Goal: Communication & Community: Answer question/provide support

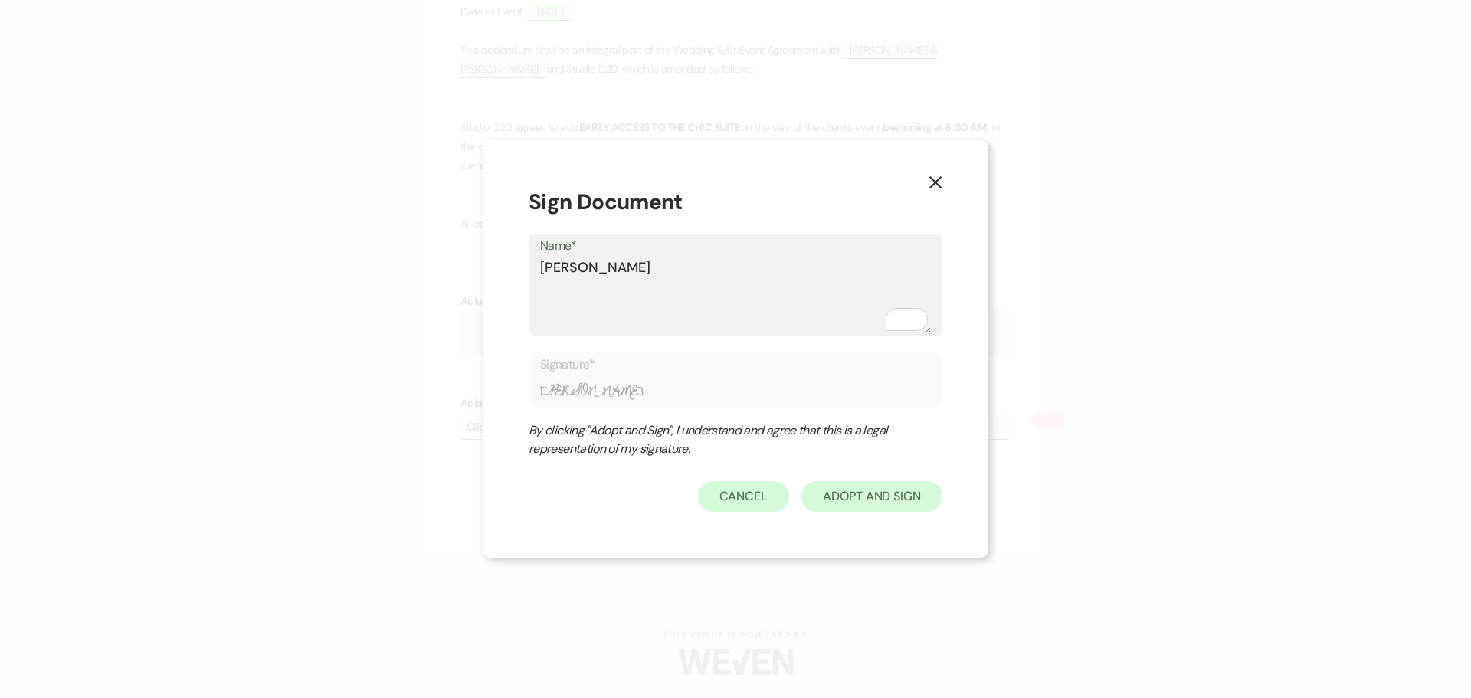
type textarea "Kristan"
click at [910, 500] on button "Adopt And Sign" at bounding box center [872, 496] width 141 height 31
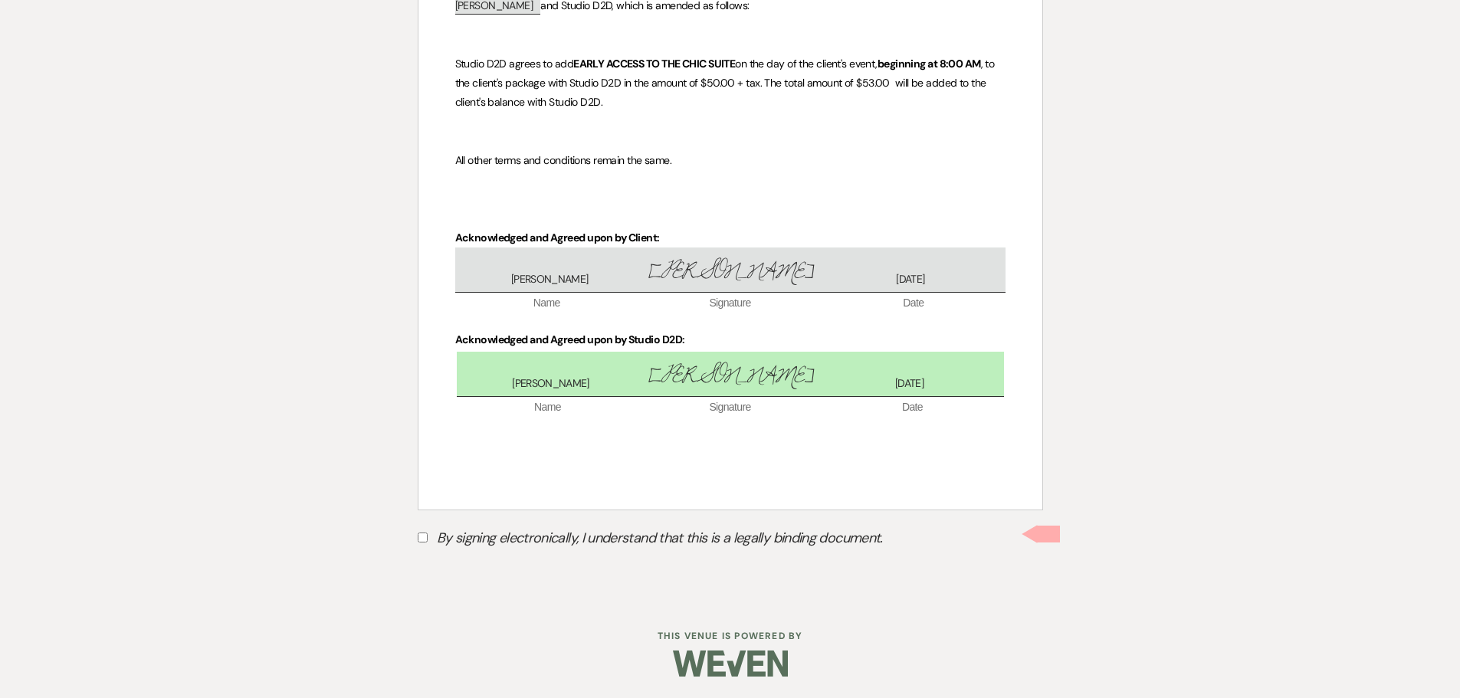
scroll to position [366, 0]
click at [422, 533] on input "By signing electronically, I understand that this is a legally binding document." at bounding box center [423, 536] width 10 height 10
checkbox input "true"
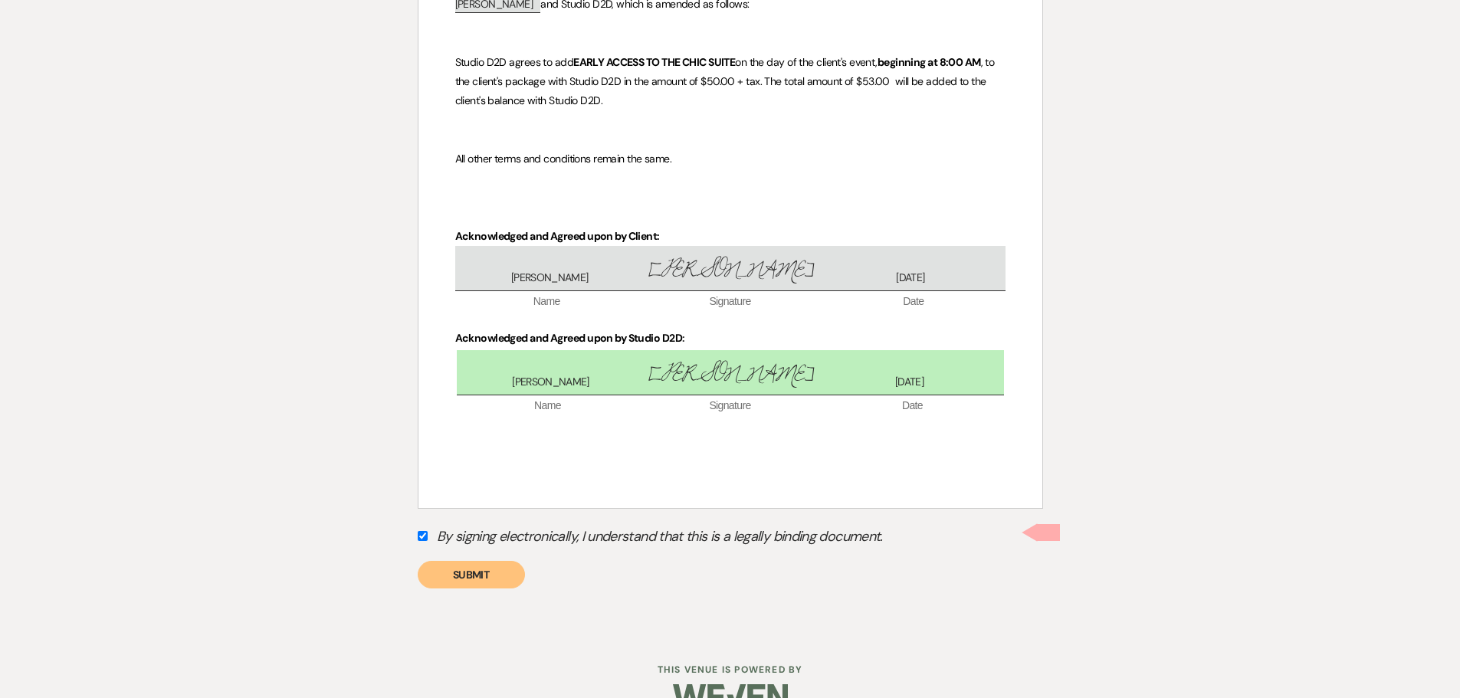
click at [475, 579] on button "Submit" at bounding box center [471, 575] width 107 height 28
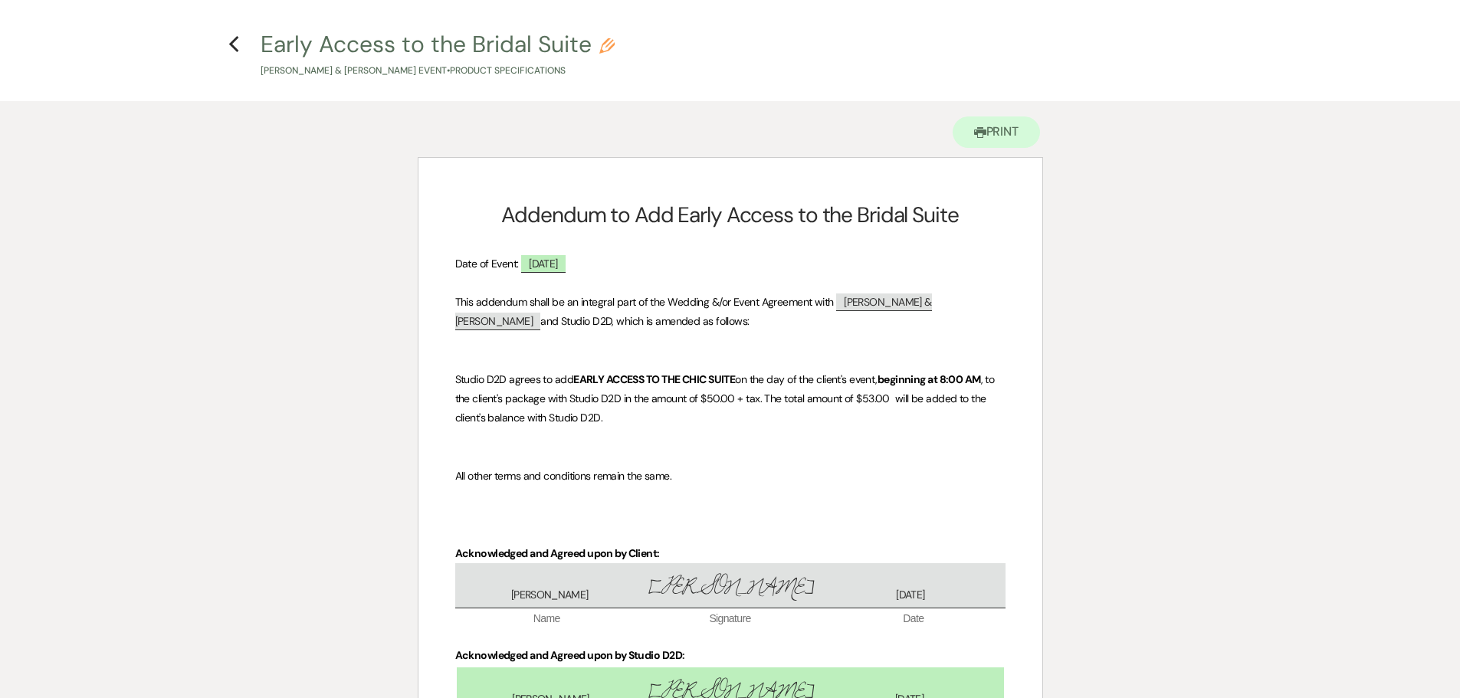
scroll to position [0, 0]
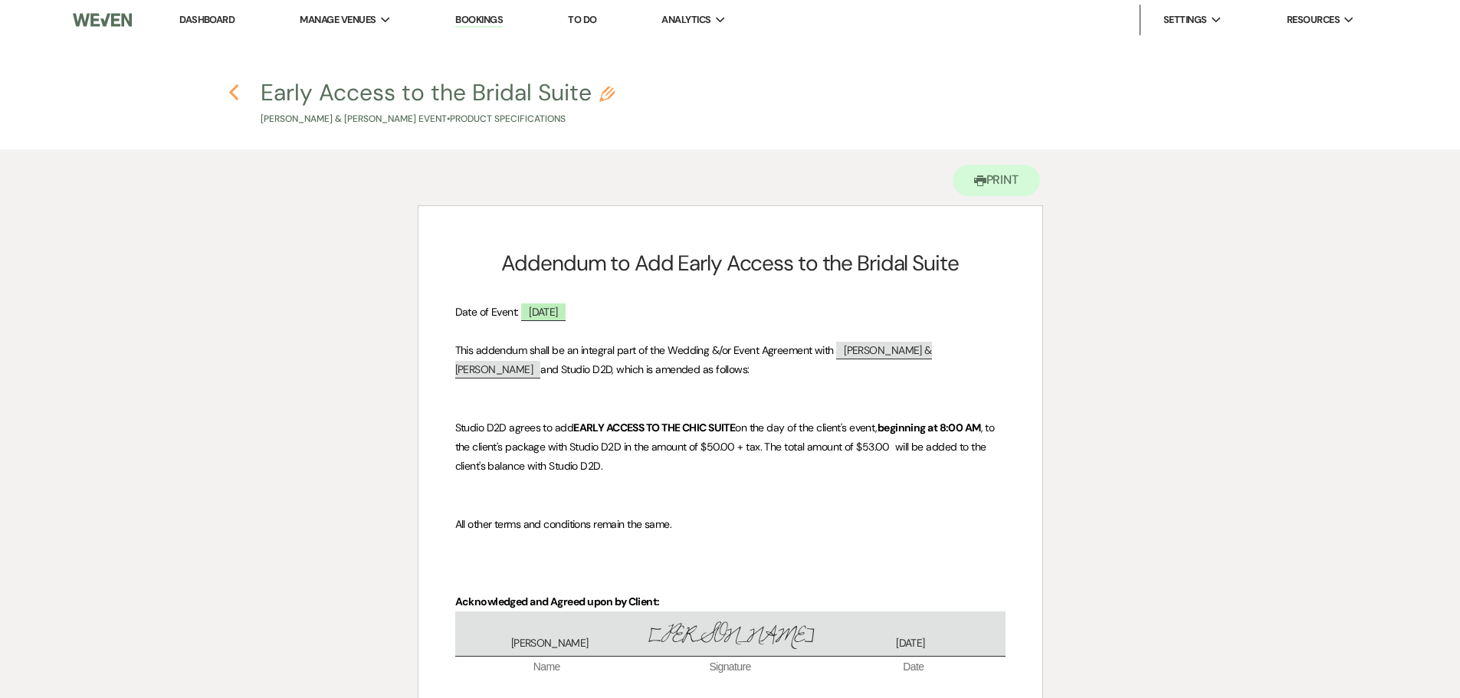
click at [234, 97] on use "button" at bounding box center [234, 92] width 10 height 17
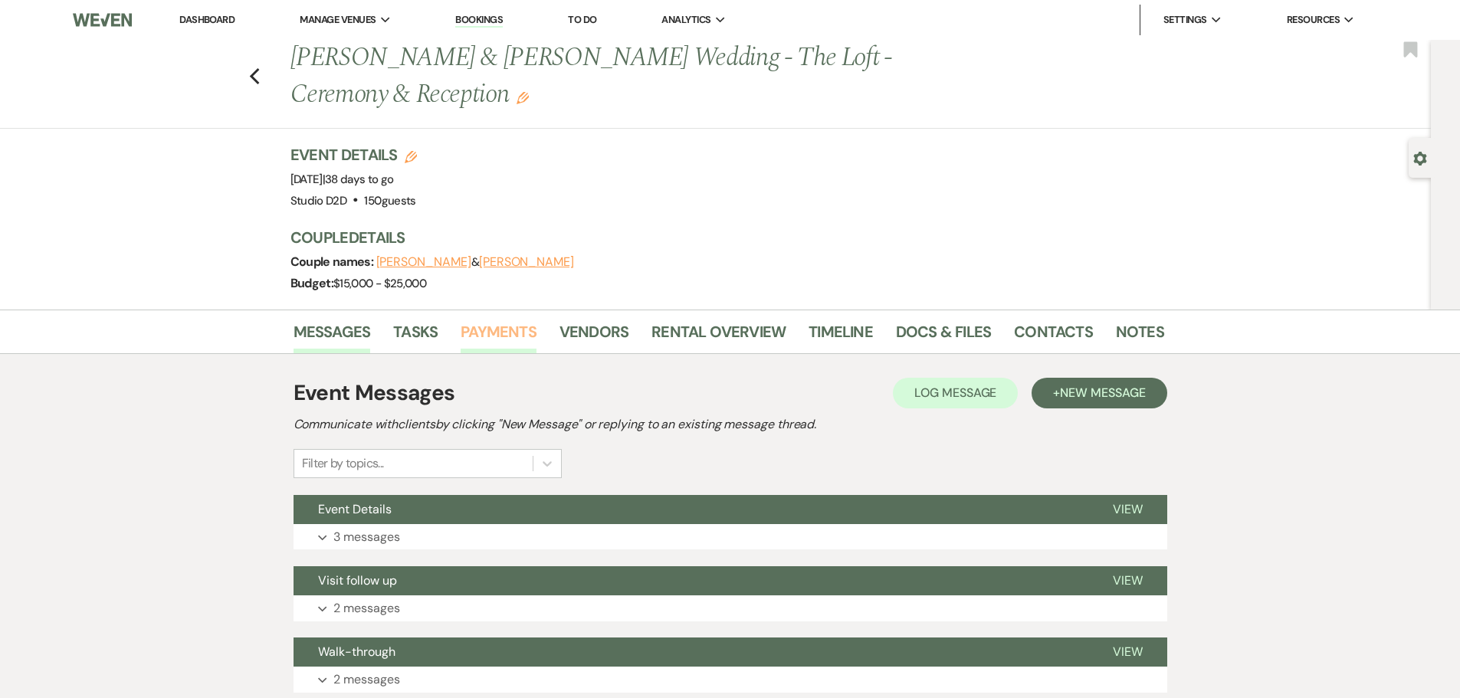
click at [499, 326] on link "Payments" at bounding box center [499, 337] width 76 height 34
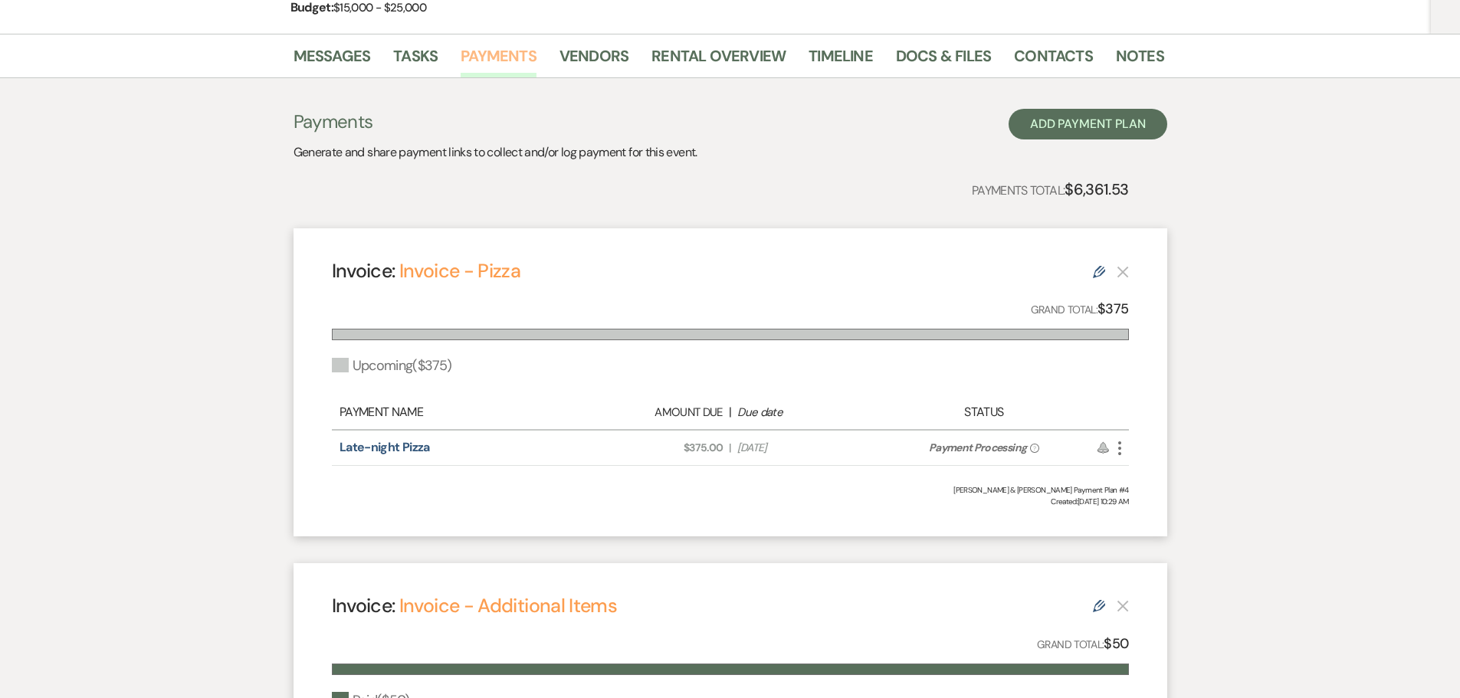
scroll to position [307, 0]
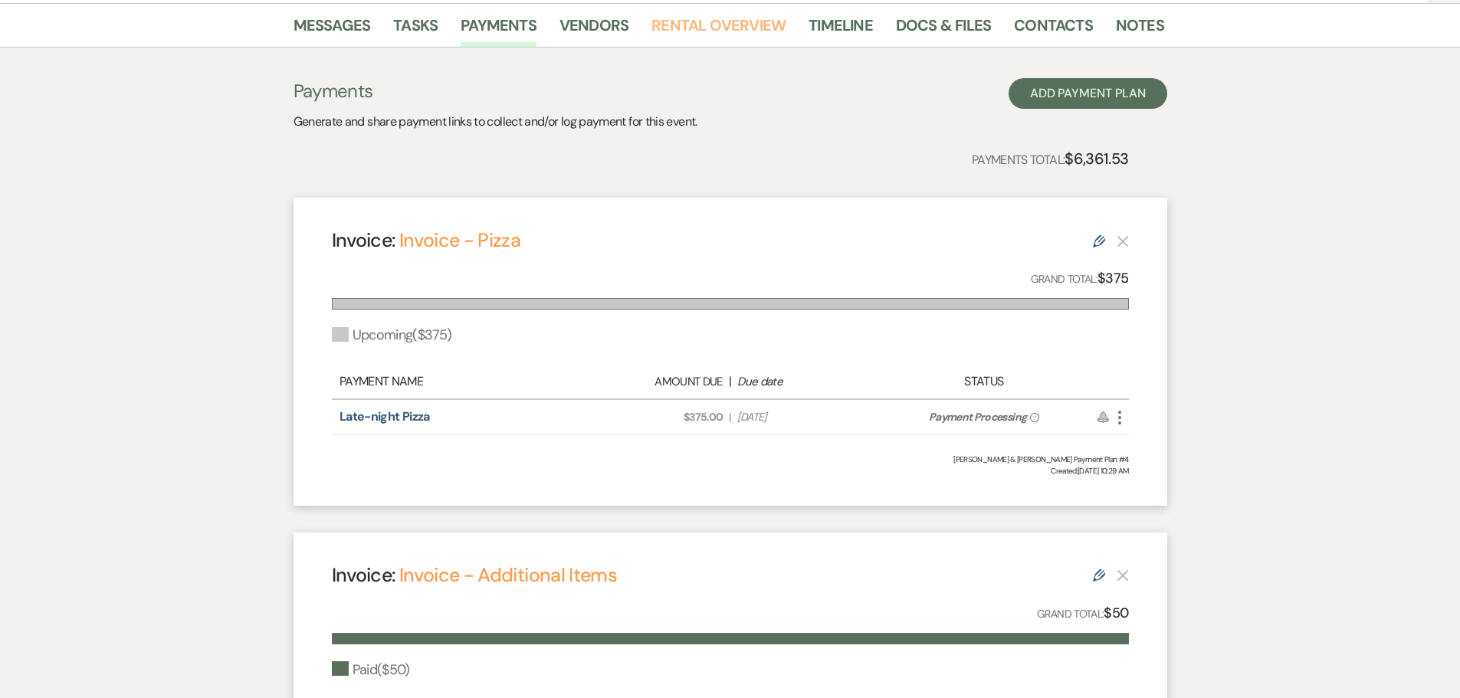
click at [734, 34] on link "Rental Overview" at bounding box center [718, 30] width 134 height 34
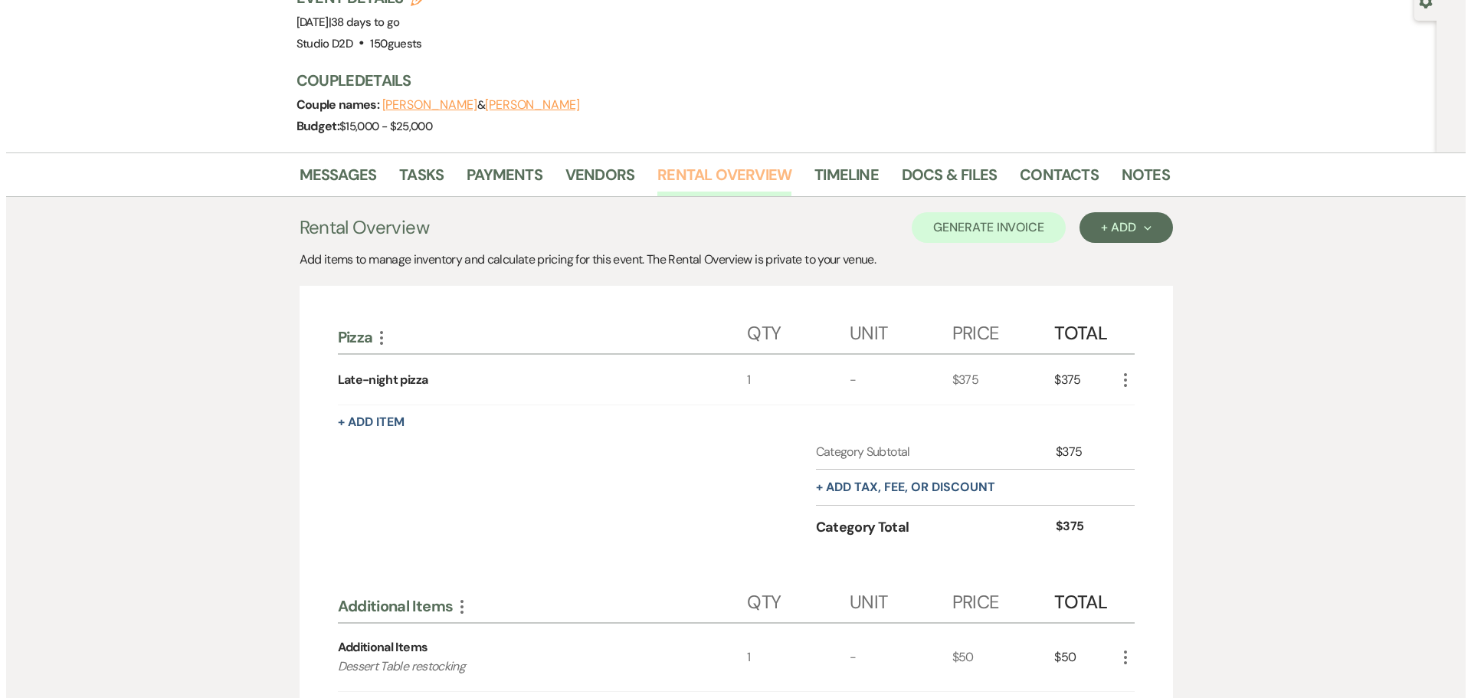
scroll to position [230, 0]
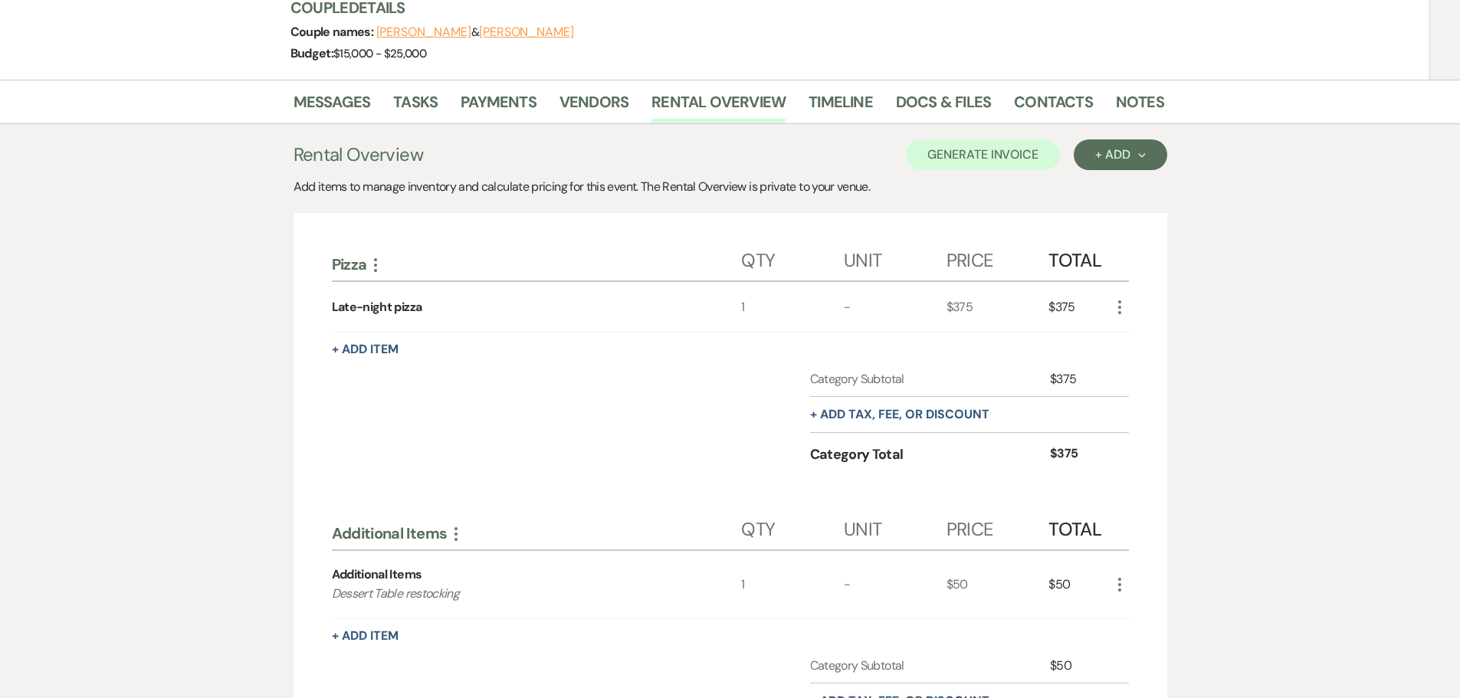
click at [376, 264] on use "button" at bounding box center [375, 265] width 3 height 14
click at [407, 312] on button "Pencil Edit Category Name" at bounding box center [443, 319] width 155 height 25
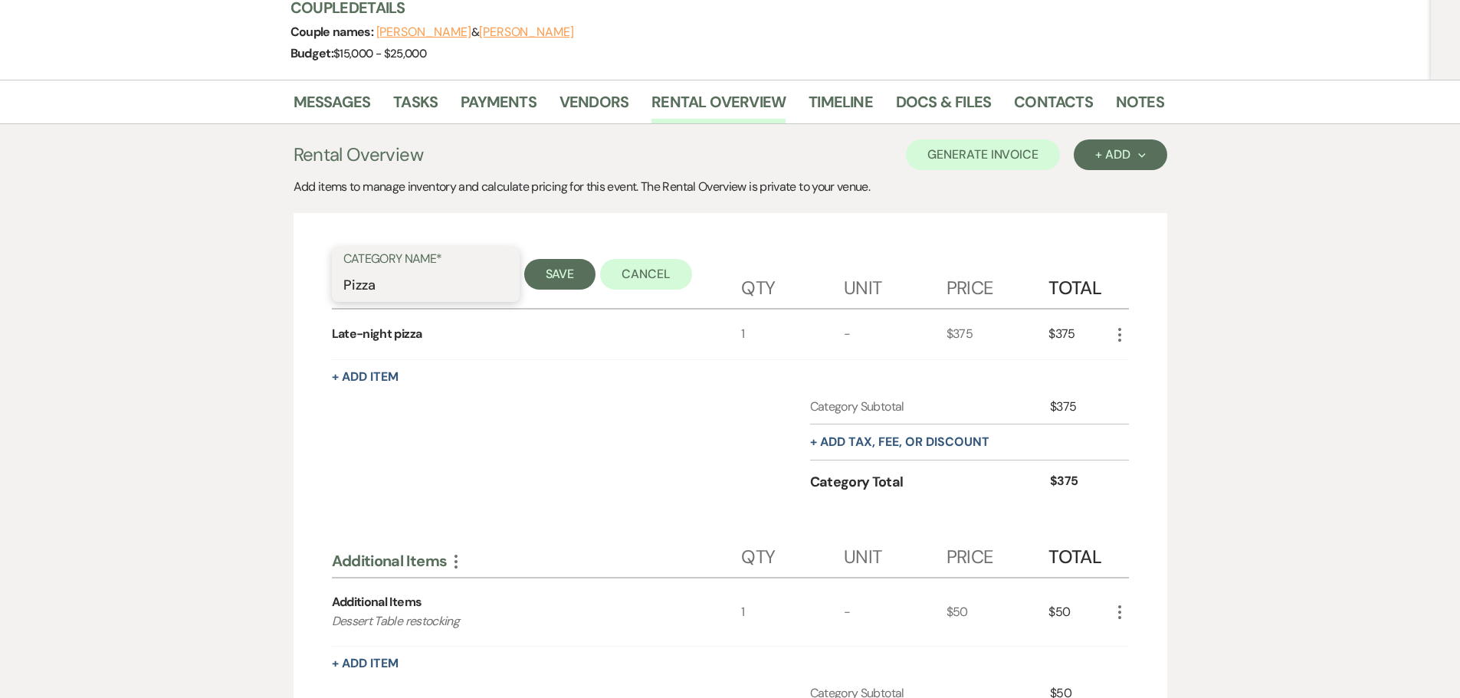
drag, startPoint x: 378, startPoint y: 290, endPoint x: 345, endPoint y: 293, distance: 33.1
click at [345, 293] on input "Pizza" at bounding box center [425, 286] width 165 height 30
type input "Additional Services"
click at [392, 373] on button "+ Add Item" at bounding box center [365, 377] width 67 height 12
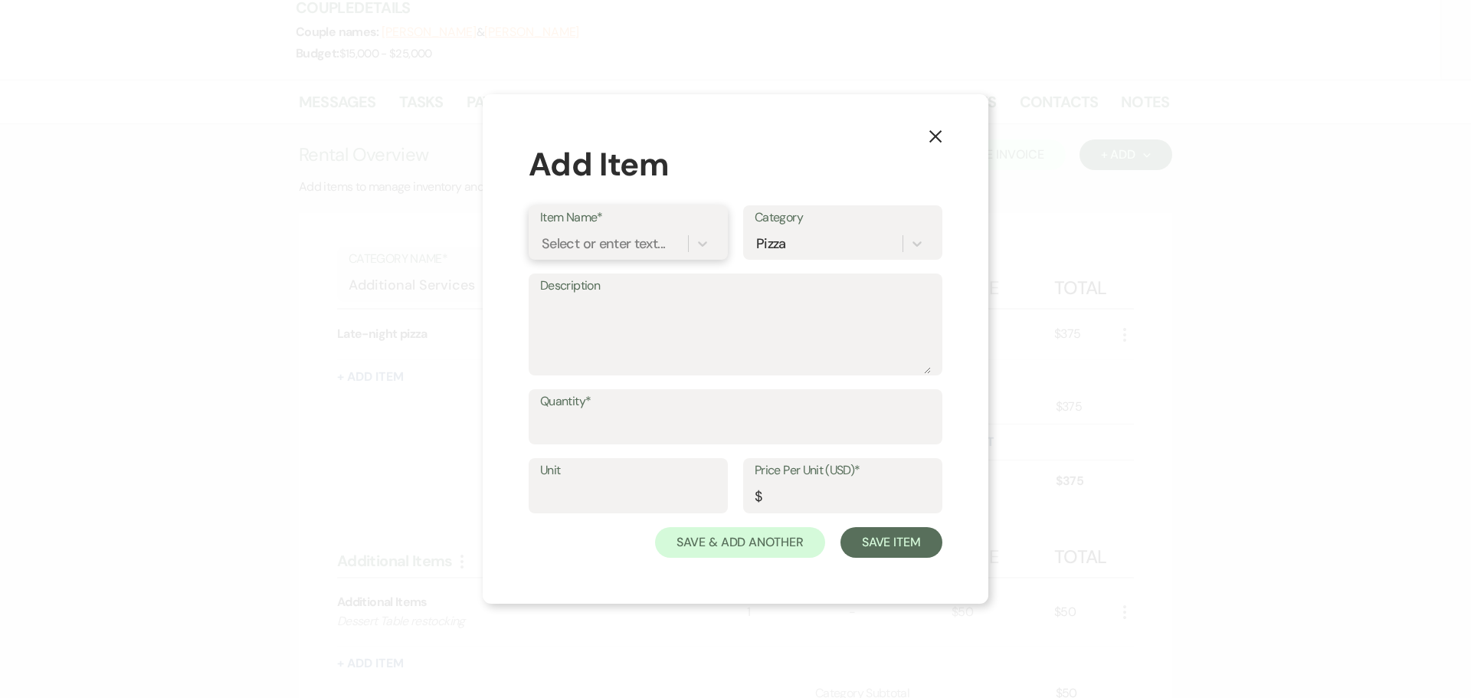
click at [582, 248] on div "Select or enter text..." at bounding box center [603, 244] width 123 height 21
type input "Early Access to the Bridal suite"
click at [595, 289] on div "Early Access to the Bridal Suite" at bounding box center [641, 282] width 202 height 31
type input "159"
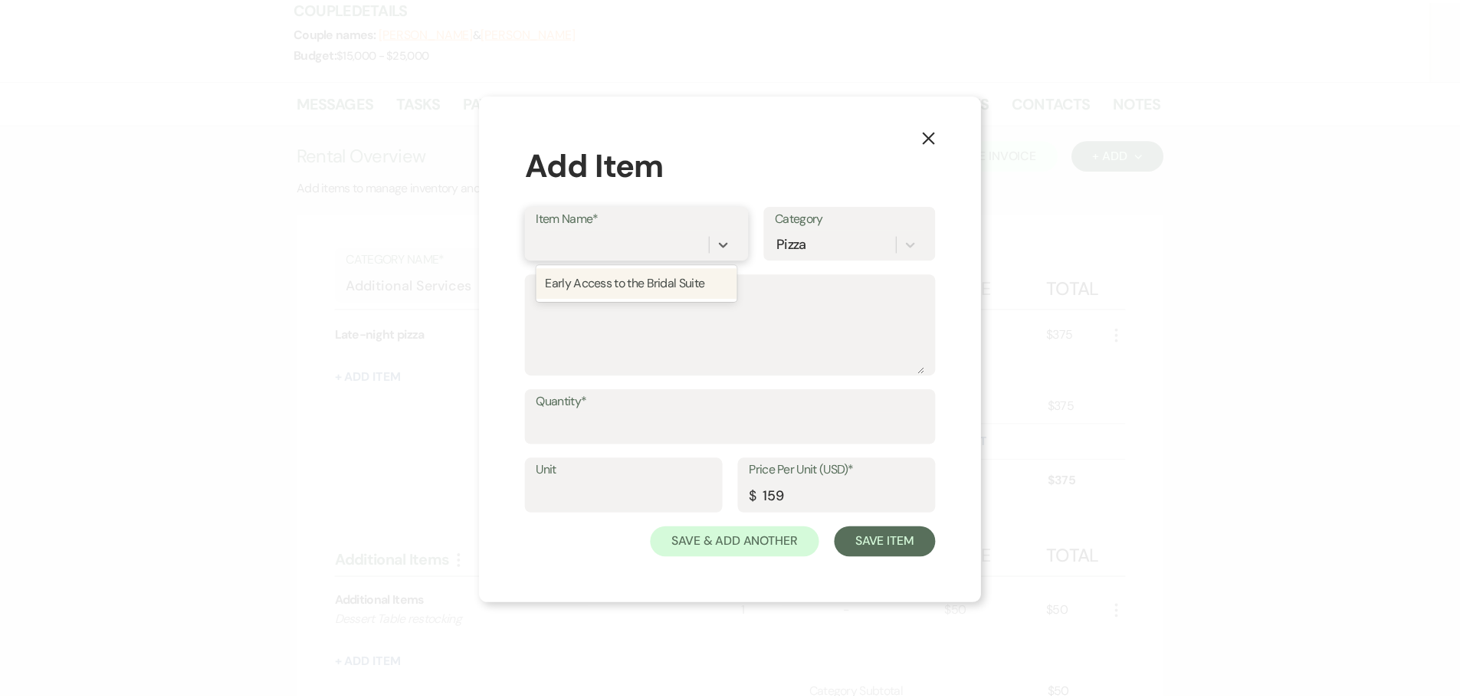
scroll to position [0, 0]
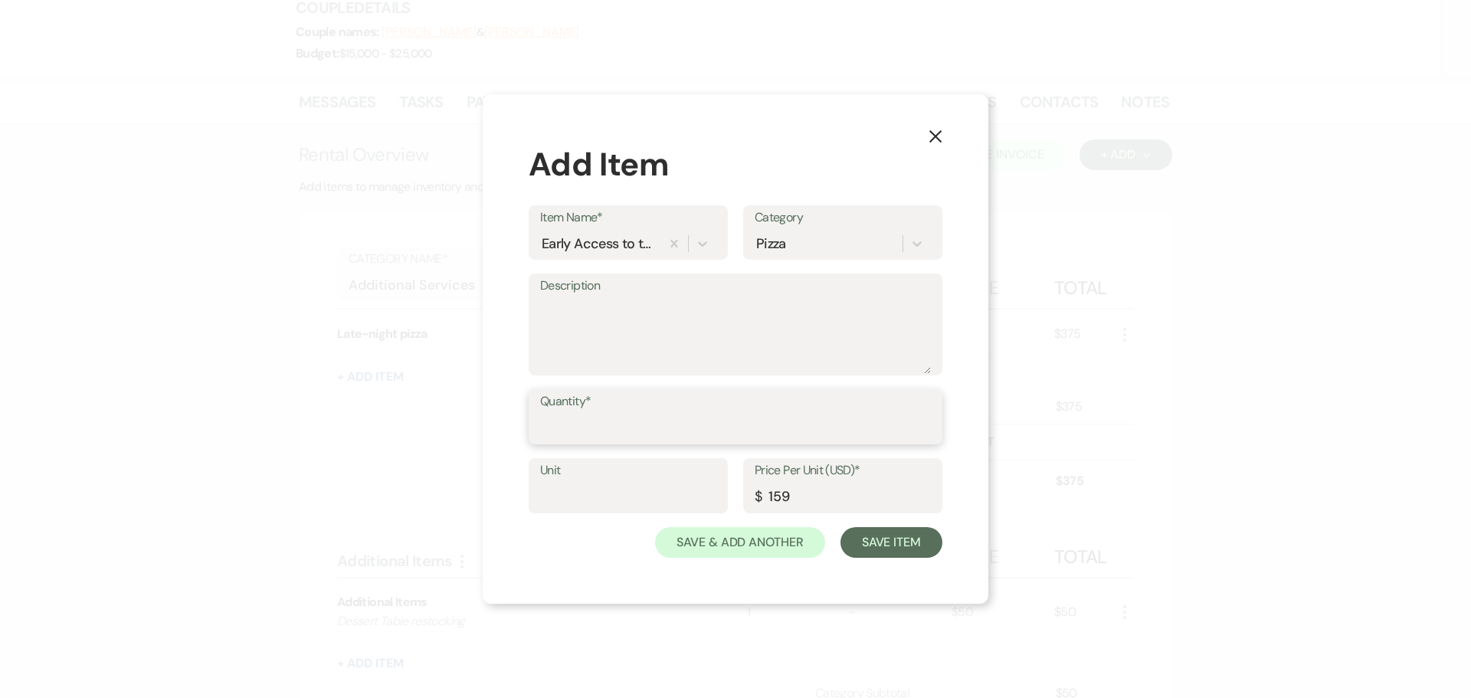
click at [588, 424] on input "Quantity*" at bounding box center [735, 428] width 391 height 30
type input "1"
drag, startPoint x: 809, startPoint y: 496, endPoint x: 763, endPoint y: 494, distance: 46.8
click at [763, 494] on input "159" at bounding box center [843, 497] width 176 height 30
type input "53"
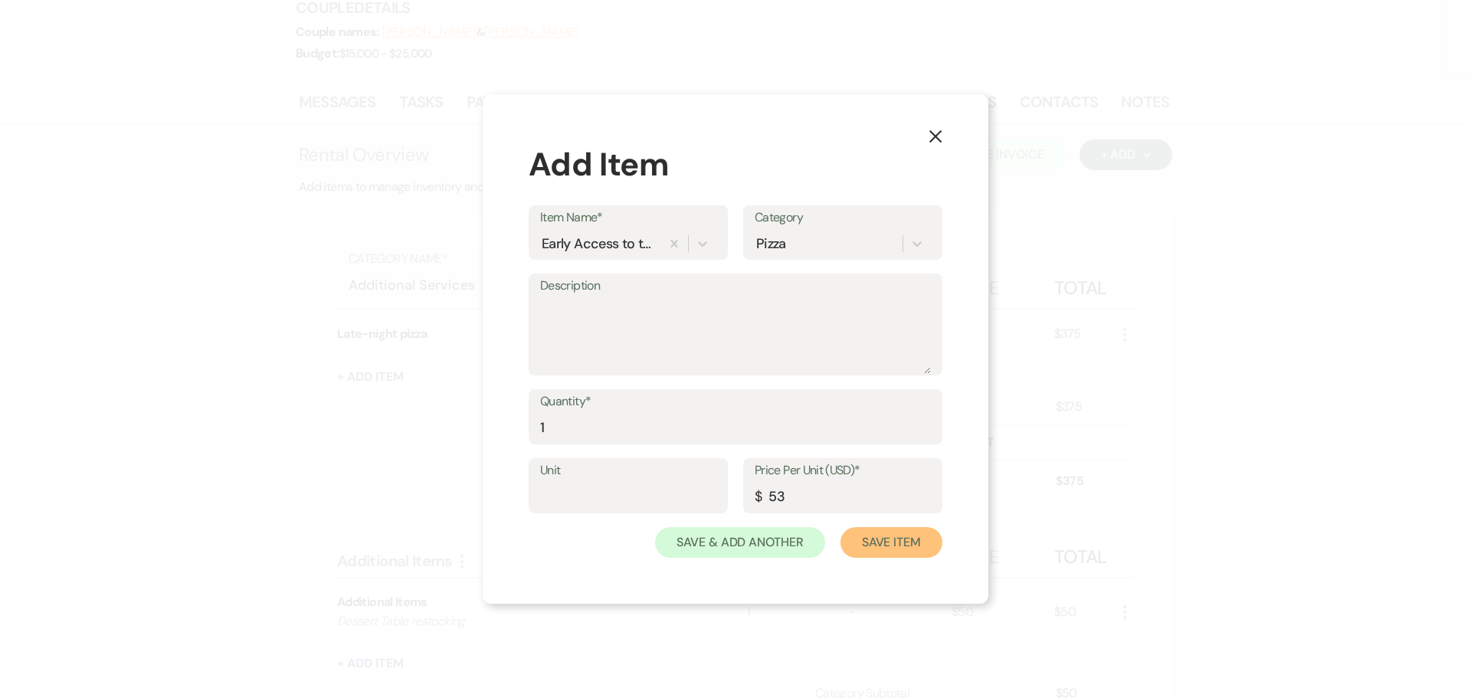
click at [871, 543] on button "Save Item" at bounding box center [892, 542] width 102 height 31
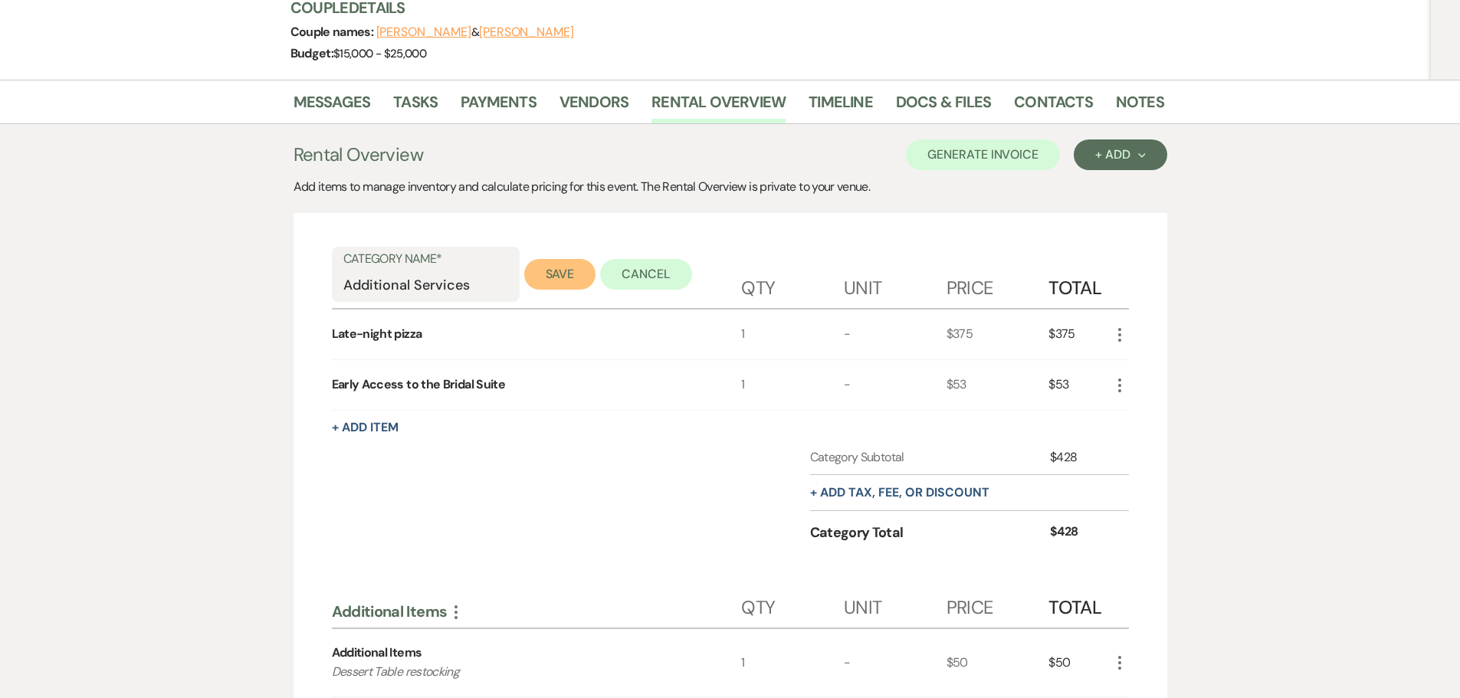
click at [549, 271] on button "Save" at bounding box center [560, 274] width 72 height 31
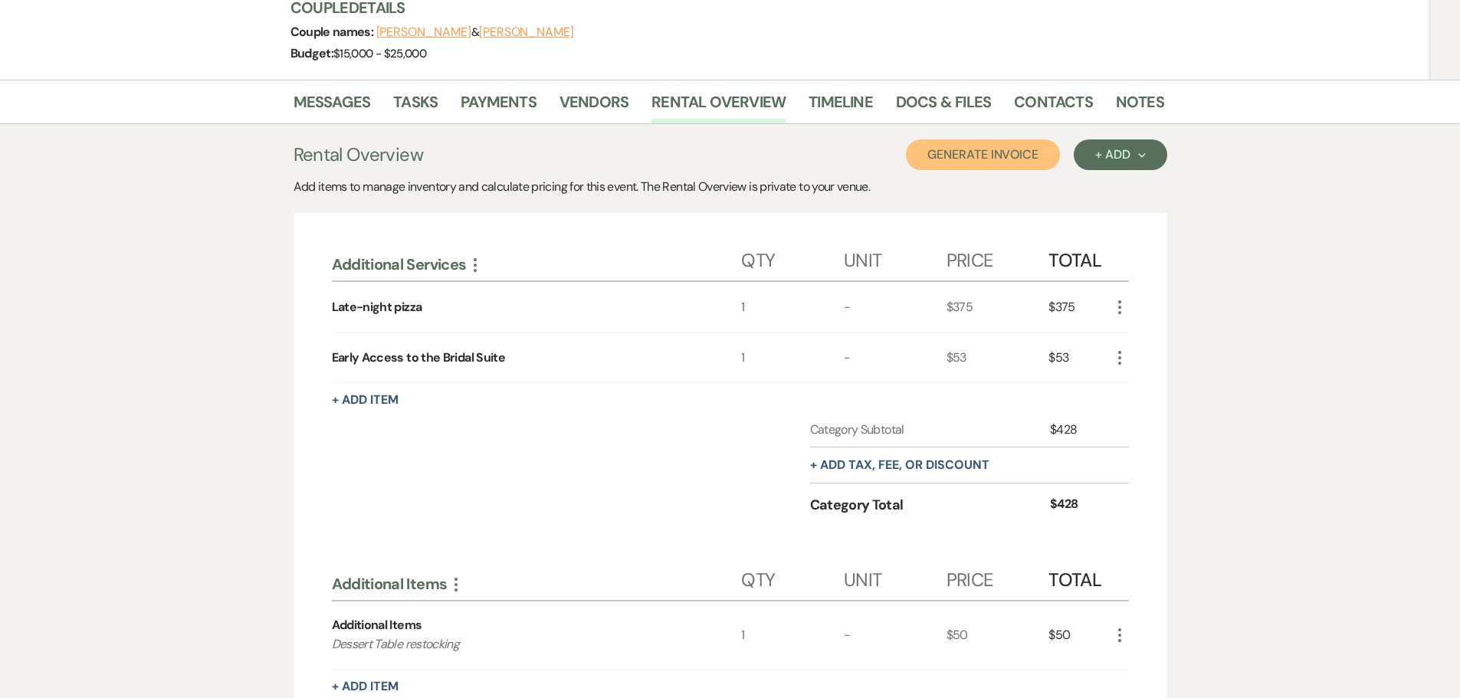
click at [986, 159] on button "Generate Invoice" at bounding box center [983, 154] width 154 height 31
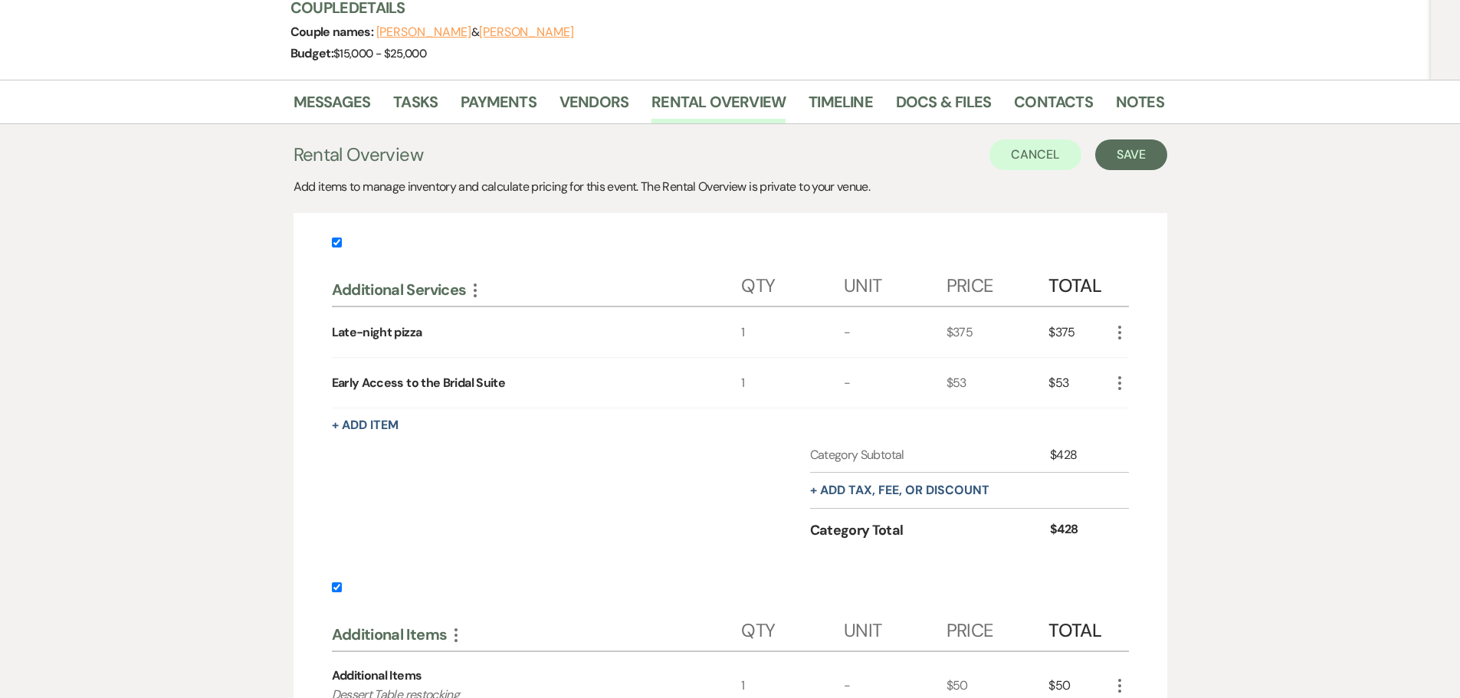
click at [339, 586] on input "checkbox" at bounding box center [337, 587] width 10 height 10
checkbox input "false"
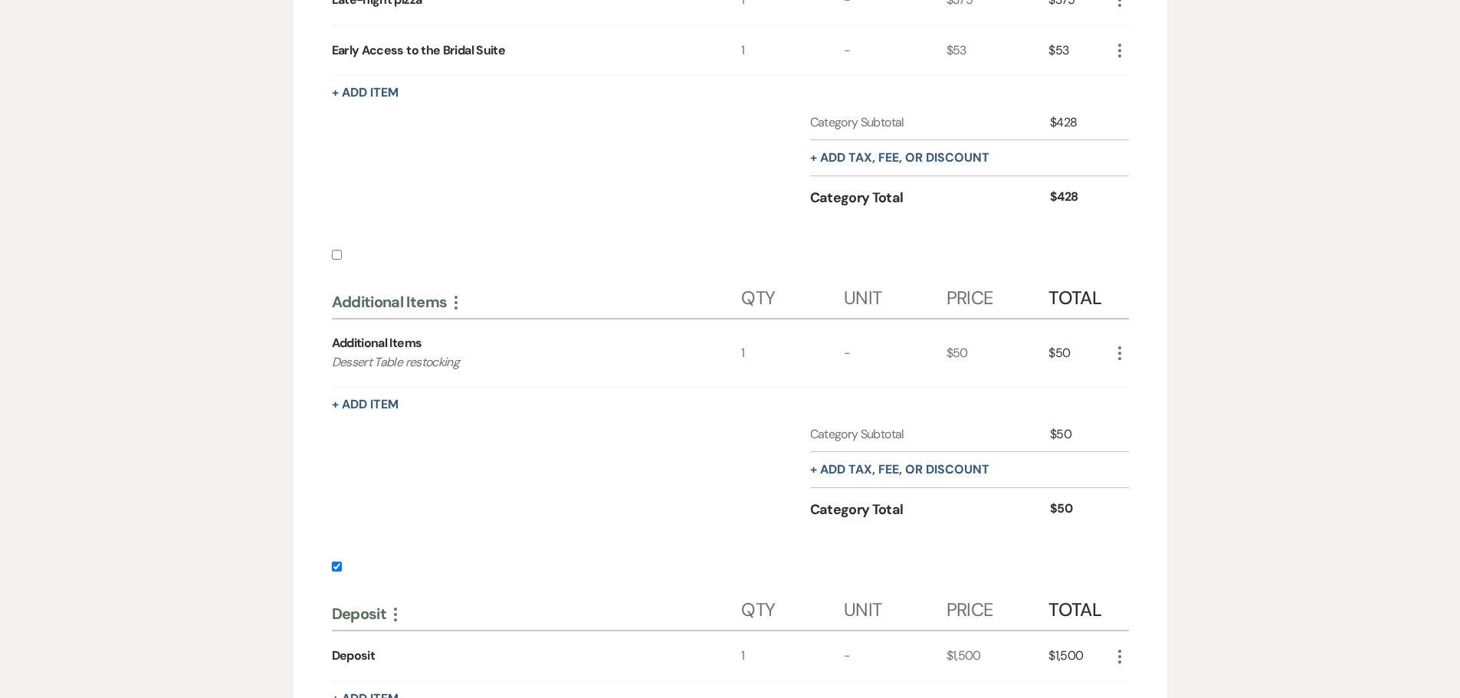
scroll to position [613, 0]
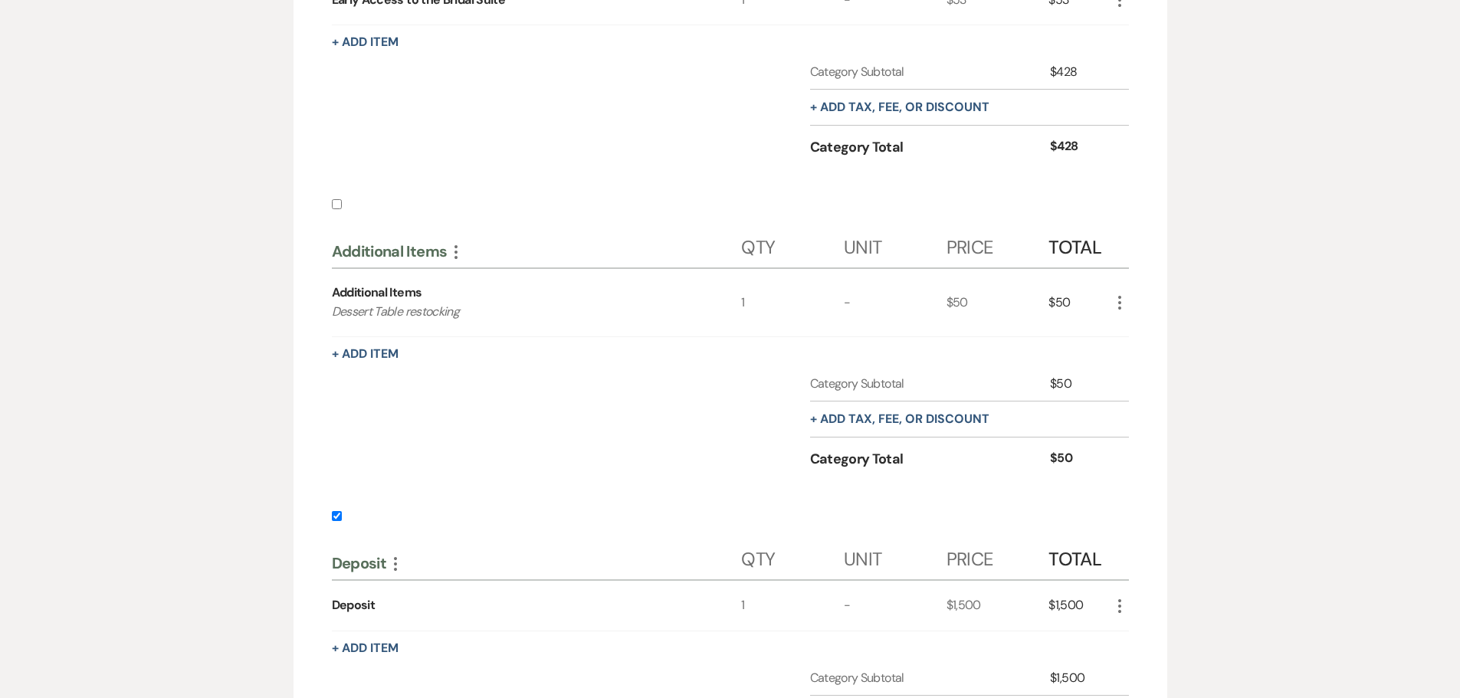
click at [337, 519] on input "checkbox" at bounding box center [337, 516] width 10 height 10
checkbox input "false"
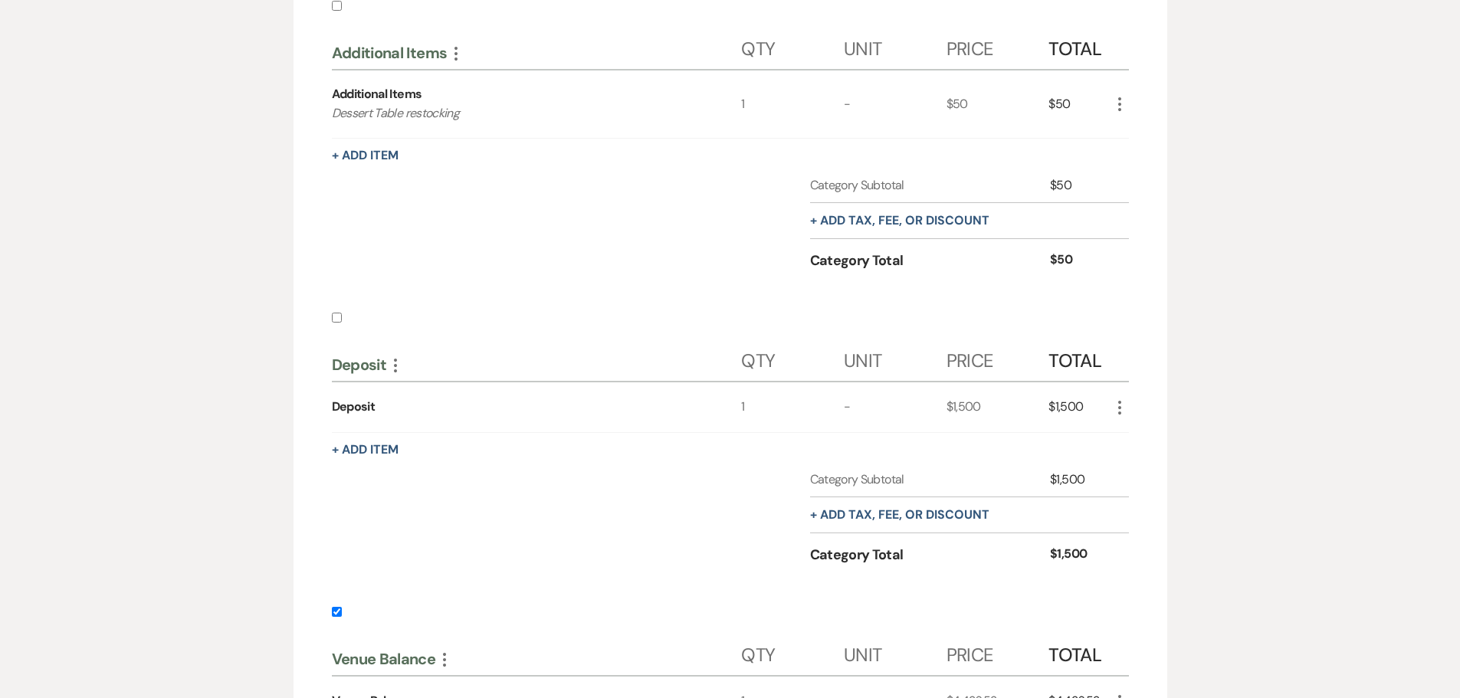
scroll to position [843, 0]
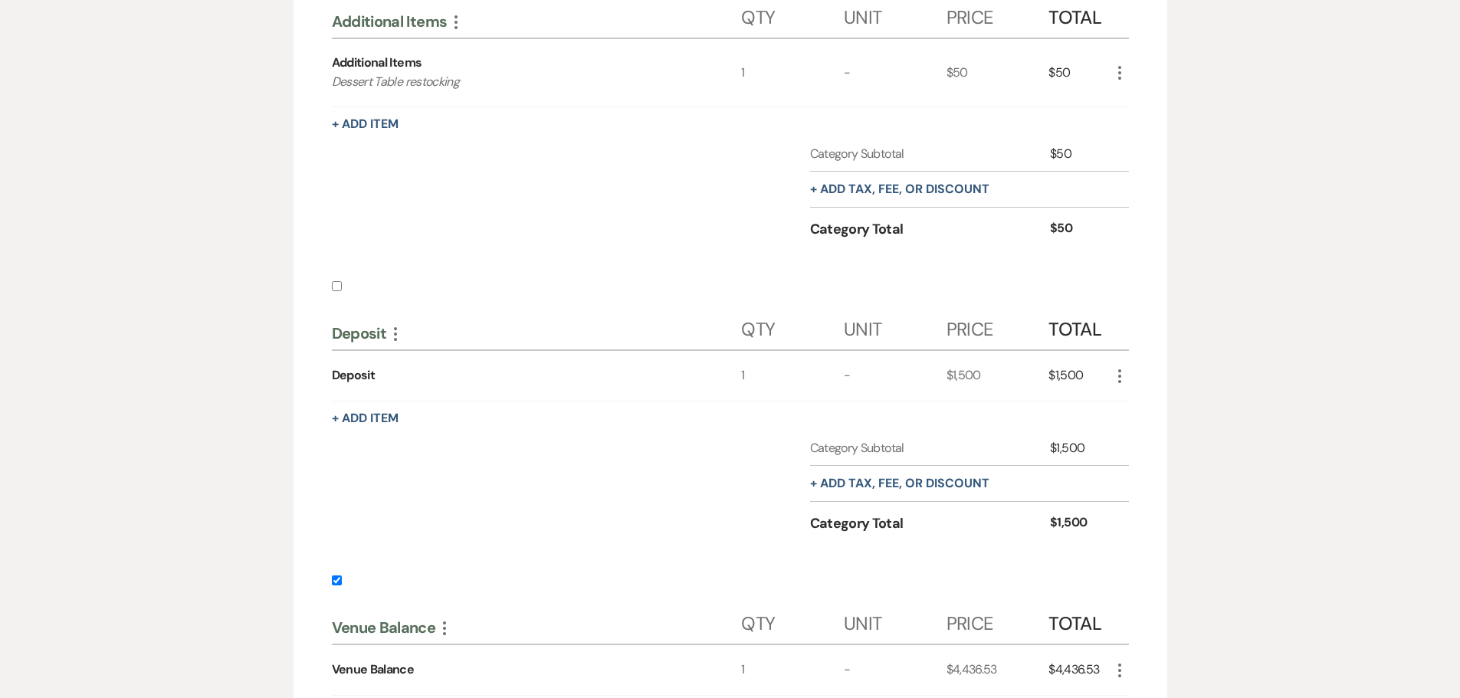
click at [334, 581] on input "checkbox" at bounding box center [337, 581] width 10 height 10
checkbox input "false"
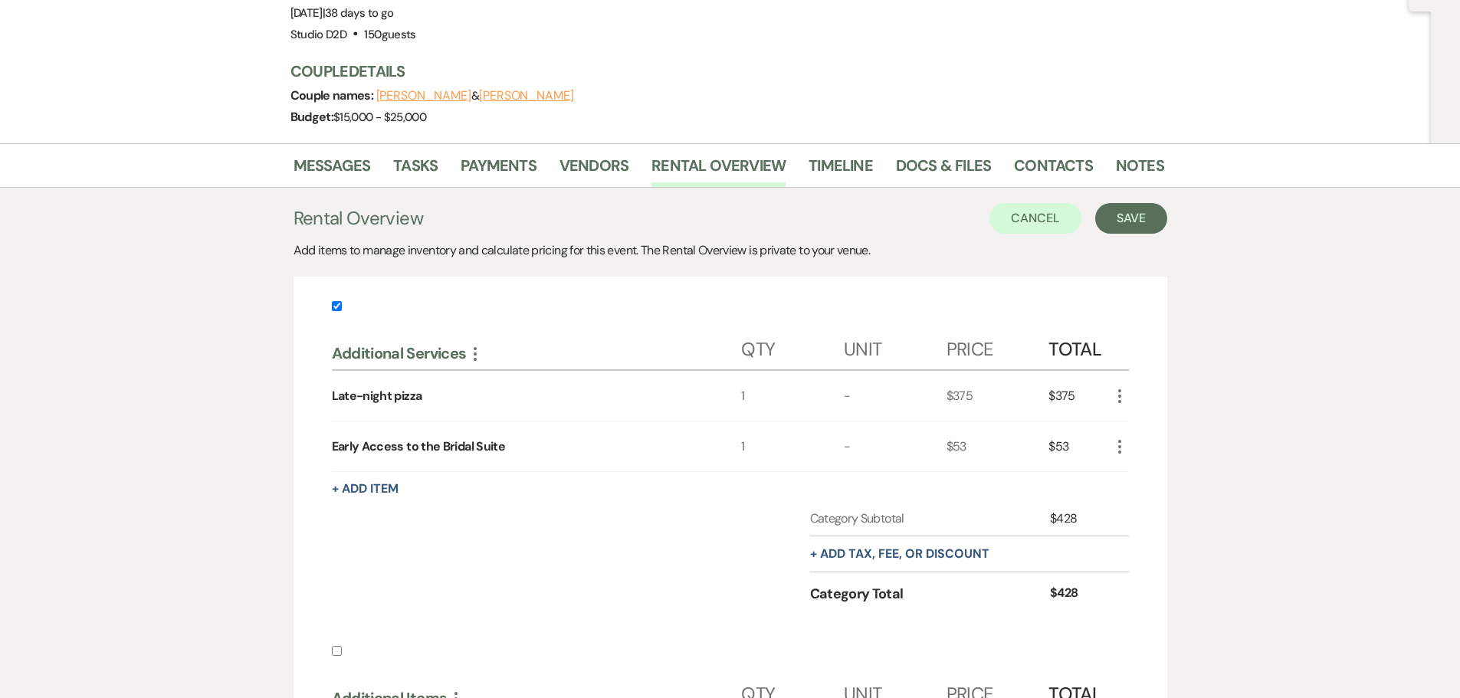
scroll to position [153, 0]
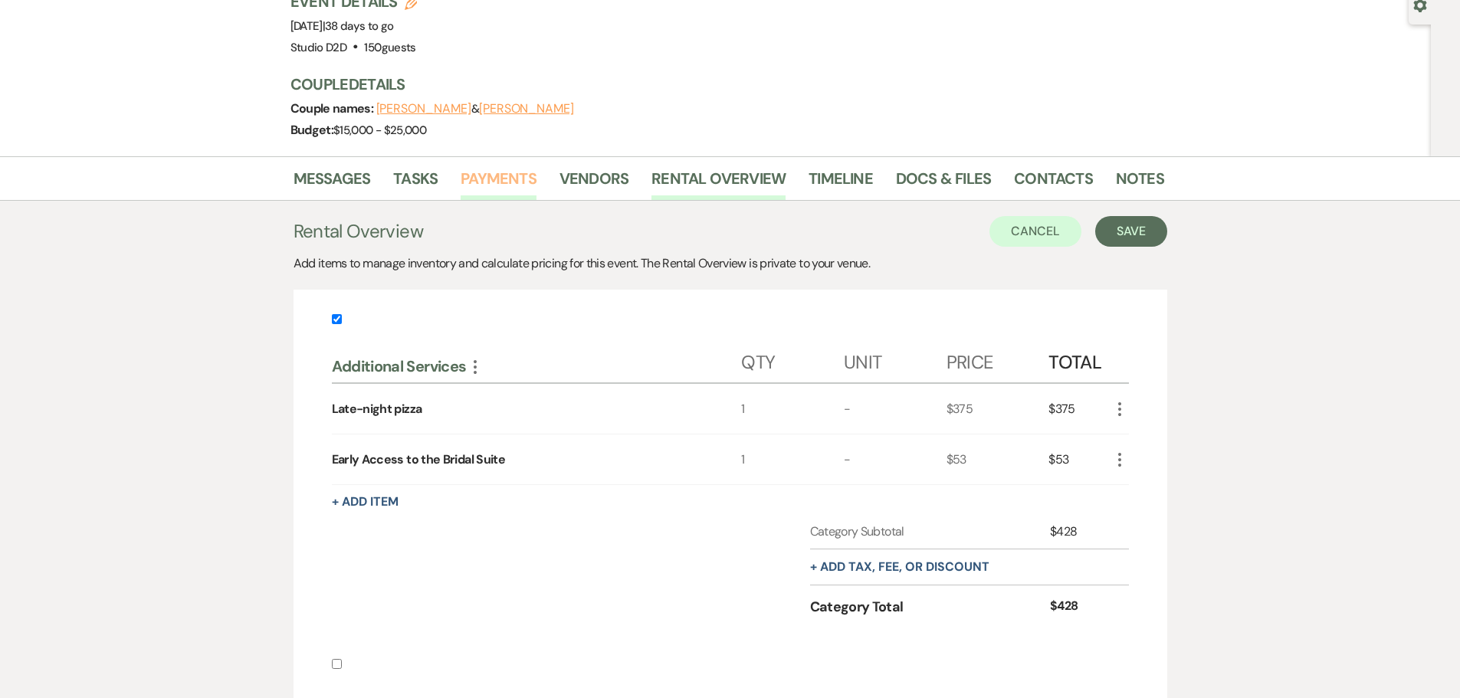
click at [488, 176] on link "Payments" at bounding box center [499, 183] width 76 height 34
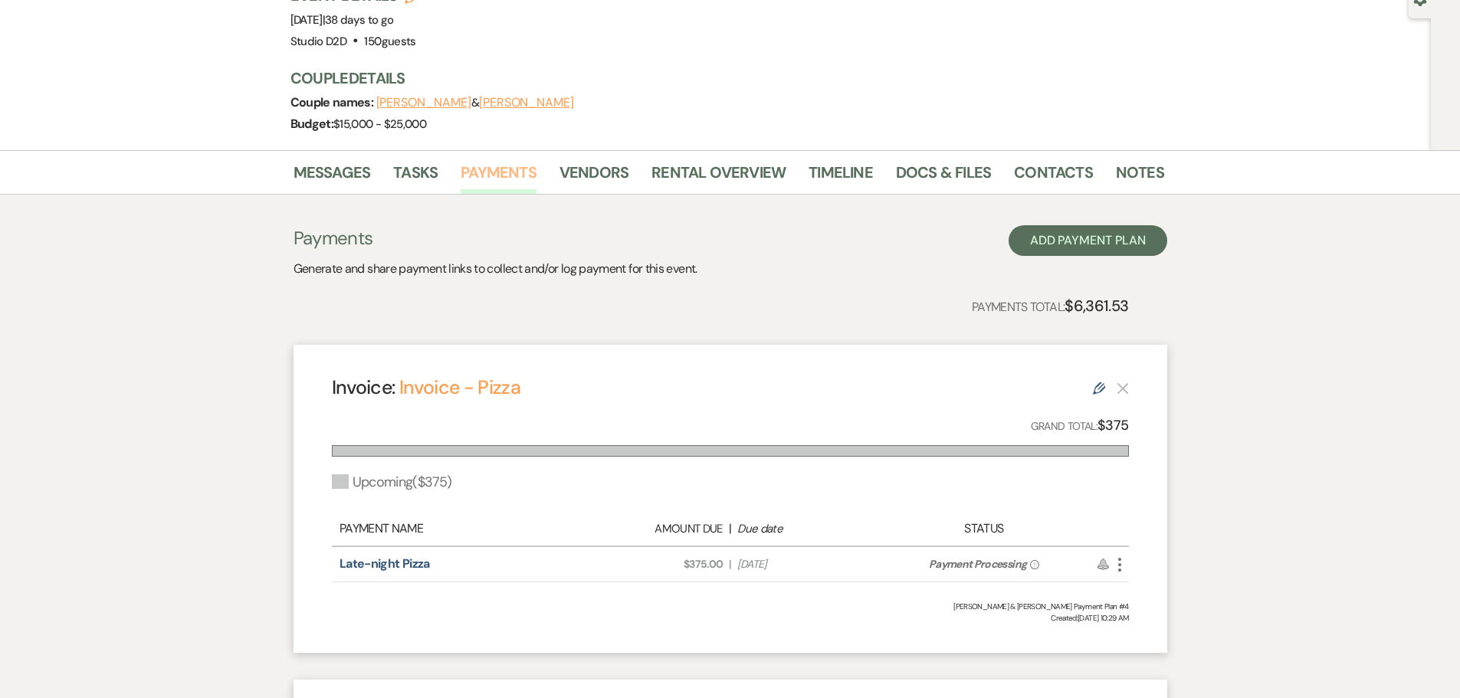
scroll to position [159, 0]
click at [708, 181] on link "Rental Overview" at bounding box center [718, 178] width 134 height 34
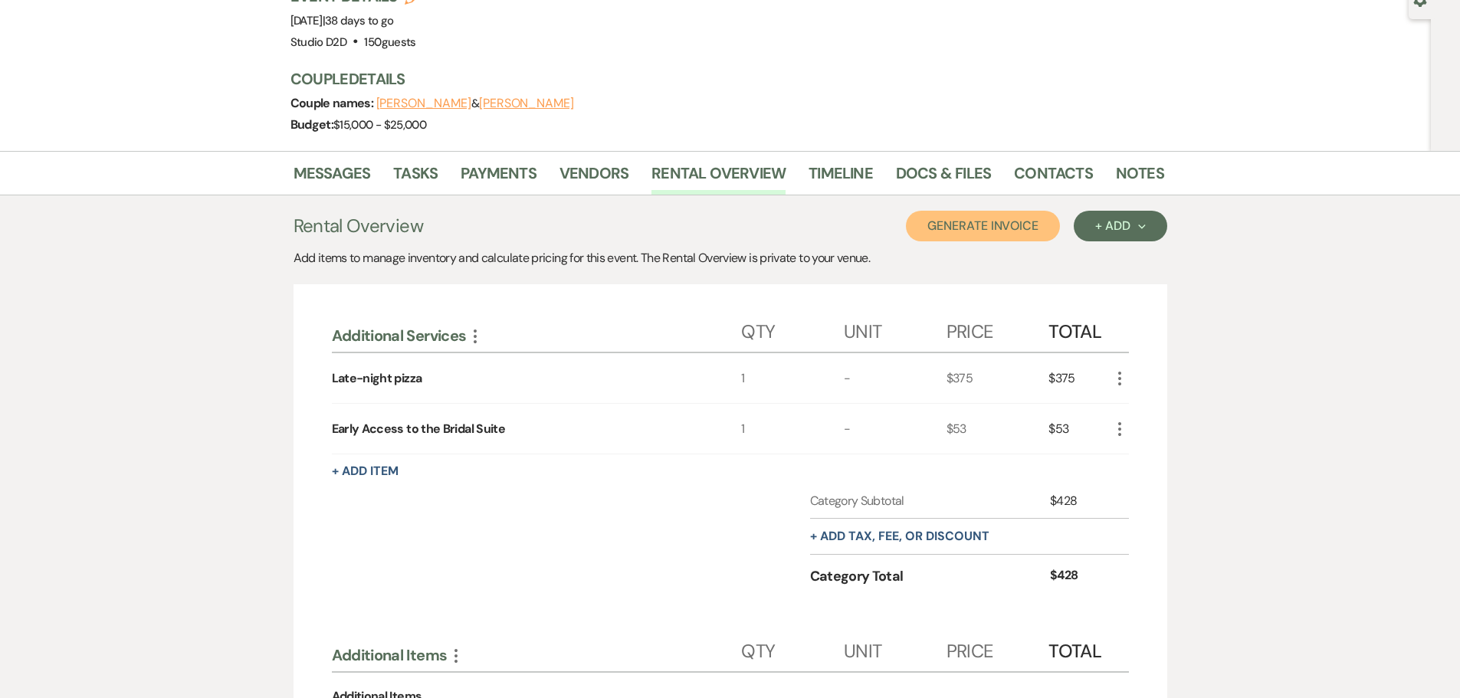
click at [994, 235] on button "Generate Invoice" at bounding box center [983, 226] width 154 height 31
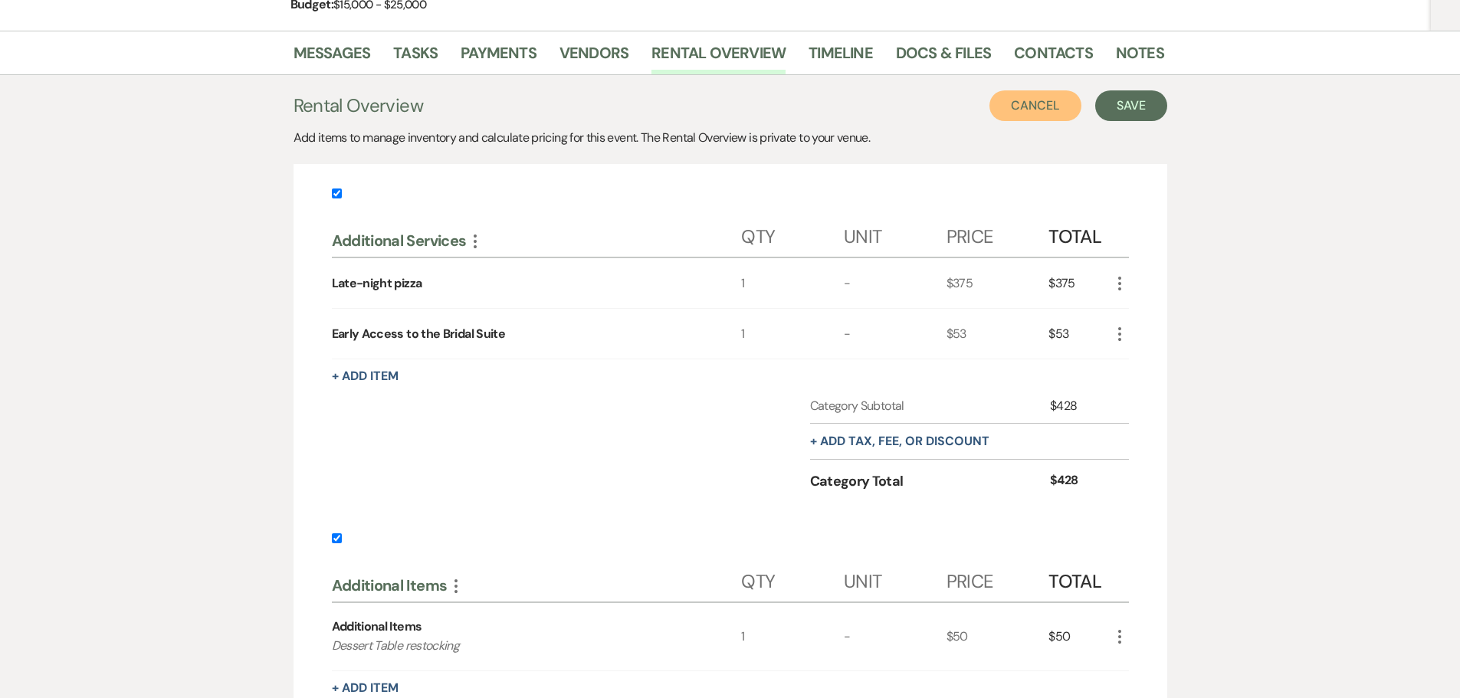
scroll to position [389, 0]
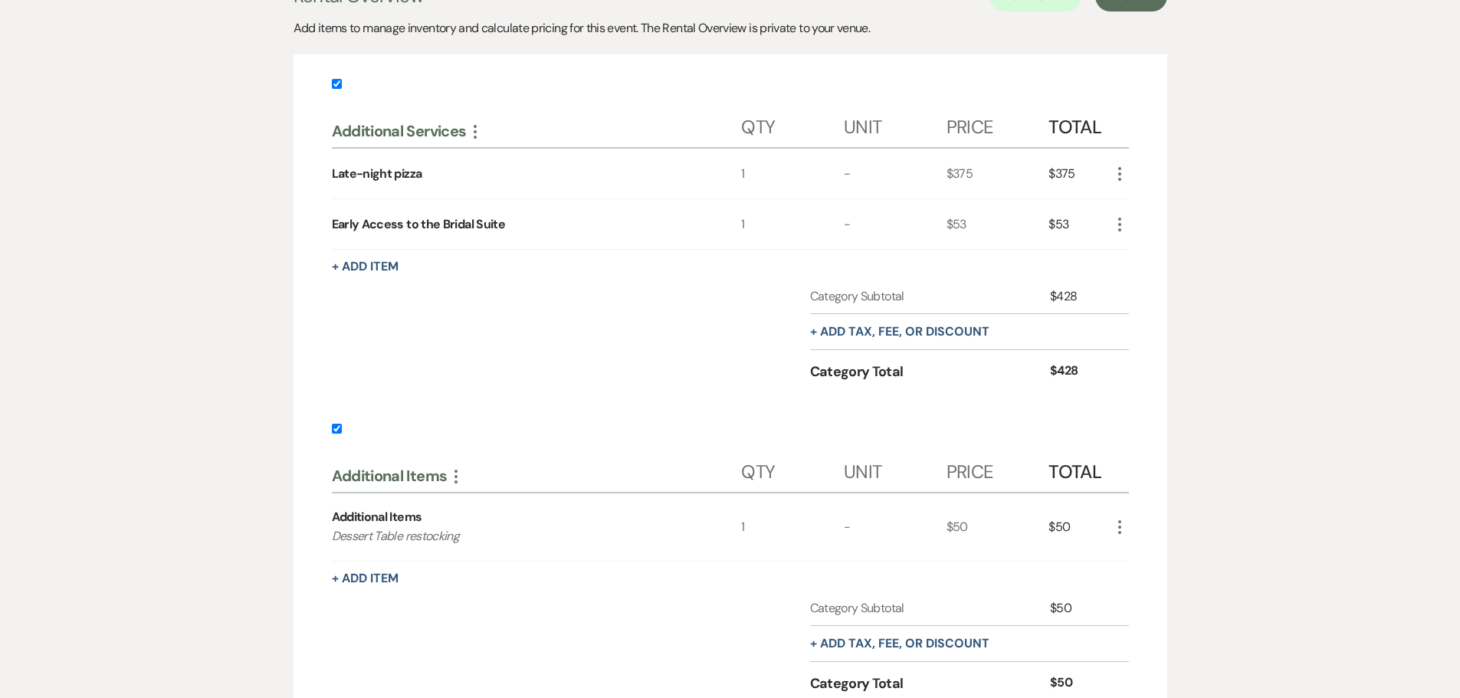
click at [337, 431] on input "checkbox" at bounding box center [337, 429] width 10 height 10
checkbox input "false"
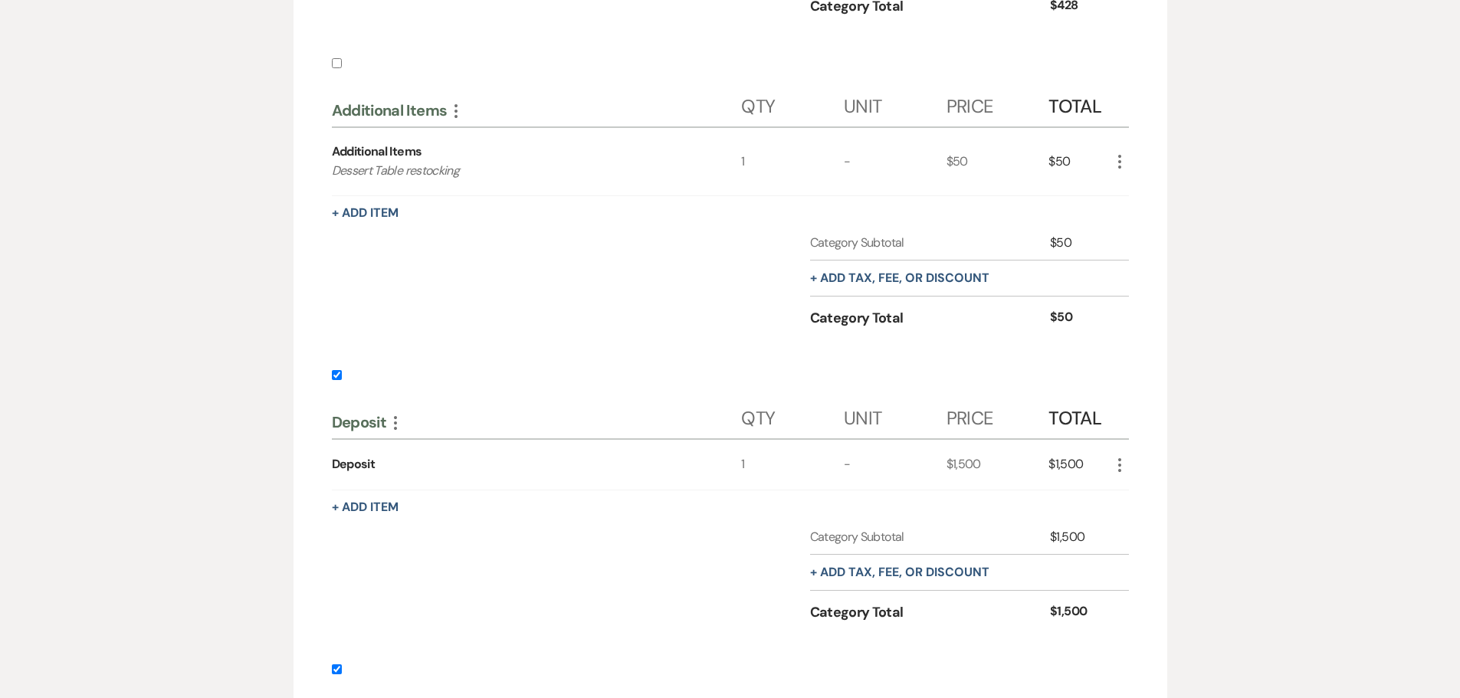
scroll to position [772, 0]
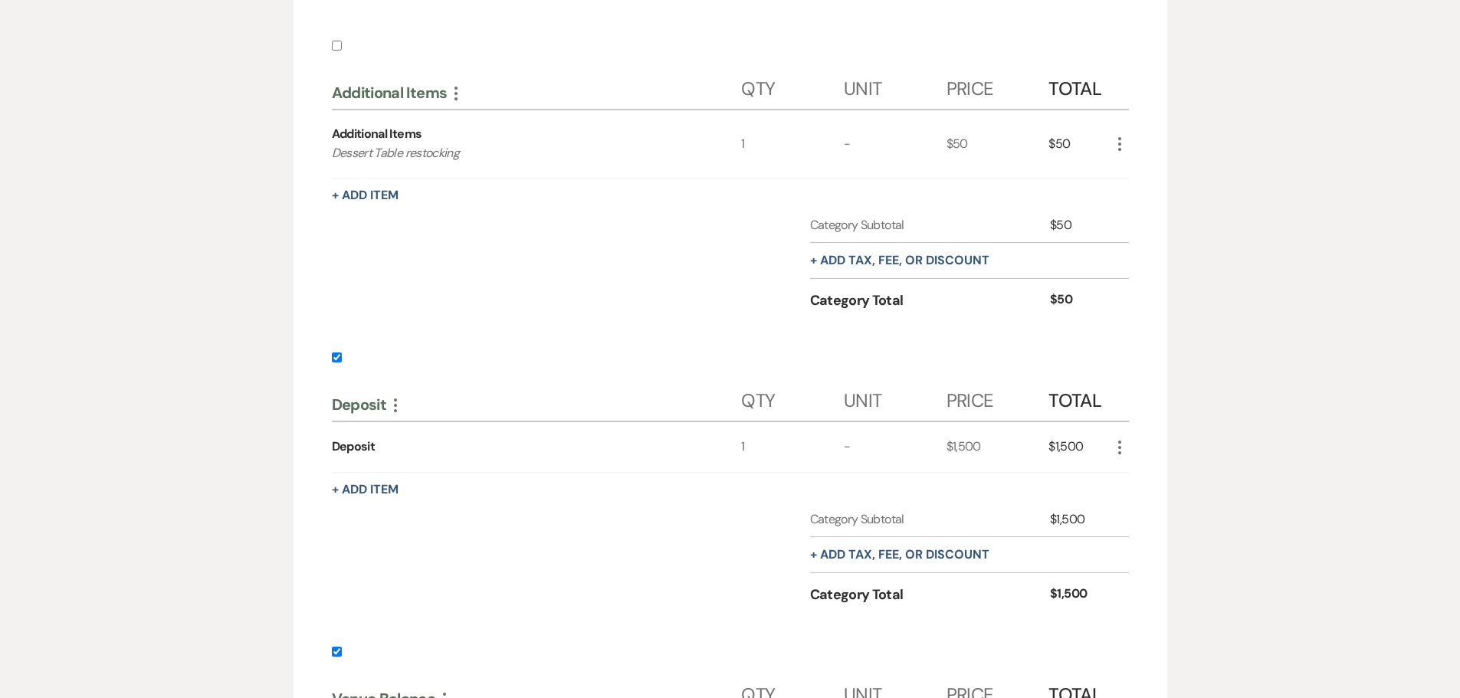
click at [335, 363] on label at bounding box center [730, 361] width 797 height 25
click at [335, 363] on input "checkbox" at bounding box center [337, 358] width 10 height 10
checkbox input "false"
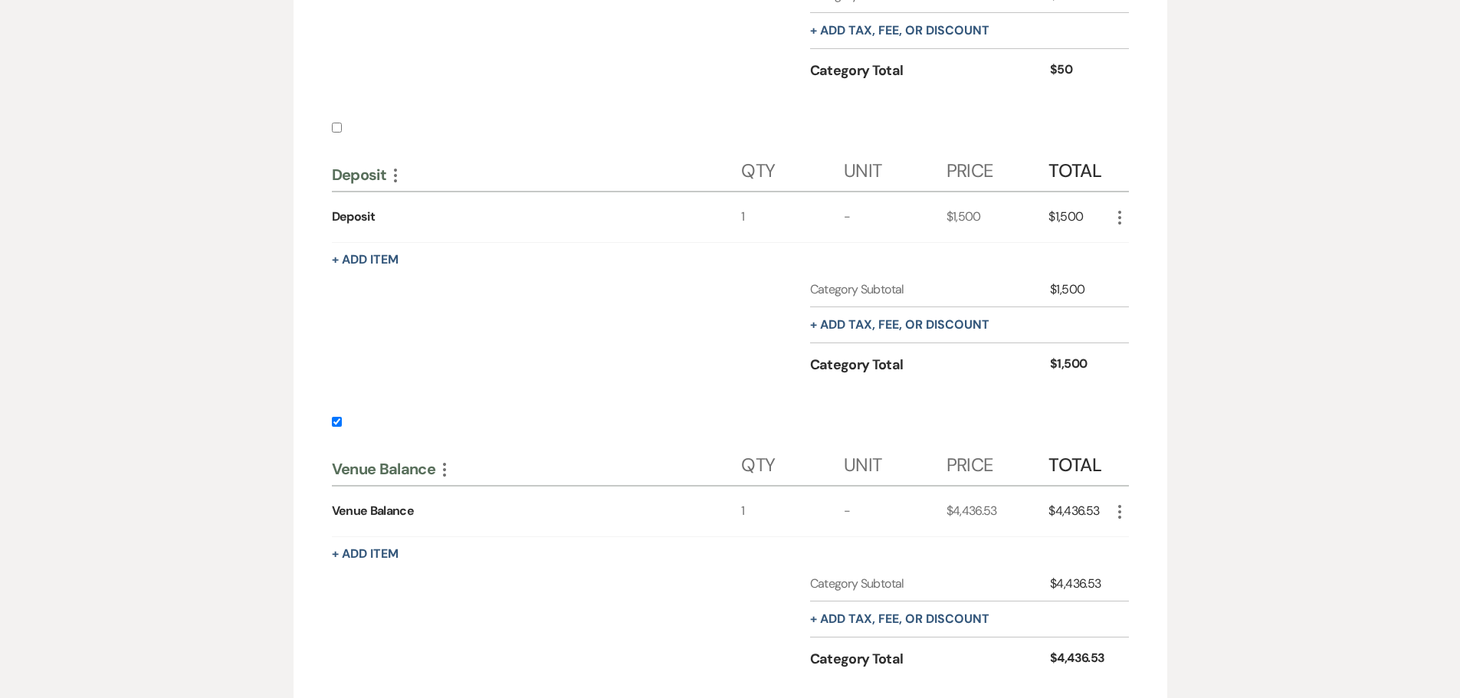
click at [336, 425] on input "checkbox" at bounding box center [337, 422] width 10 height 10
checkbox input "false"
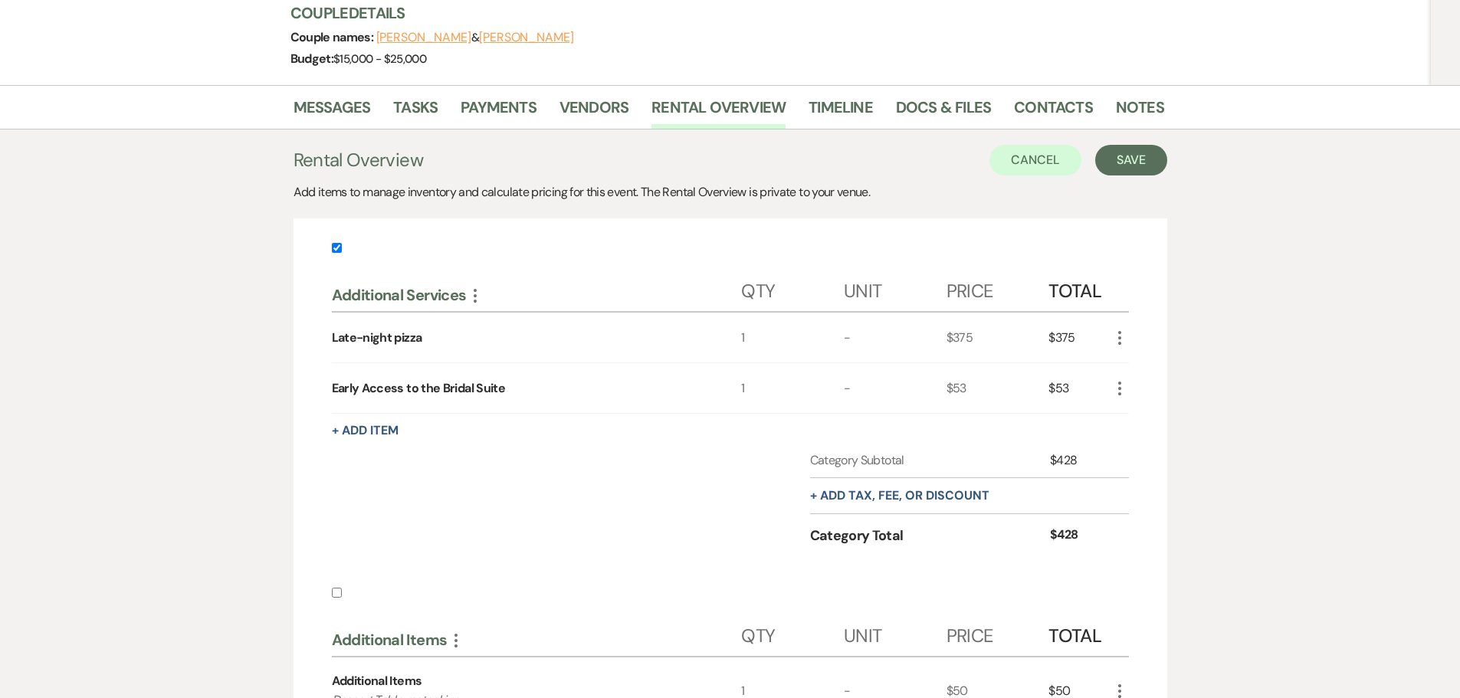
scroll to position [34, 0]
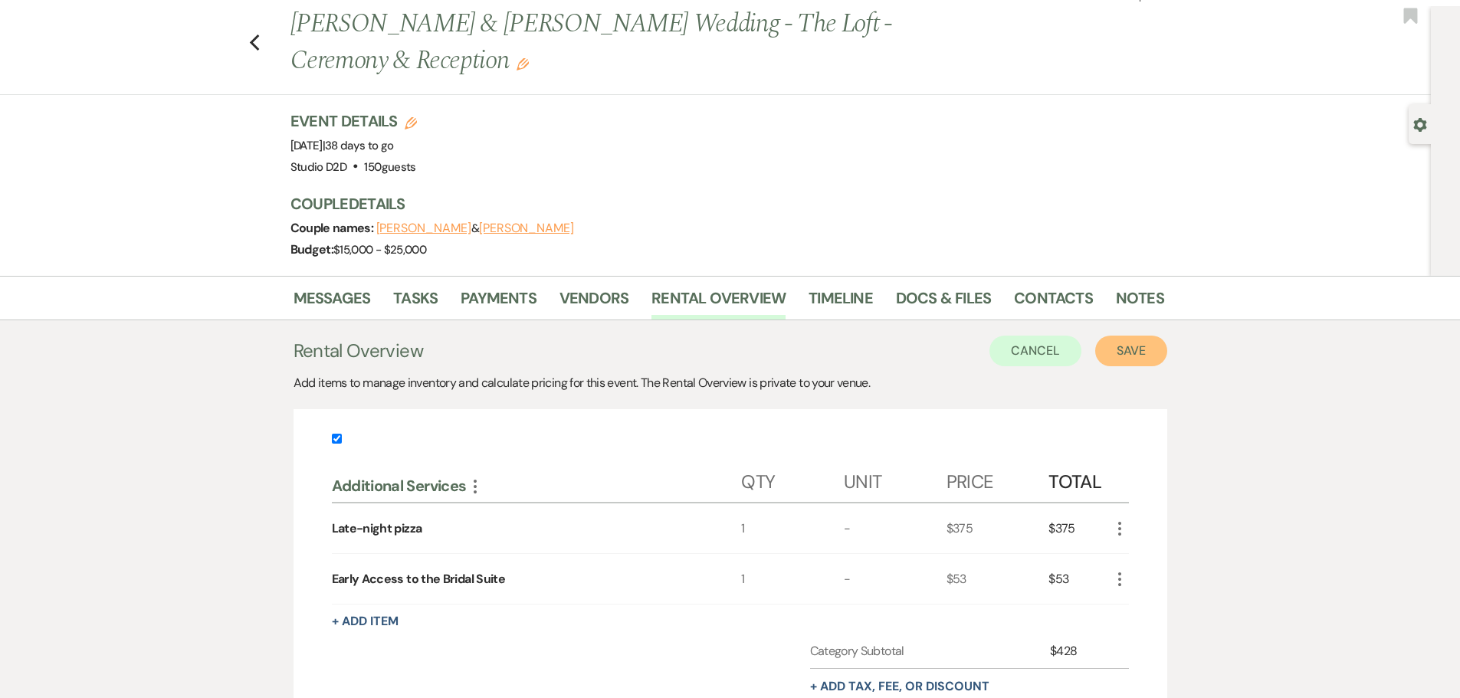
click at [1113, 350] on button "Save" at bounding box center [1131, 351] width 72 height 31
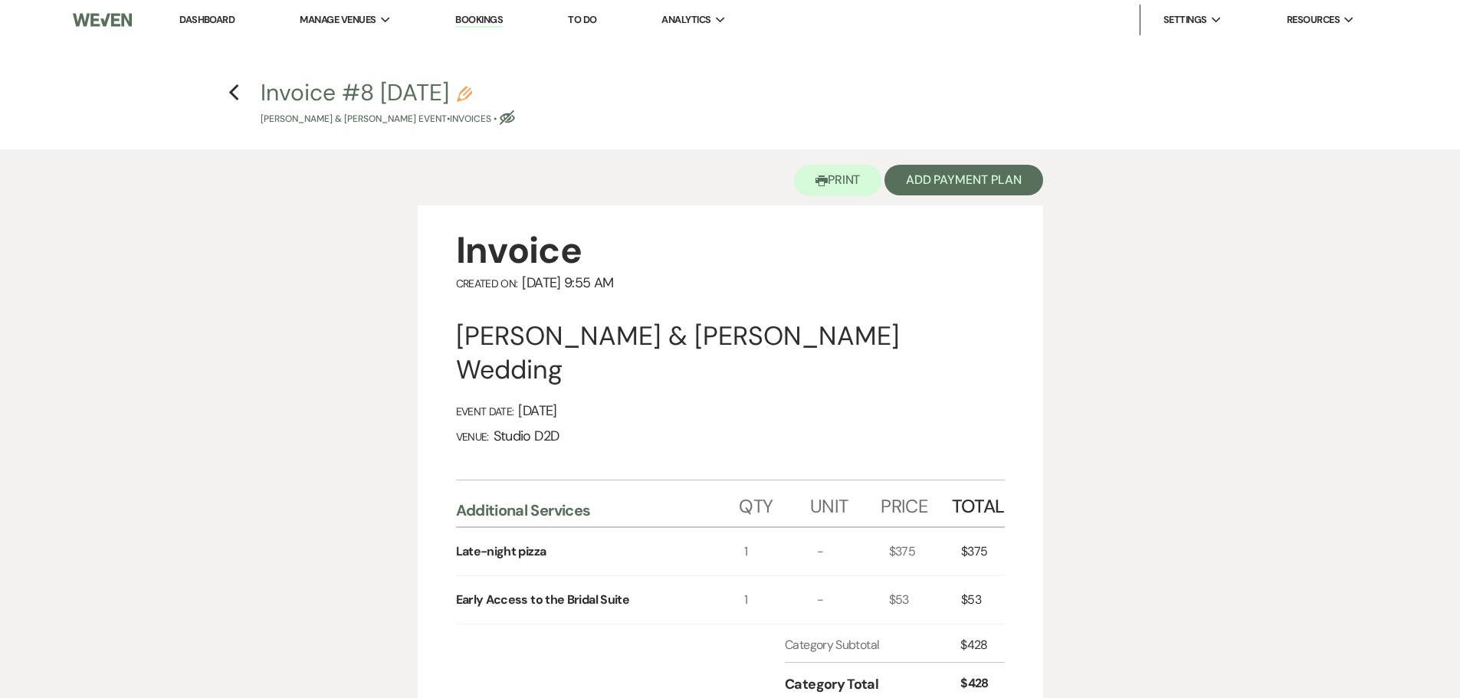
click at [472, 92] on icon "Pencil" at bounding box center [464, 94] width 15 height 15
select select "22"
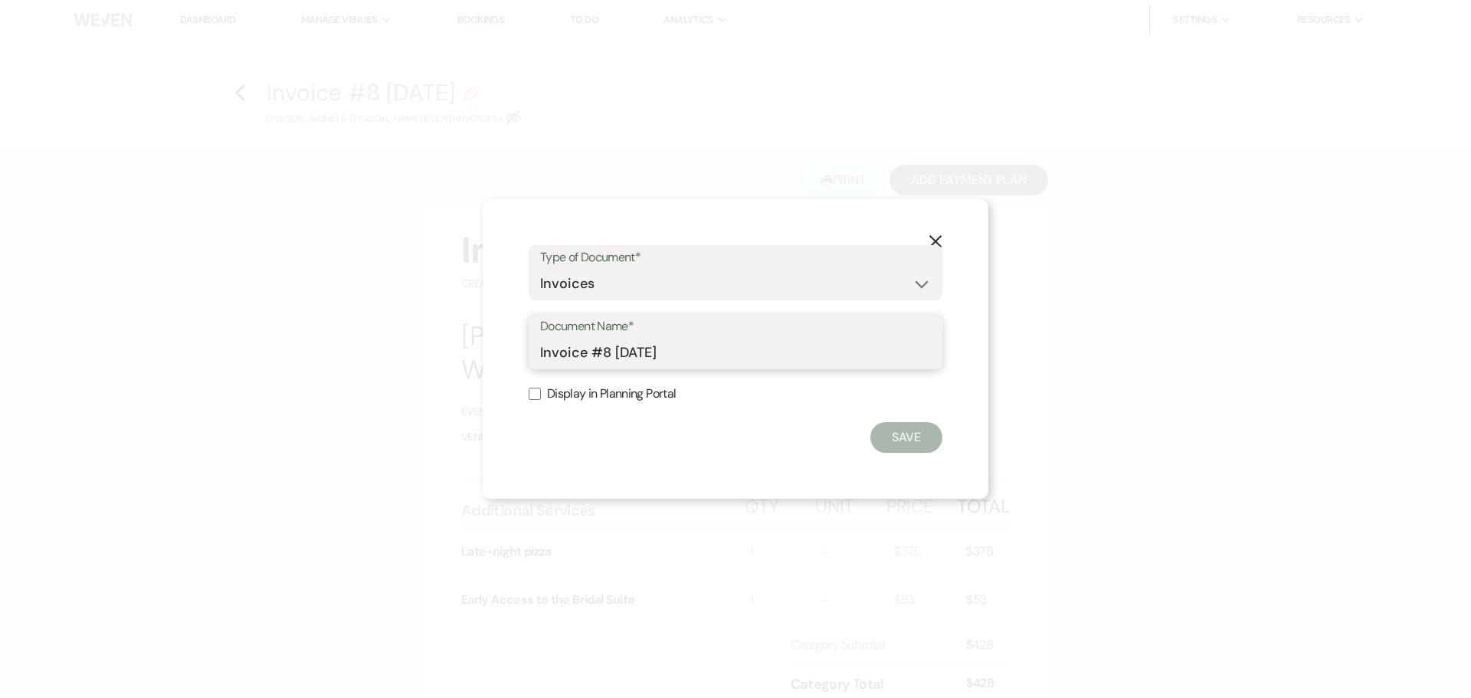
drag, startPoint x: 684, startPoint y: 350, endPoint x: 596, endPoint y: 356, distance: 88.3
click at [595, 357] on input "Invoice #8 9-16-2025" at bounding box center [735, 353] width 391 height 30
type input "Invoice - pizza and early access"
click at [907, 441] on button "Save" at bounding box center [907, 437] width 72 height 31
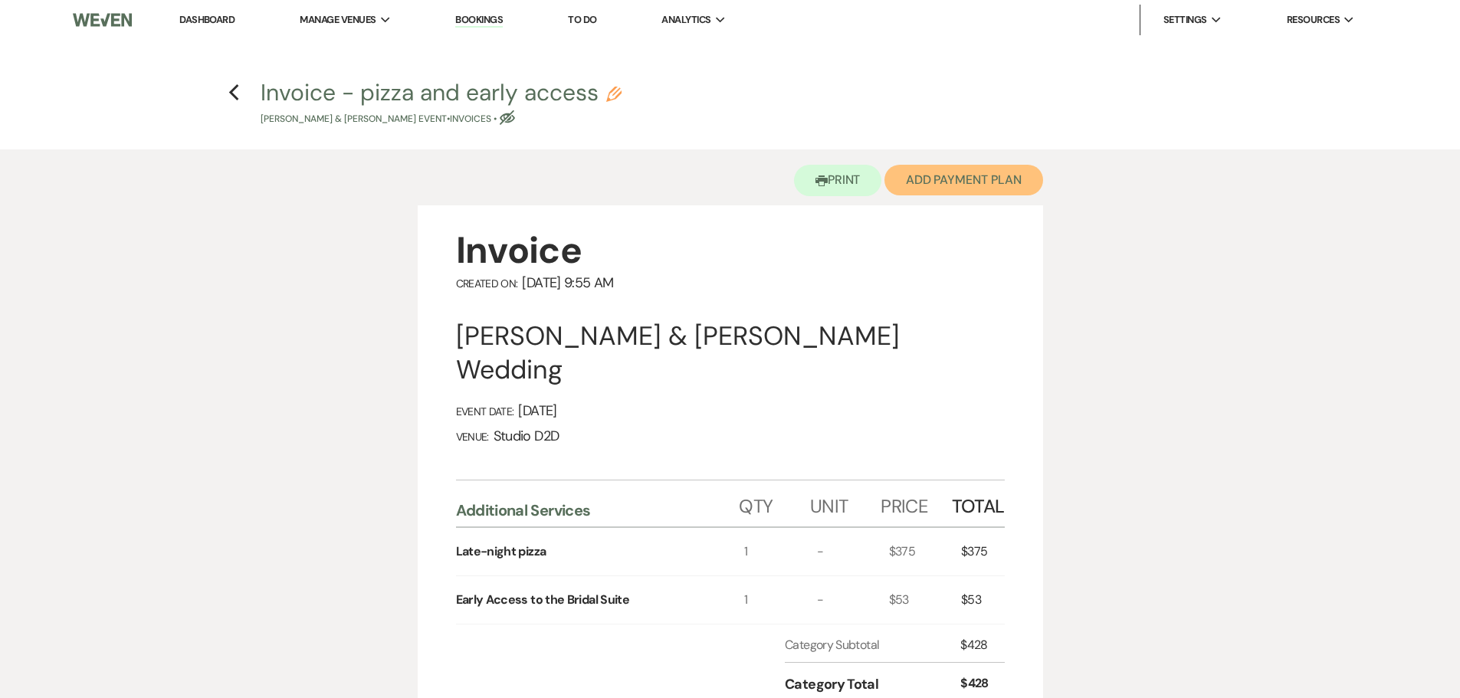
click at [935, 195] on button "Add Payment Plan" at bounding box center [963, 180] width 159 height 31
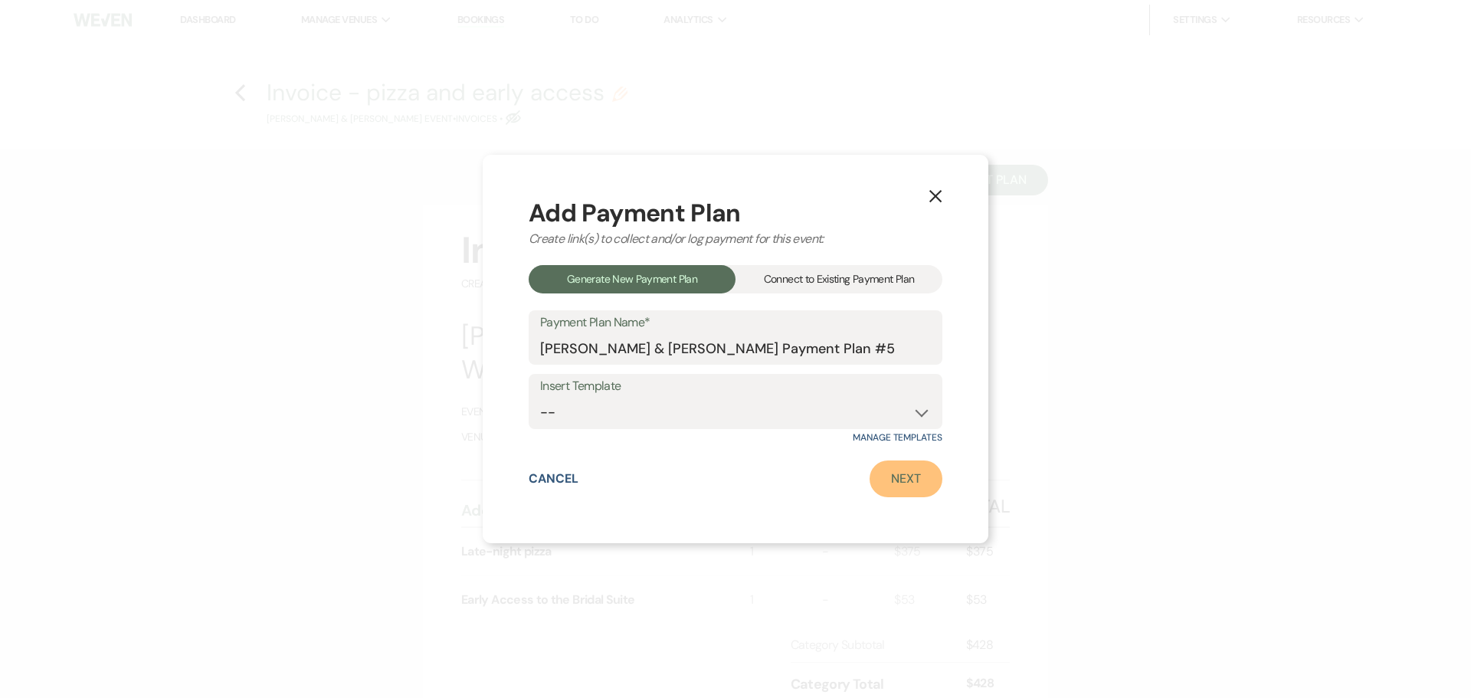
click at [919, 486] on link "Next" at bounding box center [906, 479] width 73 height 37
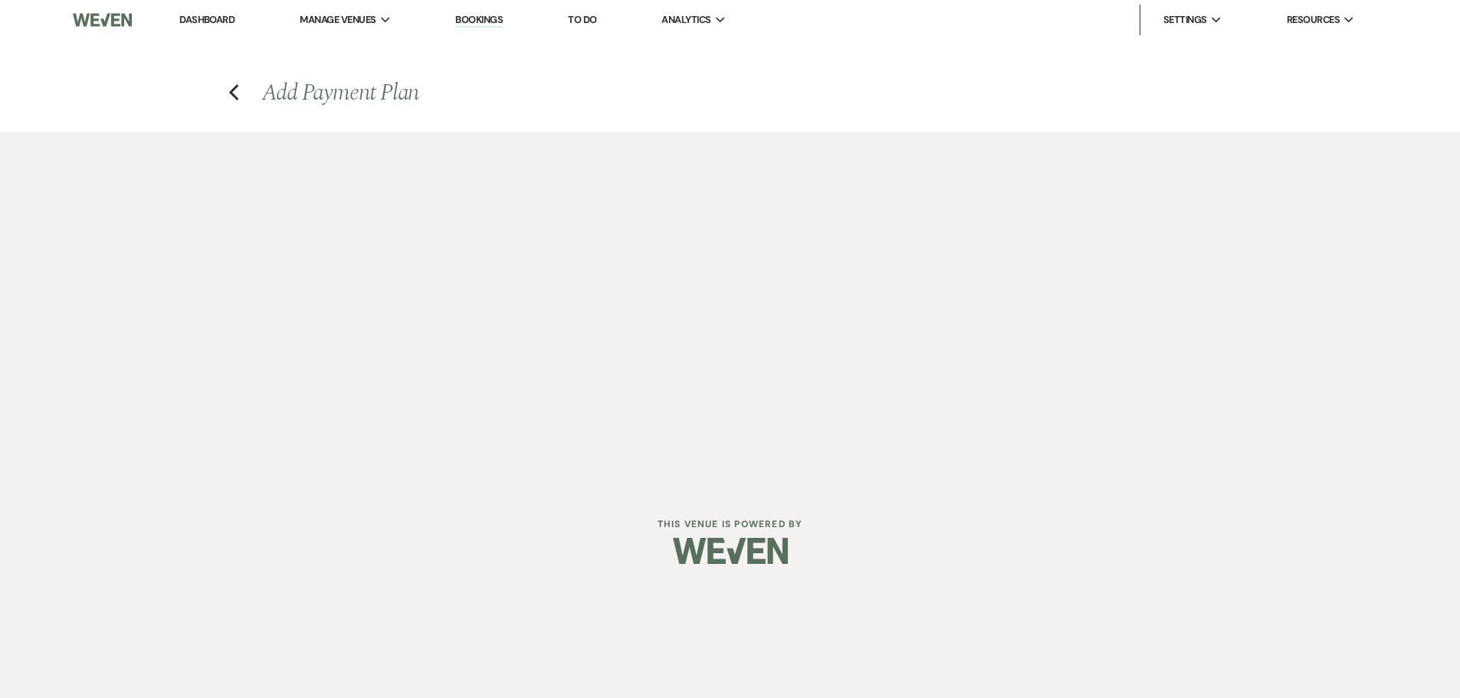
select select "28690"
select select "2"
select select "percentage"
select select "true"
select select "client"
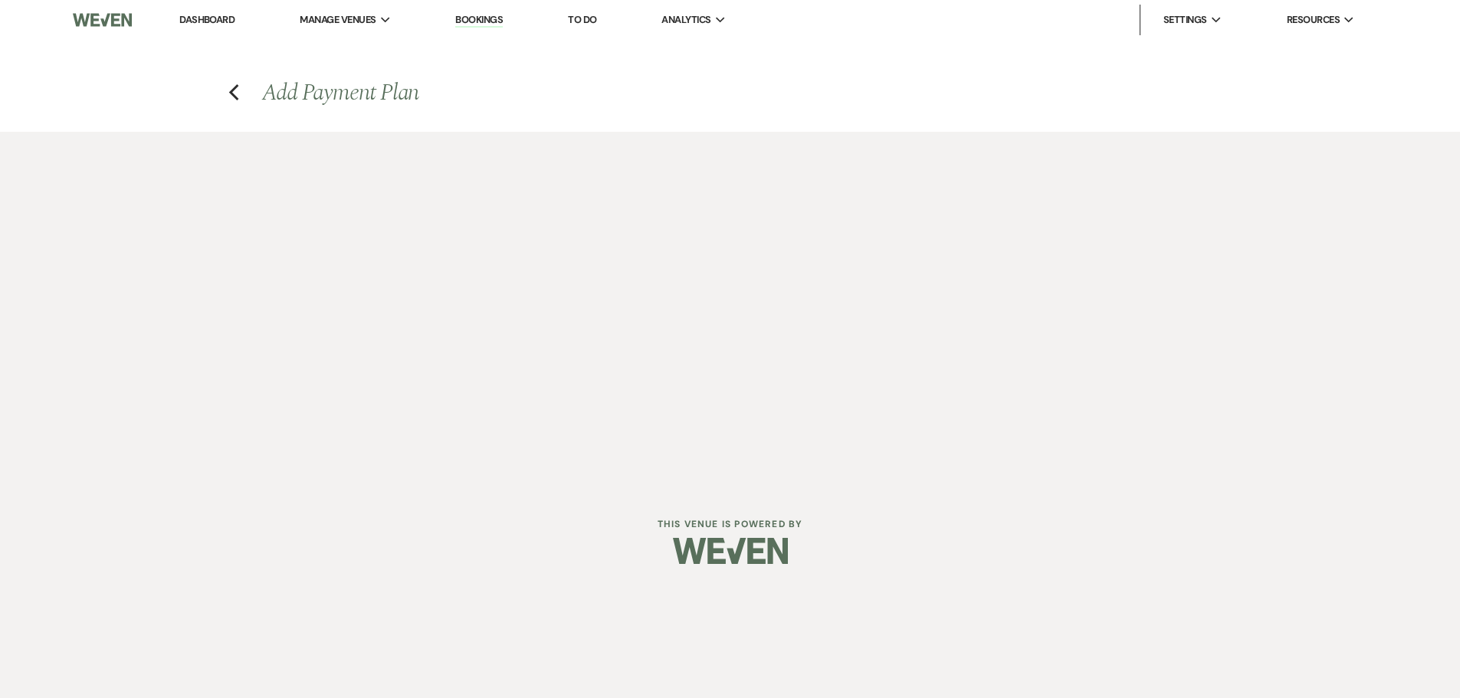
select select "weeks"
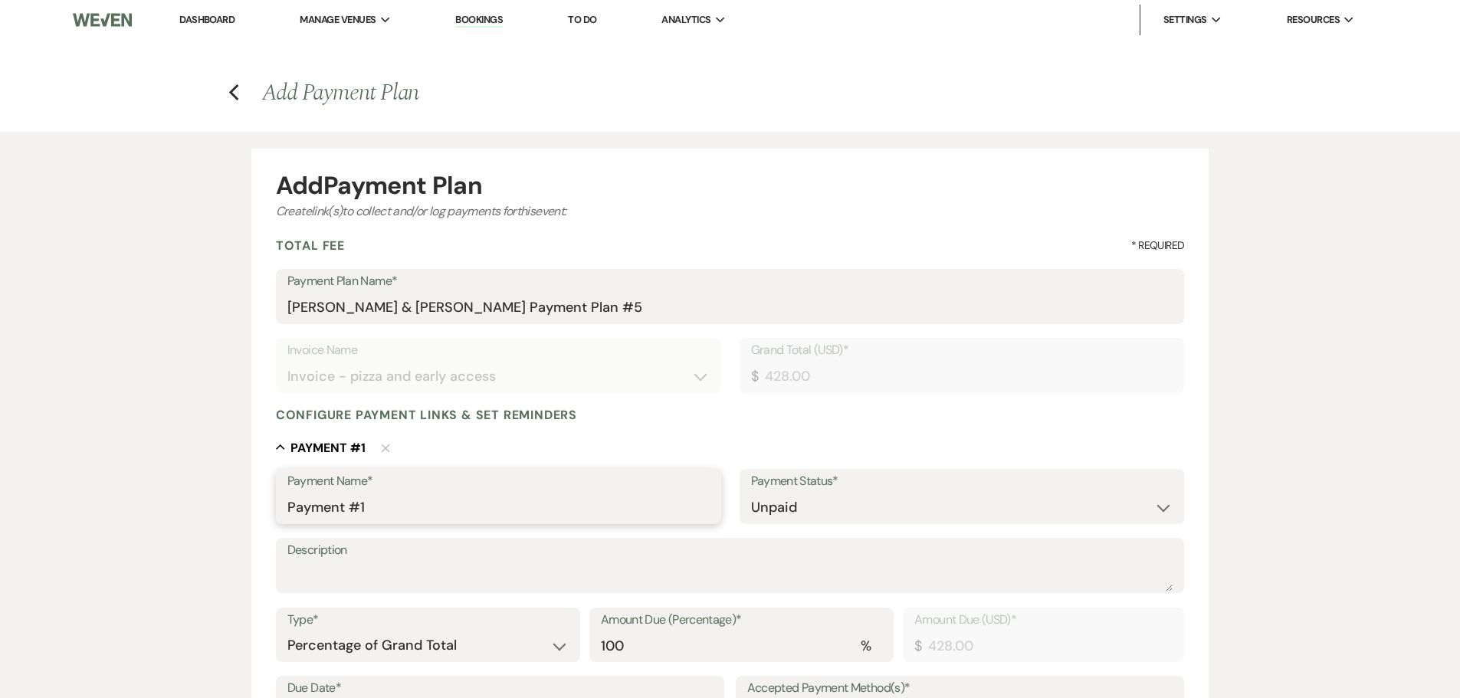
drag, startPoint x: 338, startPoint y: 513, endPoint x: 280, endPoint y: 515, distance: 58.3
click at [280, 515] on div "Payment Name* Payment #1" at bounding box center [498, 496] width 445 height 55
type input "Pizza & Early Access"
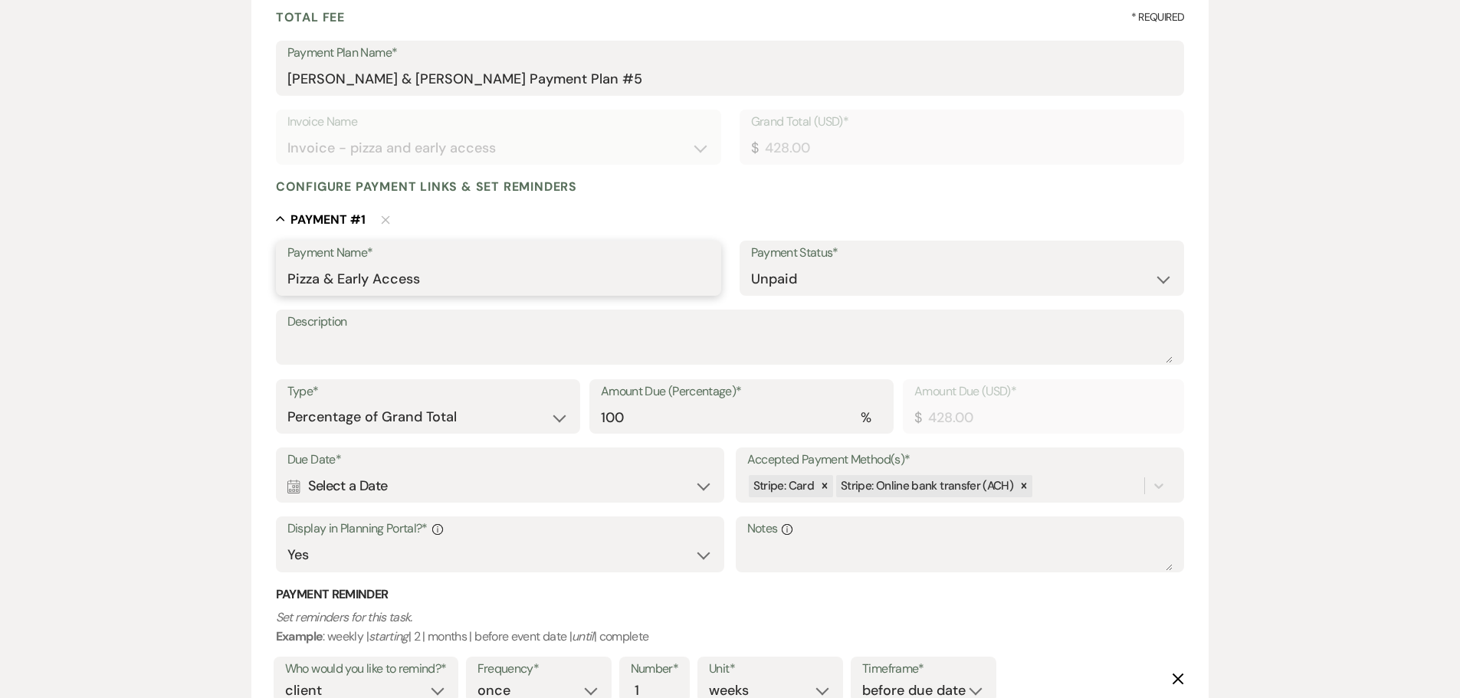
scroll to position [230, 0]
click at [814, 487] on div "Stripe: Card" at bounding box center [791, 485] width 84 height 22
click at [822, 487] on icon at bounding box center [824, 484] width 5 height 5
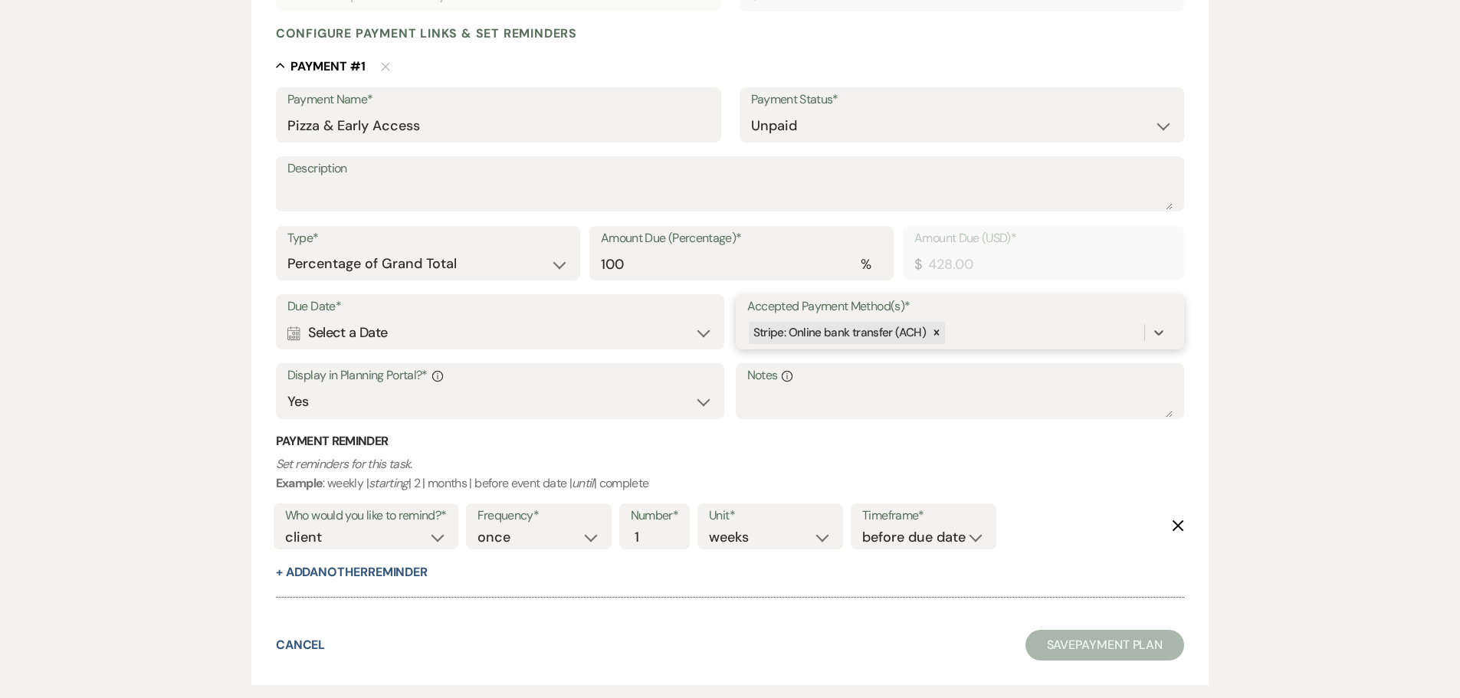
scroll to position [383, 0]
click at [434, 330] on div "Calendar Select a Date Expand" at bounding box center [500, 332] width 426 height 30
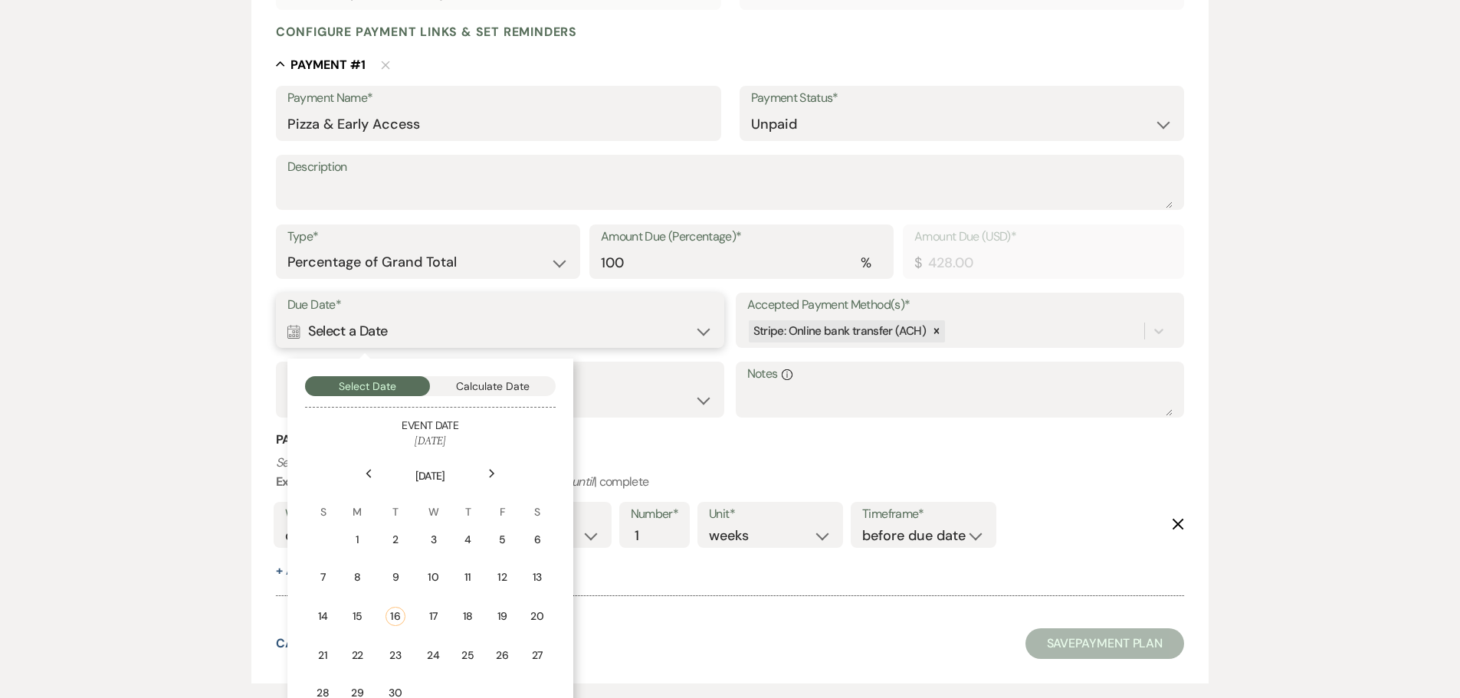
click at [466, 384] on button "Calculate Date" at bounding box center [493, 386] width 126 height 20
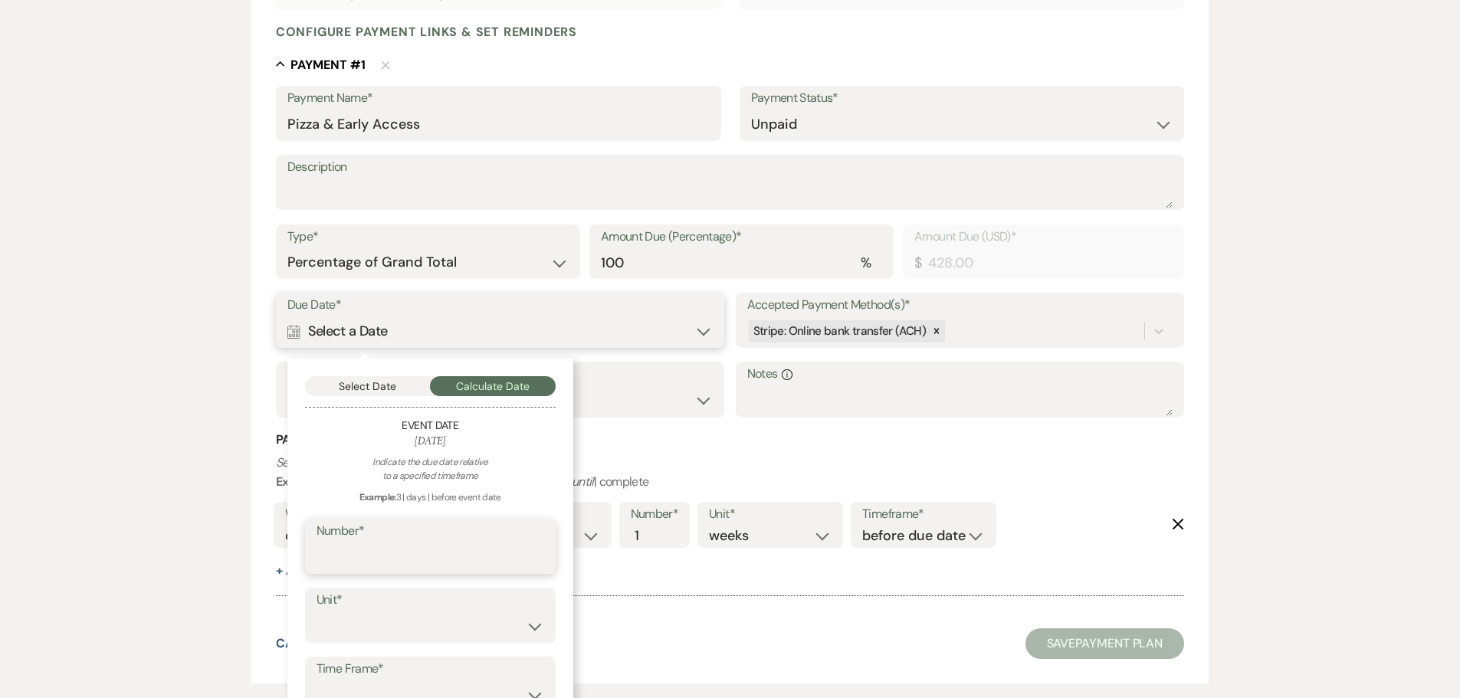
click at [408, 555] on input "Number*" at bounding box center [431, 558] width 228 height 30
type input "30"
click at [405, 618] on select "days weeks months" at bounding box center [431, 627] width 228 height 30
select select "day"
click at [317, 612] on select "days weeks months" at bounding box center [431, 627] width 228 height 30
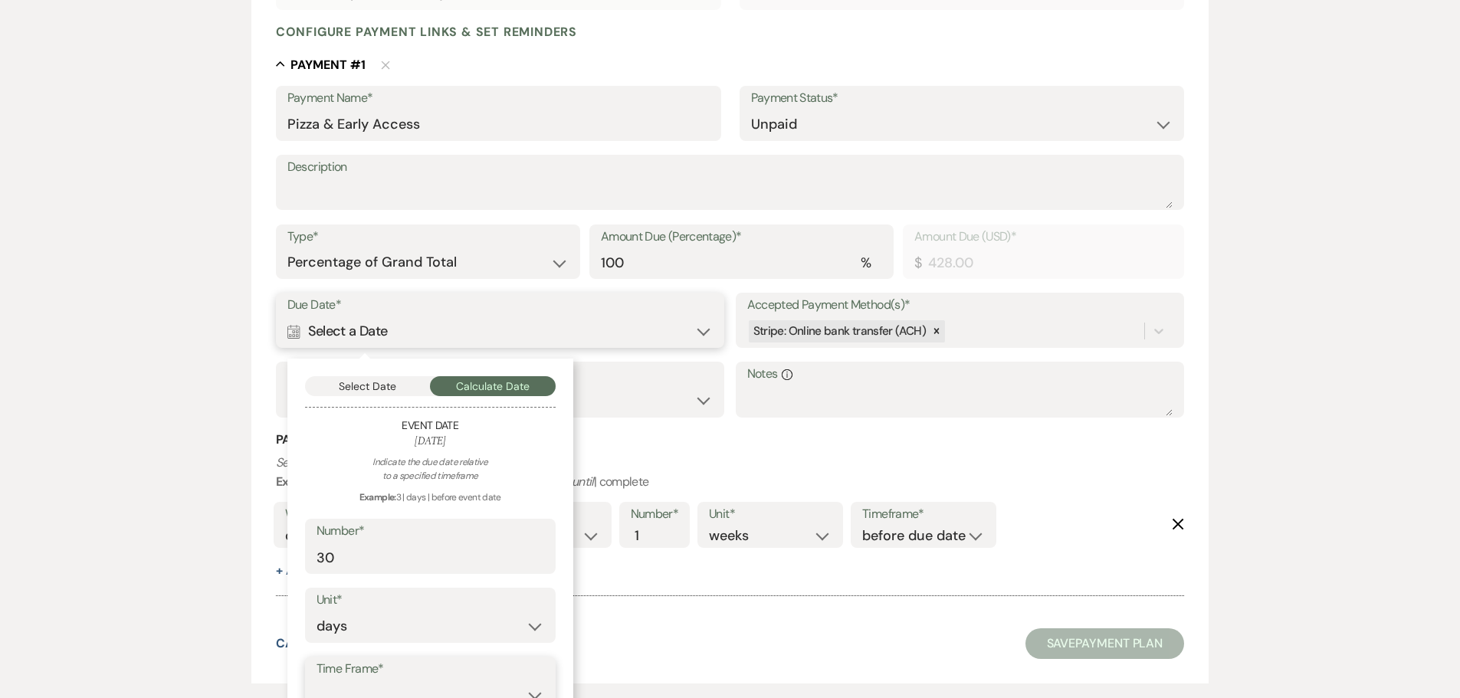
click at [416, 684] on select "before event date after event date after event is booked after today's date" at bounding box center [431, 696] width 228 height 30
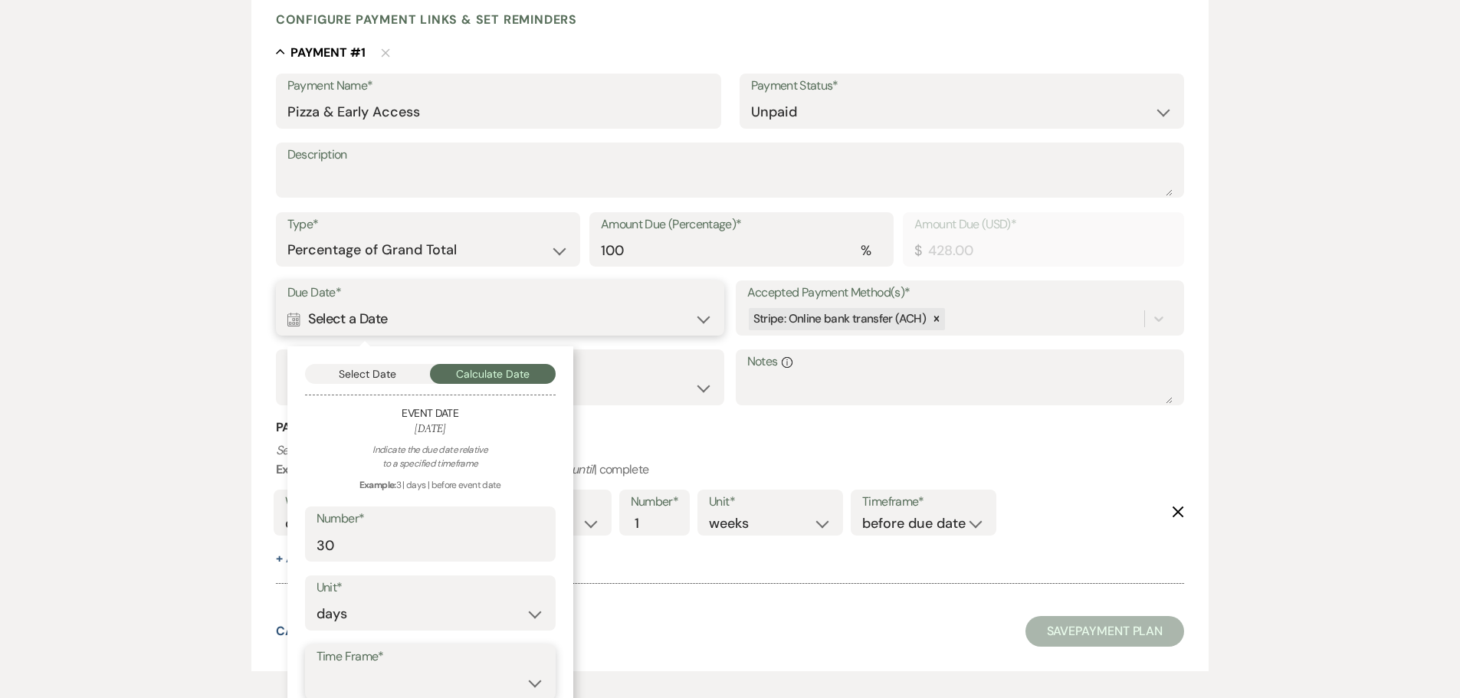
select select "beforeEventDate"
click at [317, 668] on select "before event date after event date after event is booked after today's date" at bounding box center [431, 683] width 228 height 30
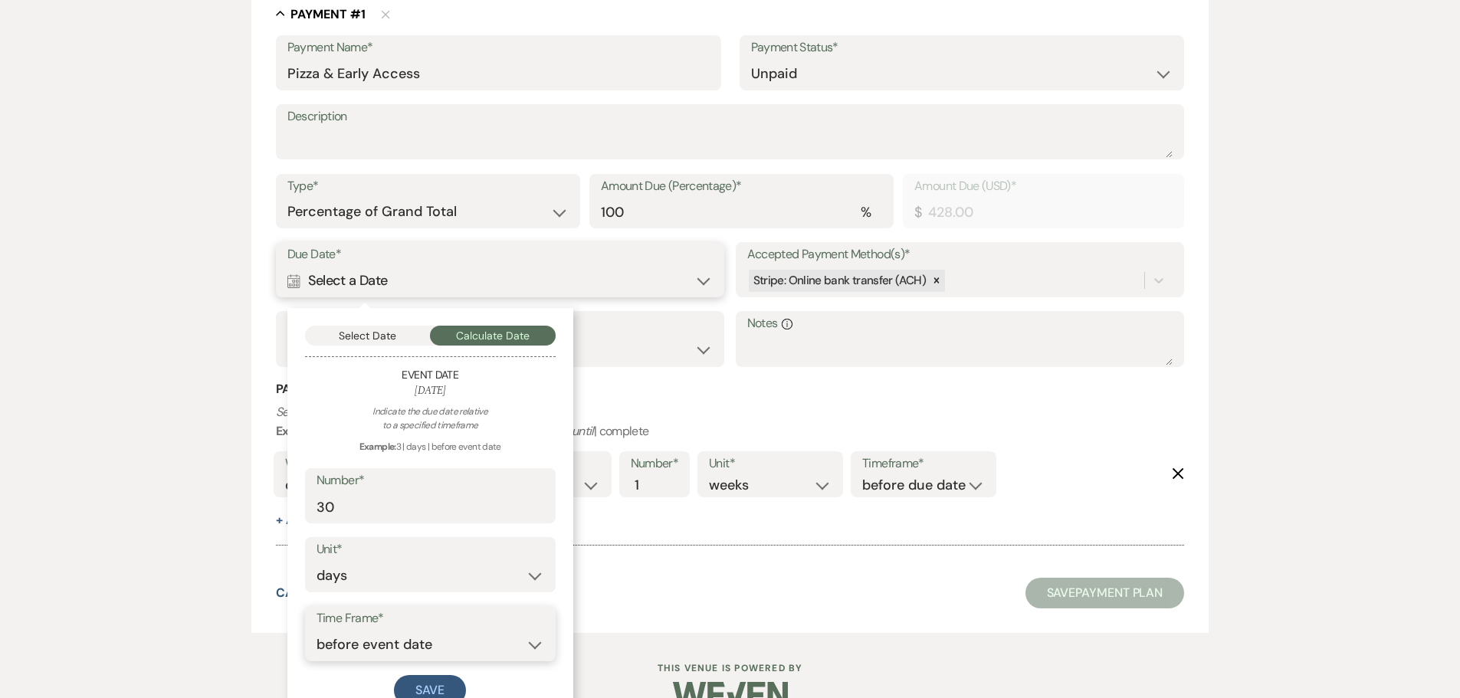
scroll to position [467, 0]
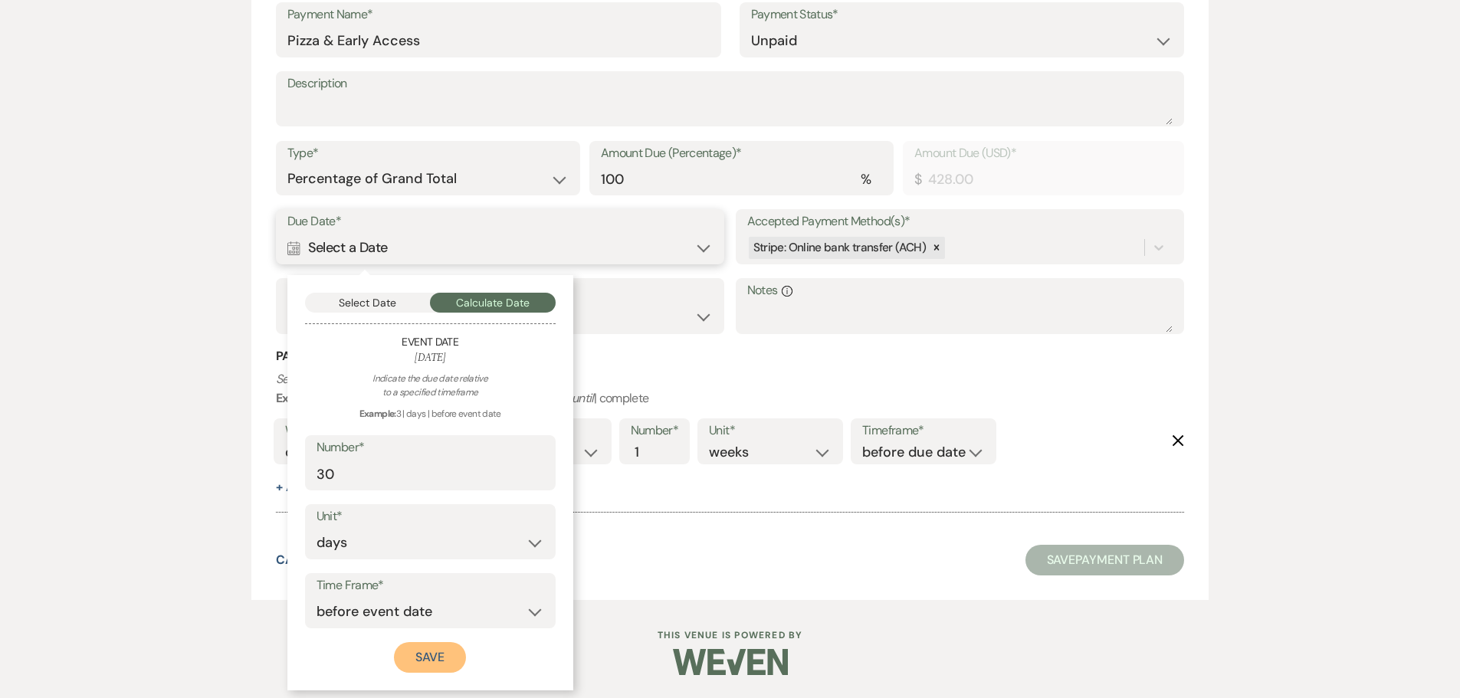
click at [430, 664] on button "Save" at bounding box center [430, 657] width 72 height 31
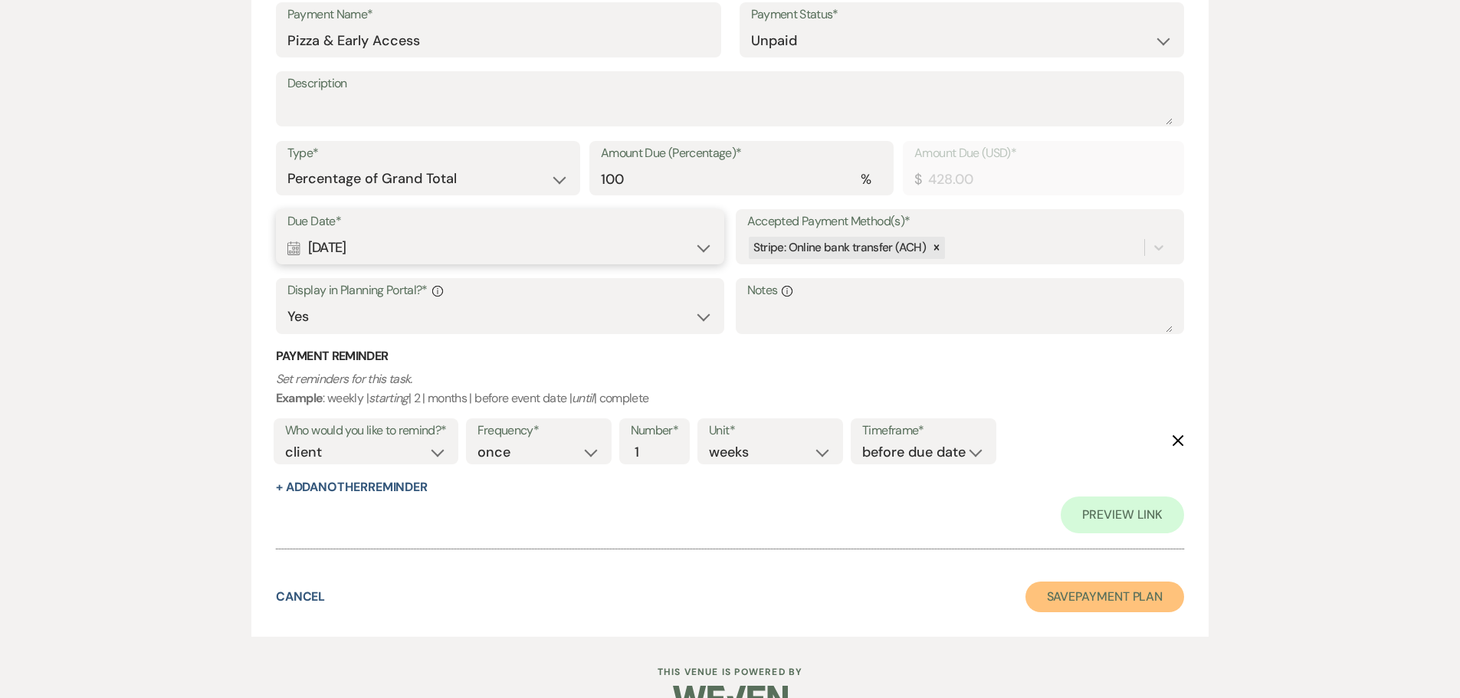
click at [1128, 594] on button "Save Payment Plan" at bounding box center [1104, 597] width 159 height 31
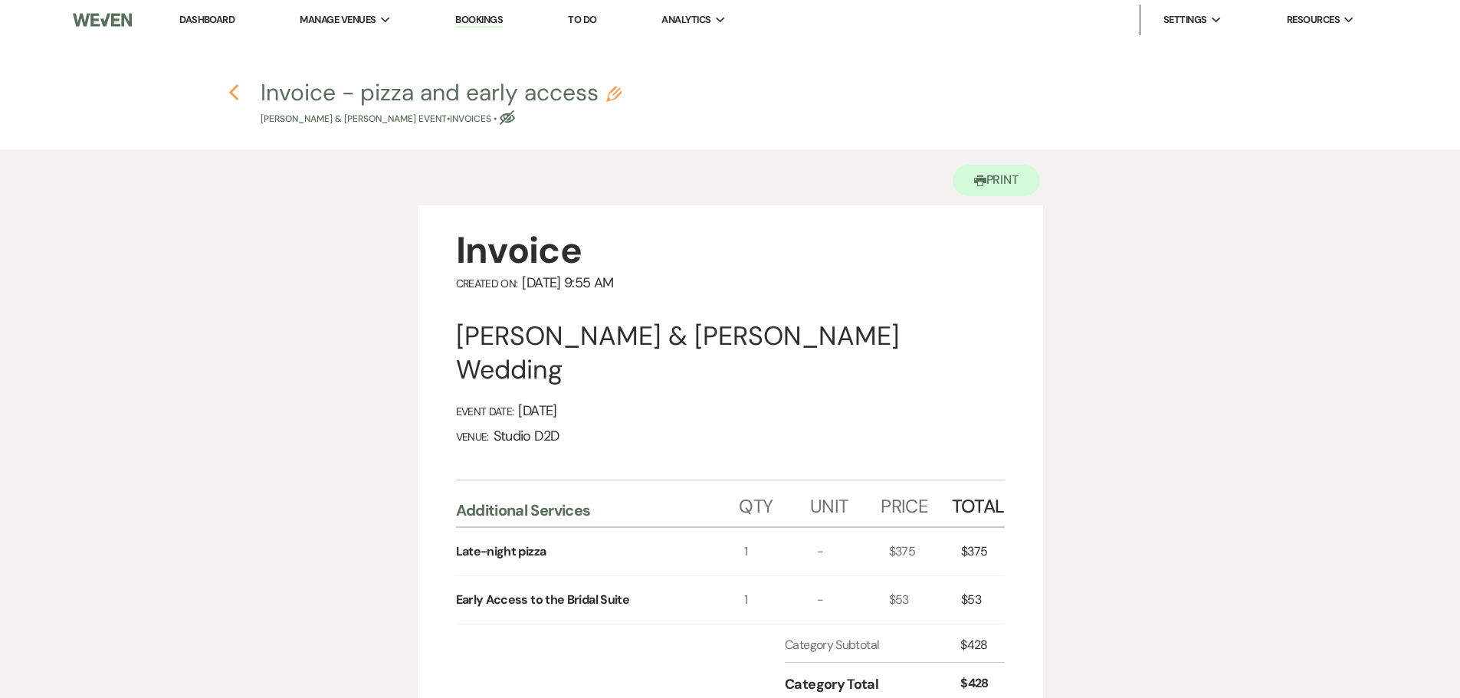
click at [236, 90] on icon "Previous" at bounding box center [233, 93] width 11 height 18
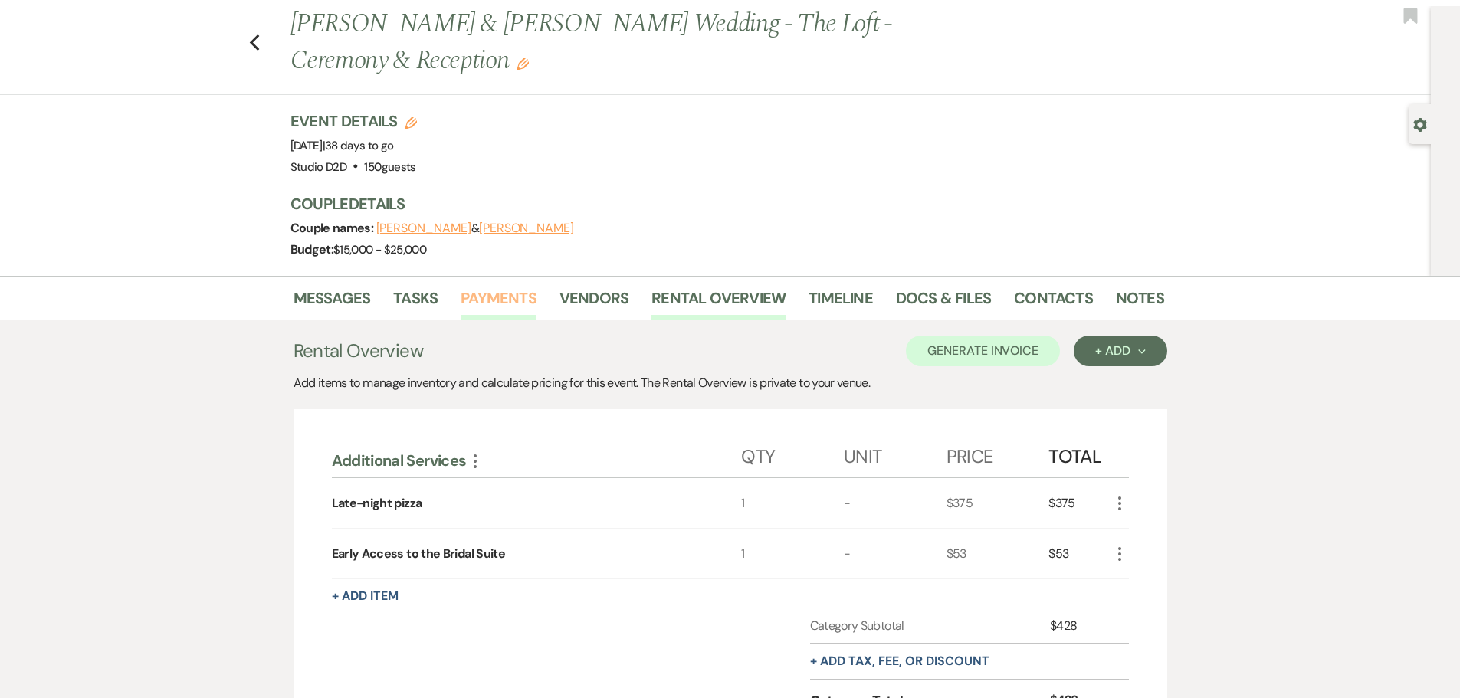
click at [509, 302] on link "Payments" at bounding box center [499, 303] width 76 height 34
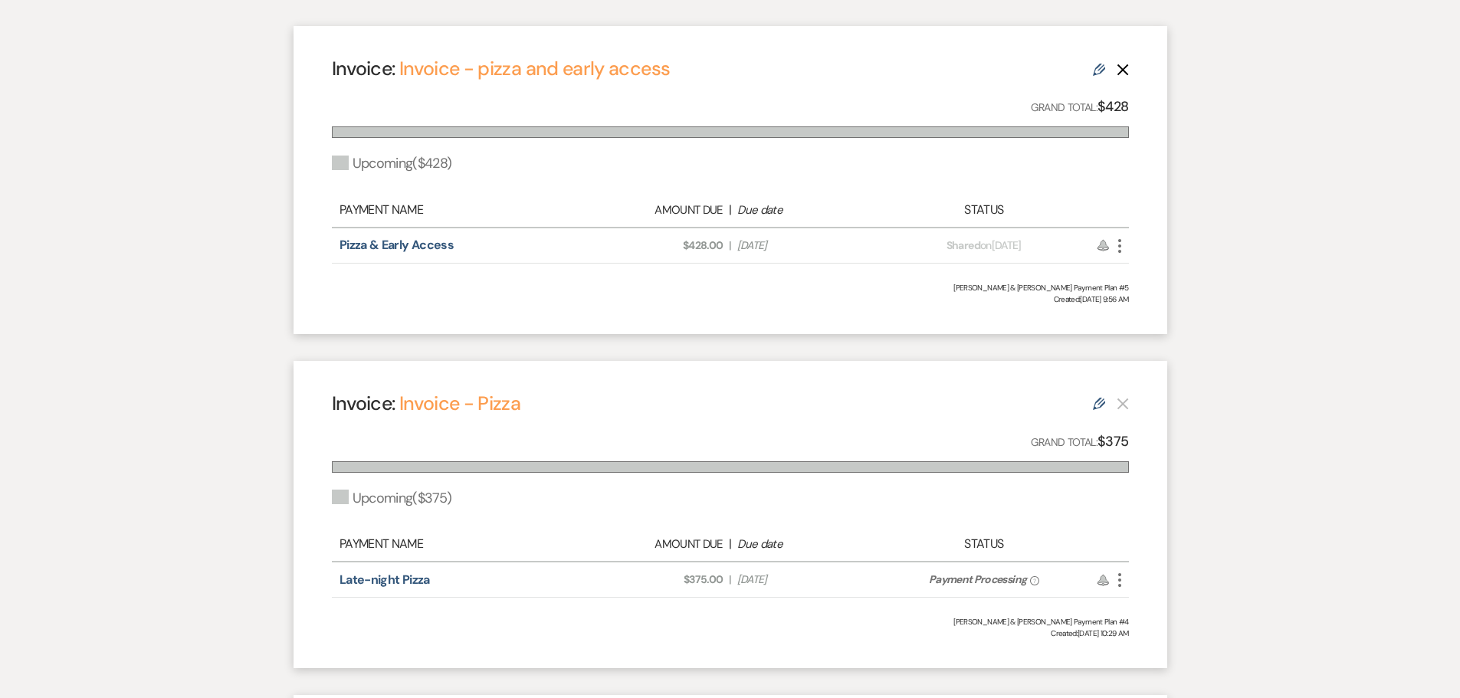
scroll to position [536, 0]
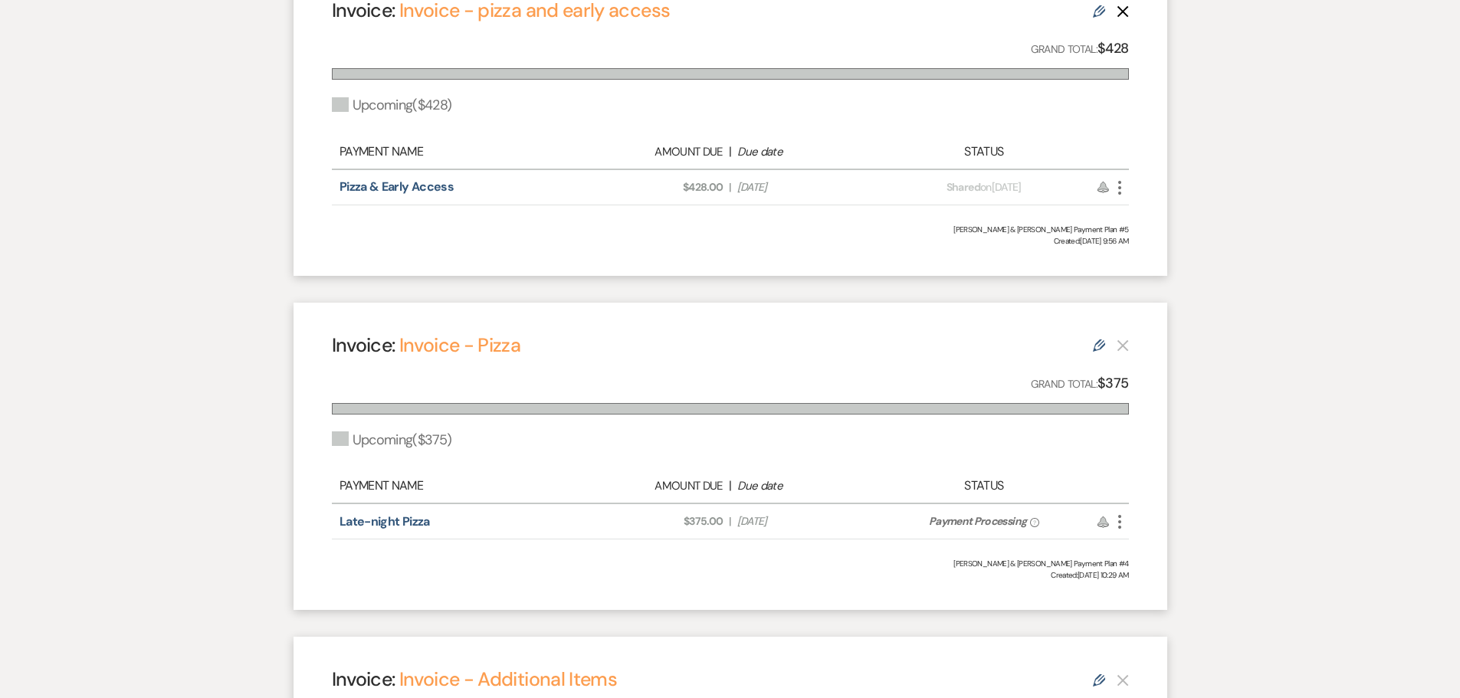
click at [1120, 520] on icon "More" at bounding box center [1120, 522] width 18 height 18
click at [1176, 571] on button "Eye Blocked Unshare" at bounding box center [1188, 579] width 155 height 26
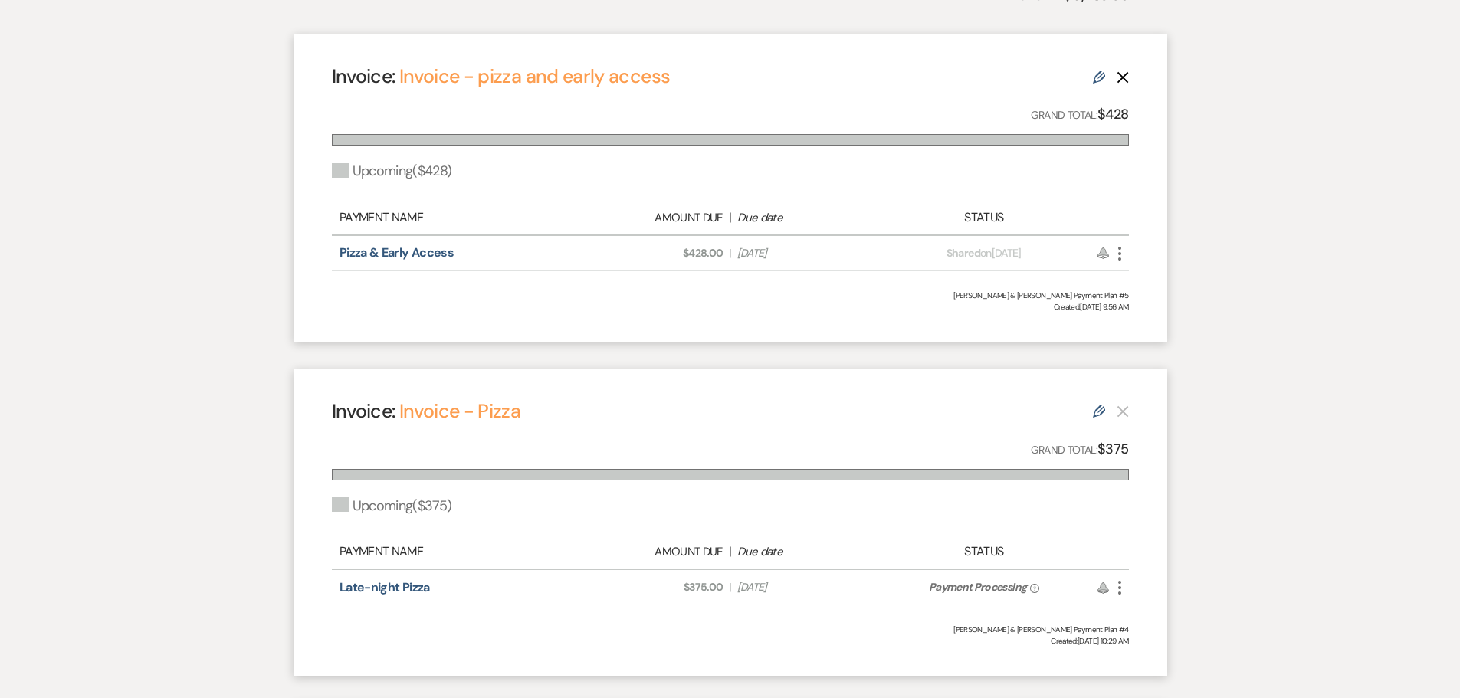
scroll to position [383, 0]
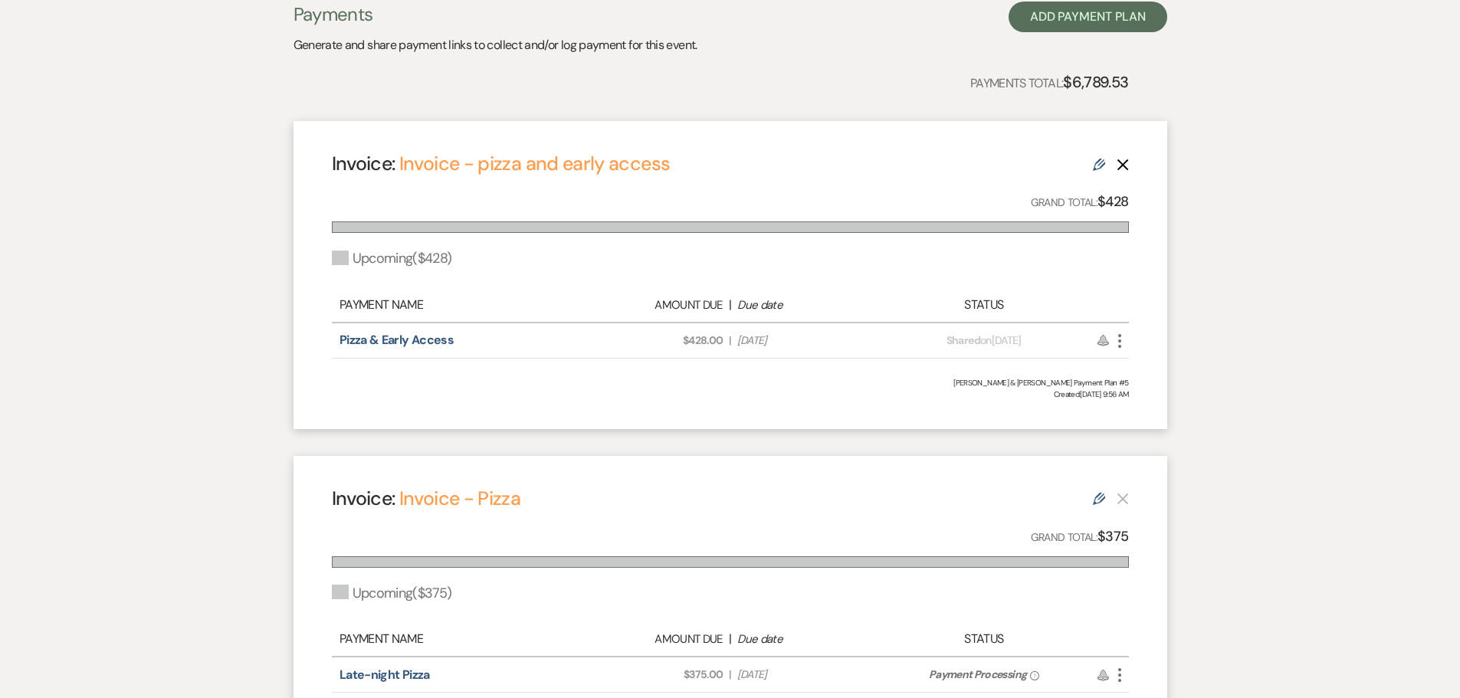
click at [1121, 166] on use "button" at bounding box center [1122, 164] width 11 height 11
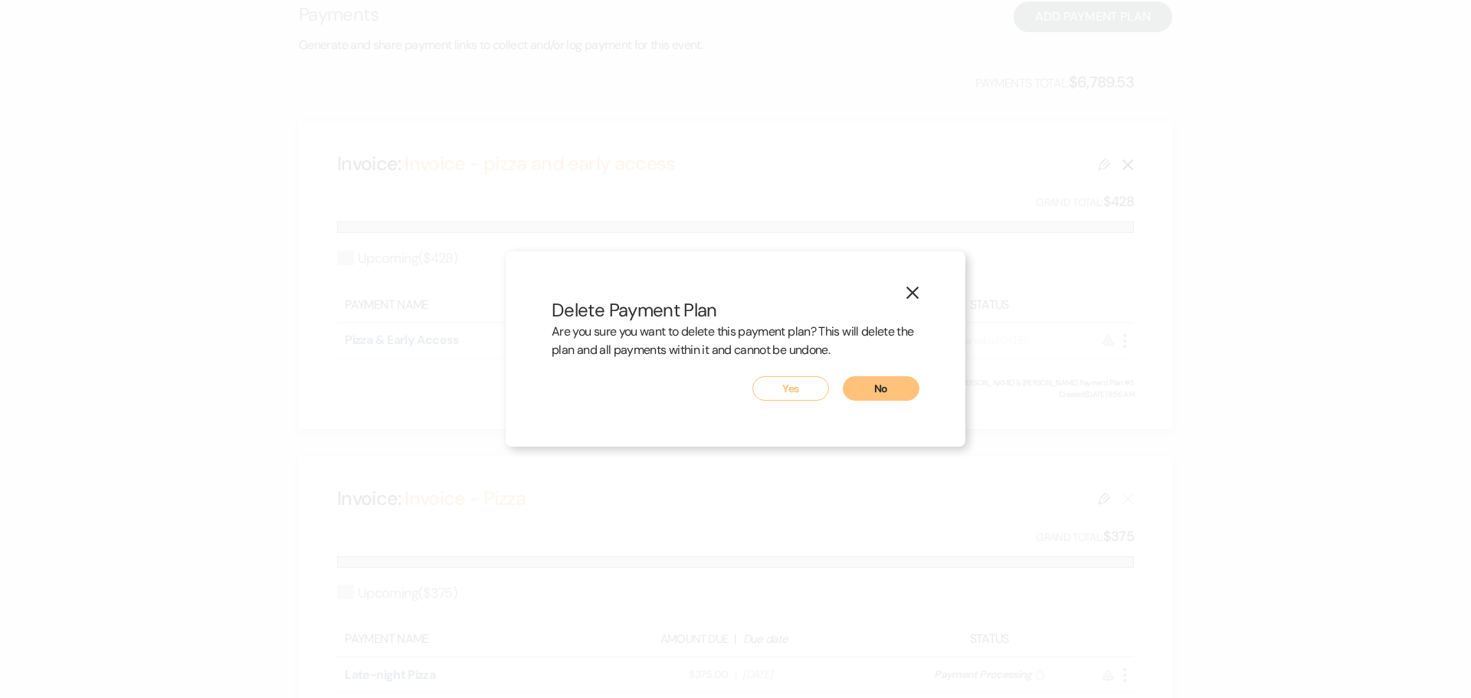
click at [789, 385] on button "Yes" at bounding box center [791, 388] width 77 height 25
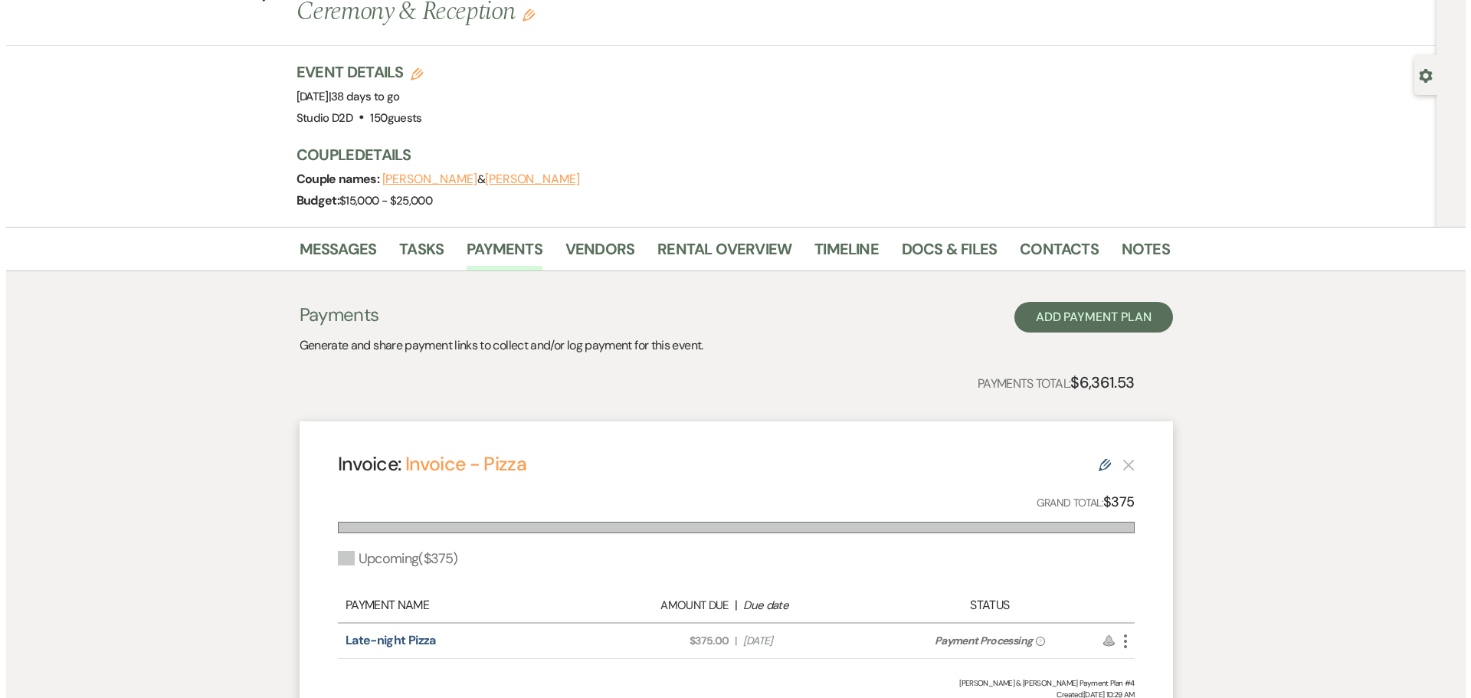
scroll to position [77, 0]
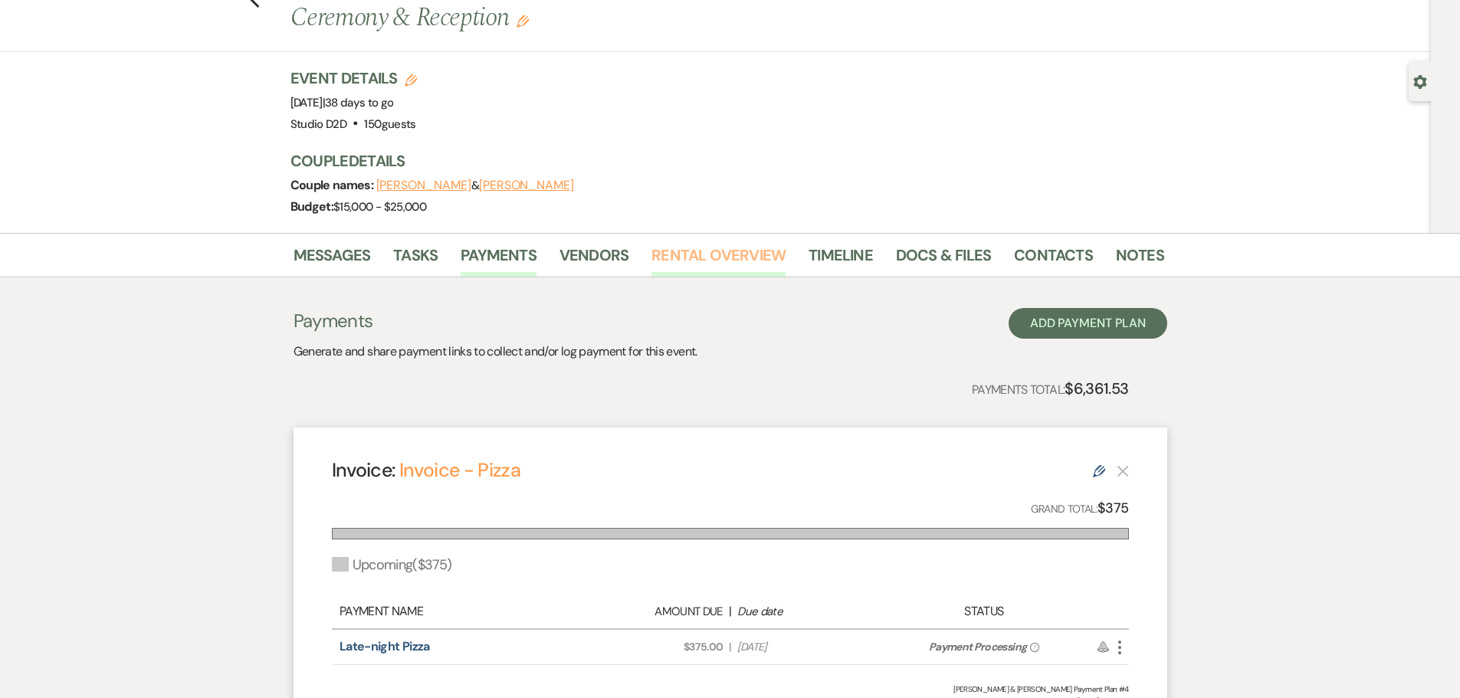
click at [746, 262] on link "Rental Overview" at bounding box center [718, 260] width 134 height 34
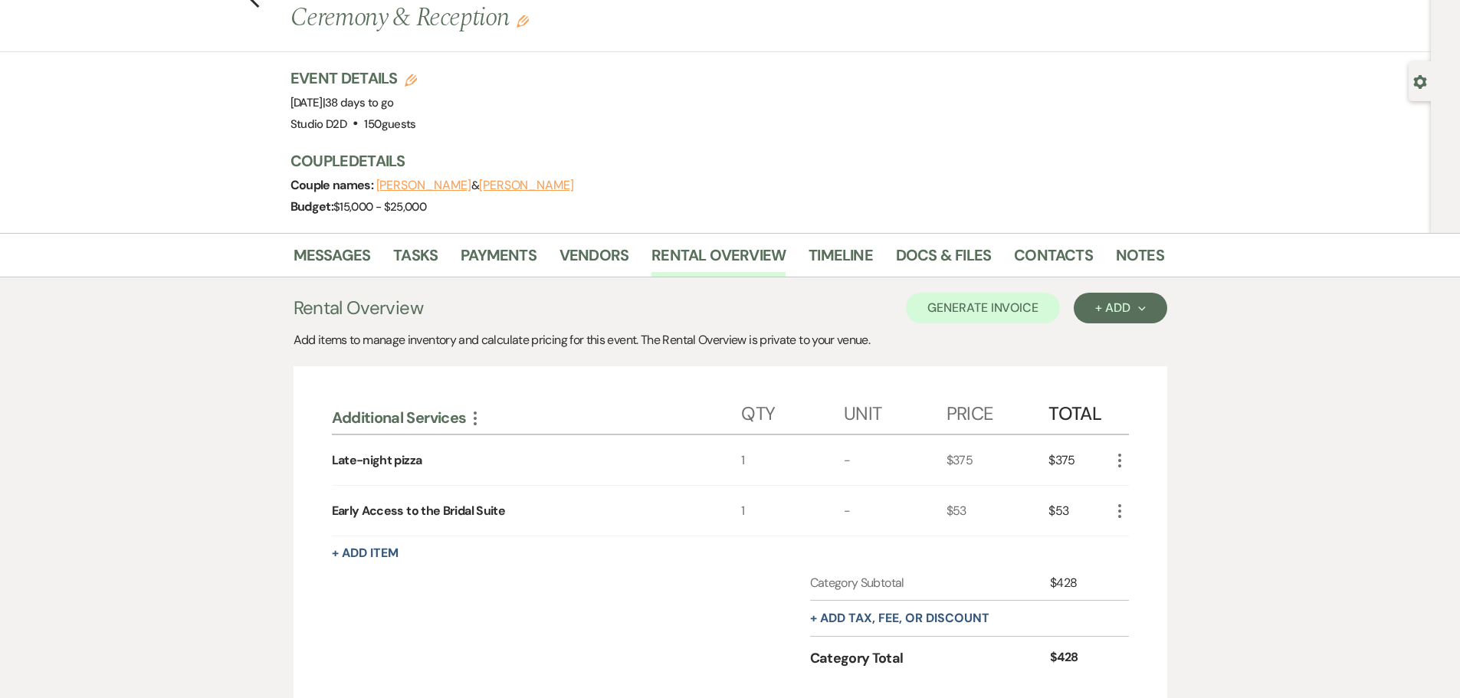
click at [1118, 508] on icon "More" at bounding box center [1120, 511] width 18 height 18
click at [1150, 562] on button "X Delete" at bounding box center [1152, 565] width 83 height 25
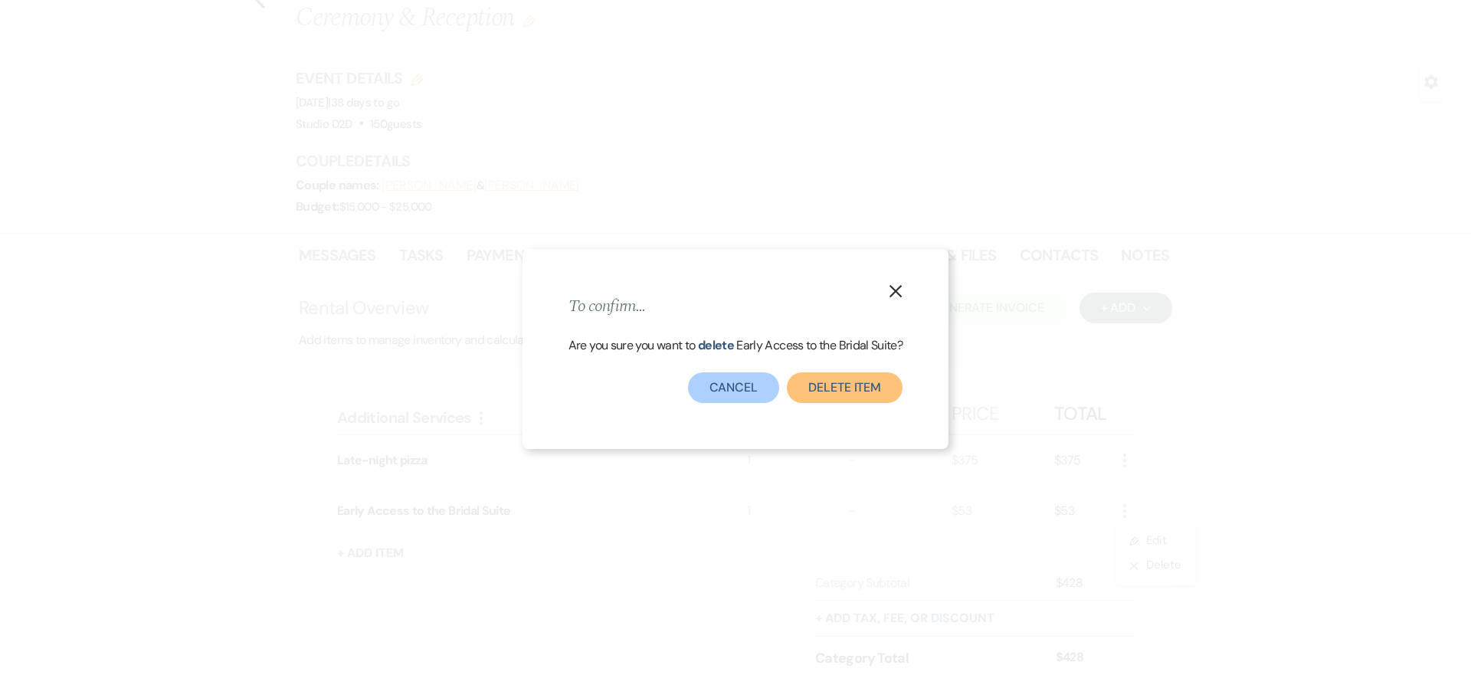
click at [818, 387] on button "Delete Item" at bounding box center [845, 387] width 116 height 31
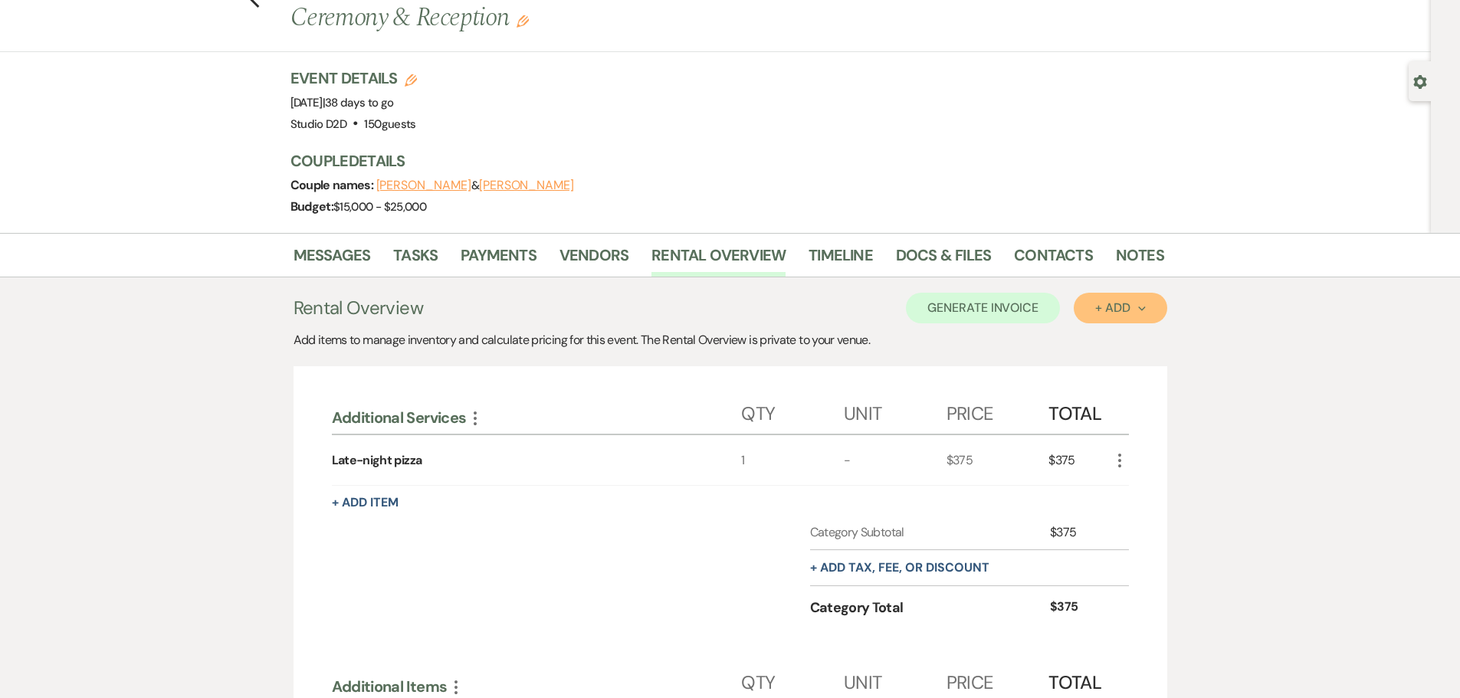
click at [1102, 313] on div "+ Add Next" at bounding box center [1120, 308] width 50 height 12
click at [1103, 338] on button "Item" at bounding box center [1112, 343] width 77 height 24
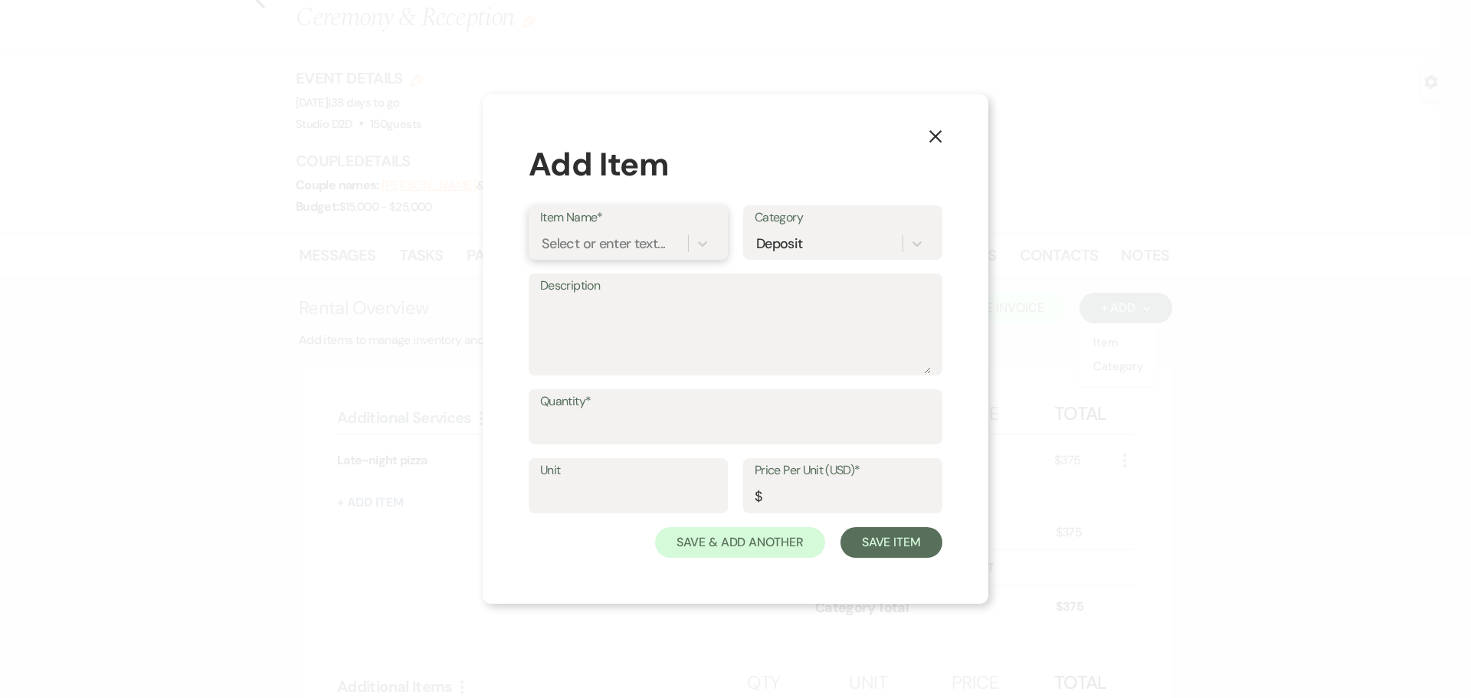
click at [612, 241] on div "Select or enter text..." at bounding box center [603, 244] width 123 height 21
type input "Early Access to Bridal Suite"
click at [614, 294] on div "+ Add "Early Access to Bridal Suite"" at bounding box center [629, 291] width 179 height 49
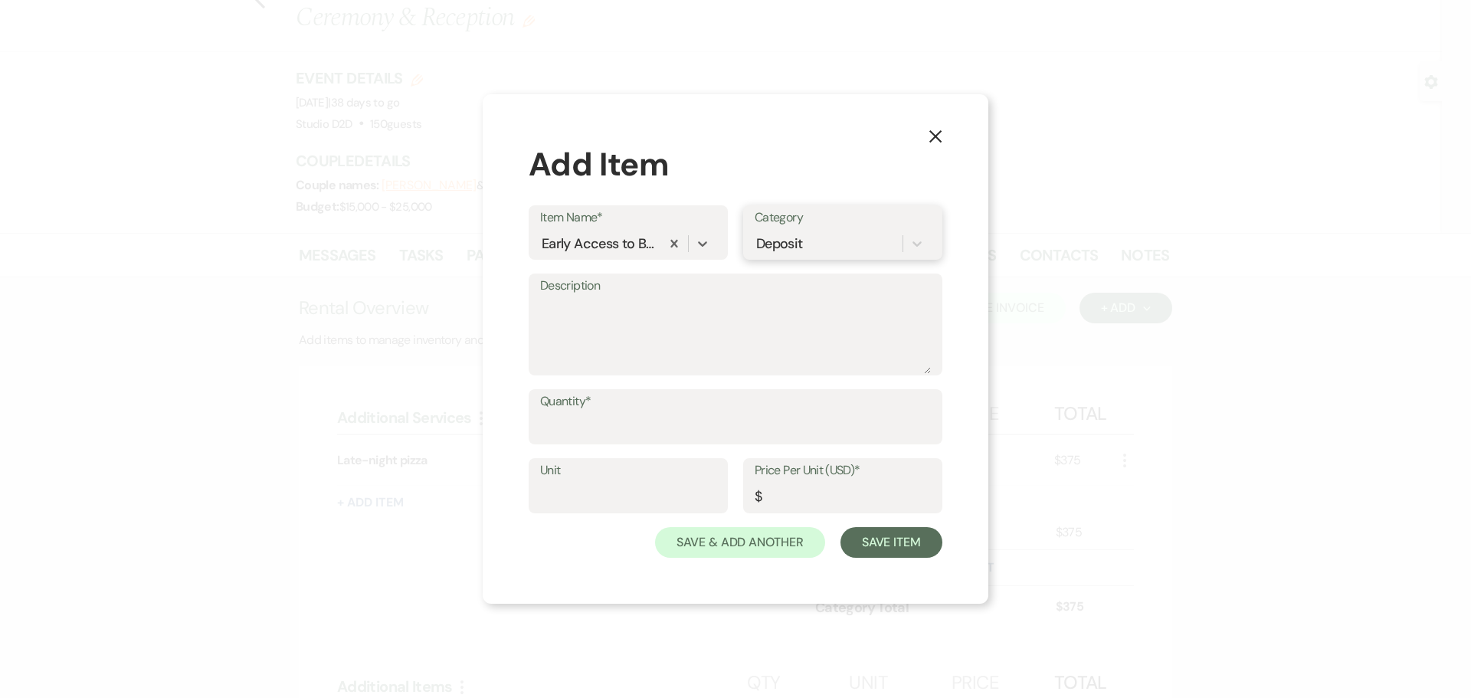
click at [778, 248] on div "Deposit" at bounding box center [779, 244] width 47 height 21
type input "Early Access"
click at [816, 290] on div "Create "Early Access" Category" at bounding box center [843, 291] width 176 height 49
click at [645, 421] on input "Quantity*" at bounding box center [735, 428] width 391 height 30
type input "1"
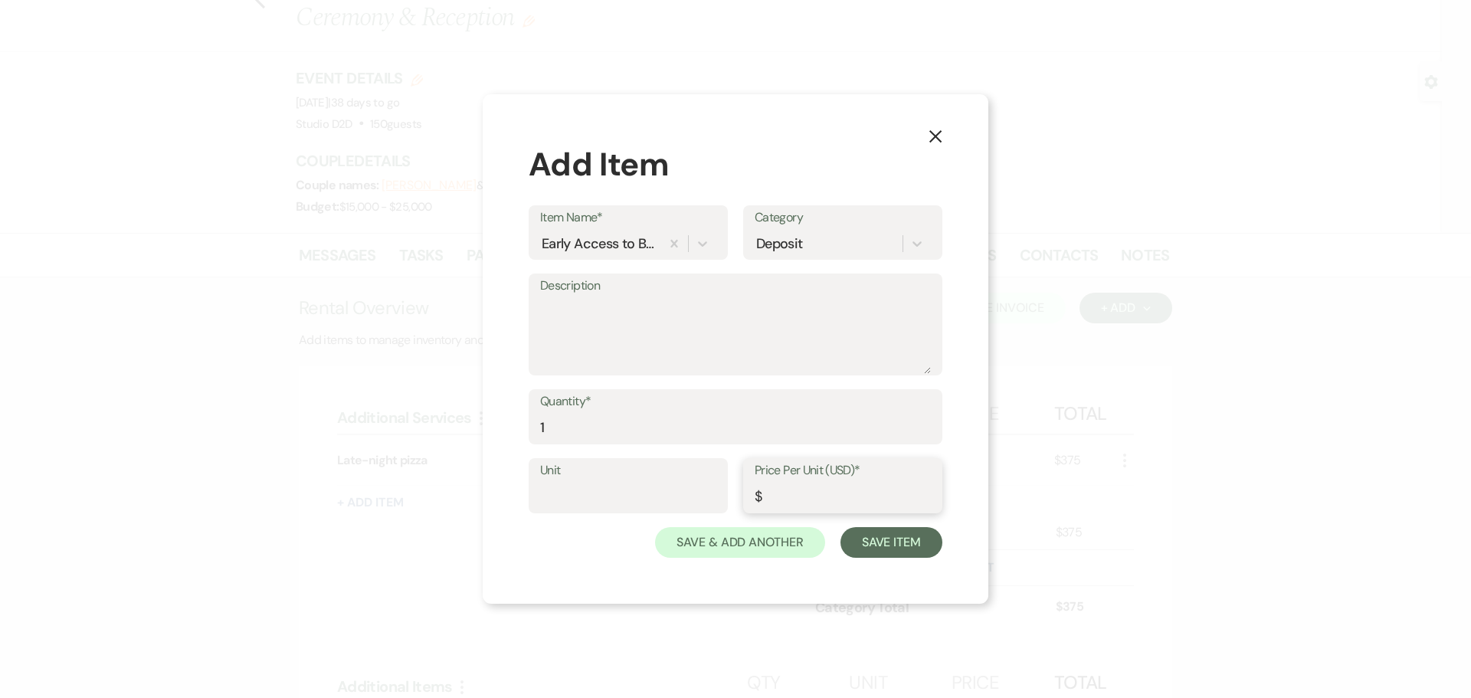
click at [779, 487] on input "Price Per Unit (USD)*" at bounding box center [843, 497] width 176 height 30
type input "53"
click at [883, 550] on button "Save Item" at bounding box center [892, 542] width 102 height 31
click at [812, 245] on div "Deposit" at bounding box center [829, 244] width 148 height 27
type input "Ear"
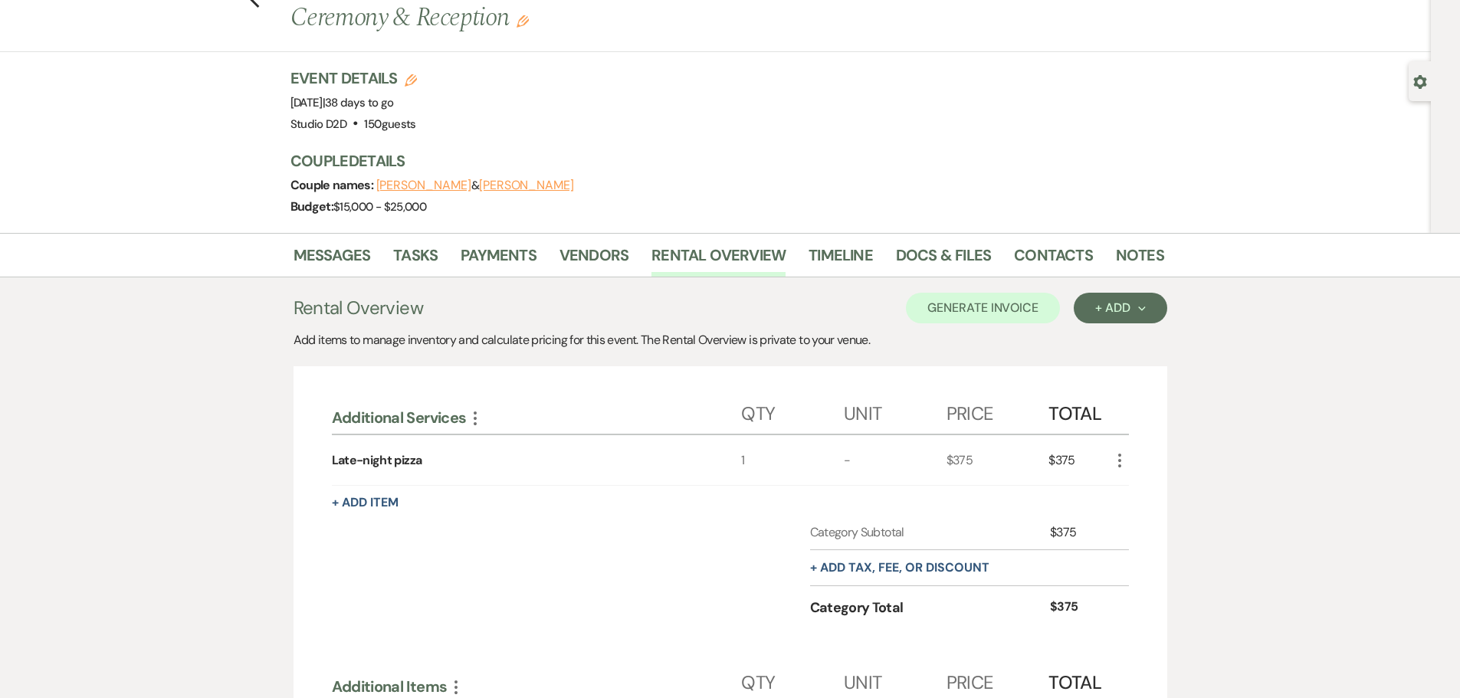
scroll to position [687, 0]
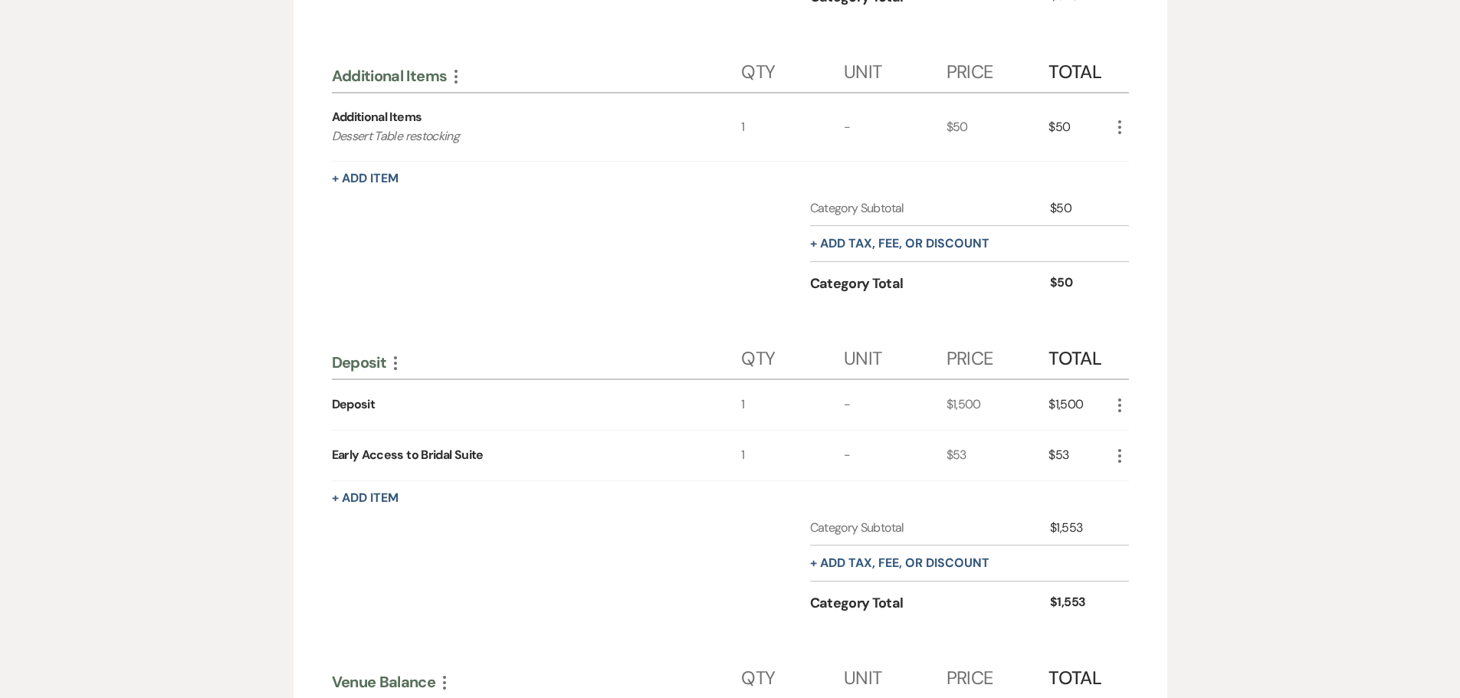
click at [1120, 458] on icon "More" at bounding box center [1120, 456] width 18 height 18
click at [1135, 478] on button "Pencil Edit" at bounding box center [1151, 486] width 80 height 25
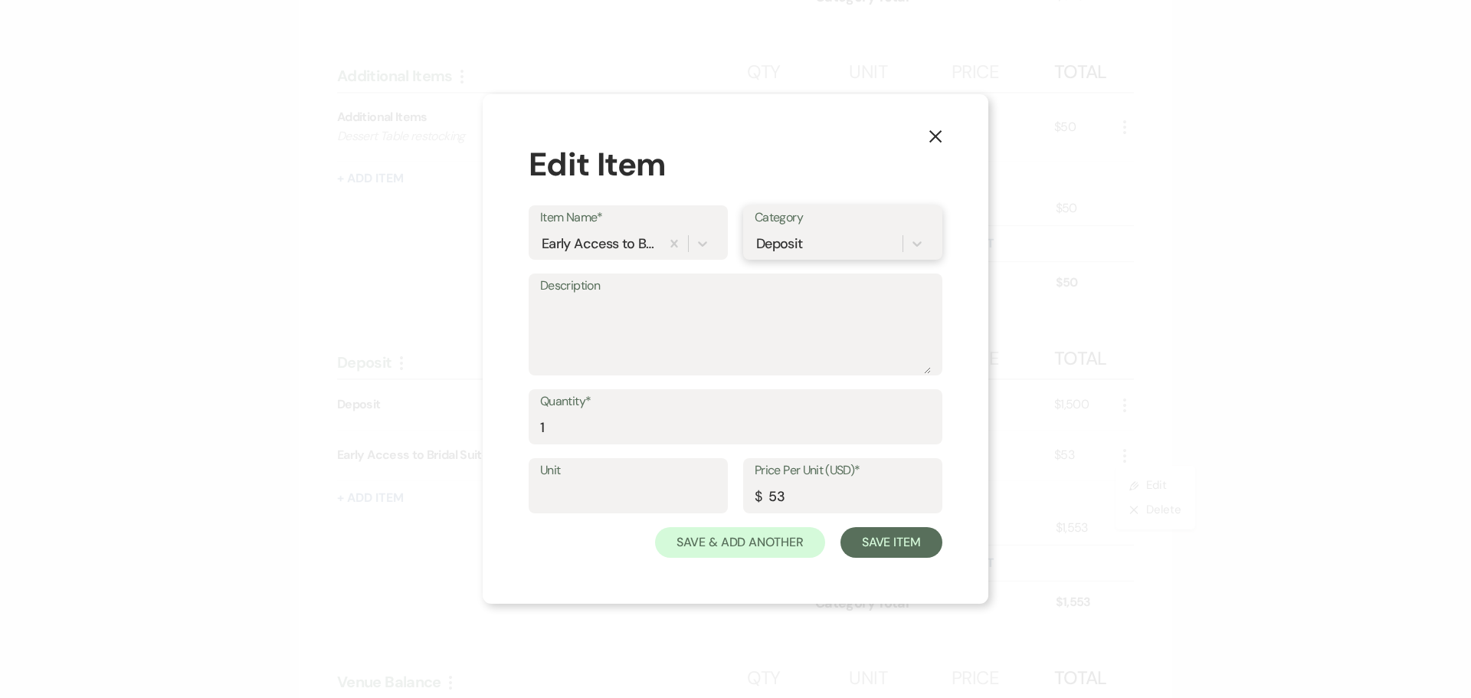
click at [815, 248] on div "Deposit" at bounding box center [829, 244] width 148 height 27
type input "Early Access"
click at [815, 273] on div "Early Access" at bounding box center [843, 282] width 176 height 31
click at [900, 546] on button "Save Item" at bounding box center [892, 542] width 102 height 31
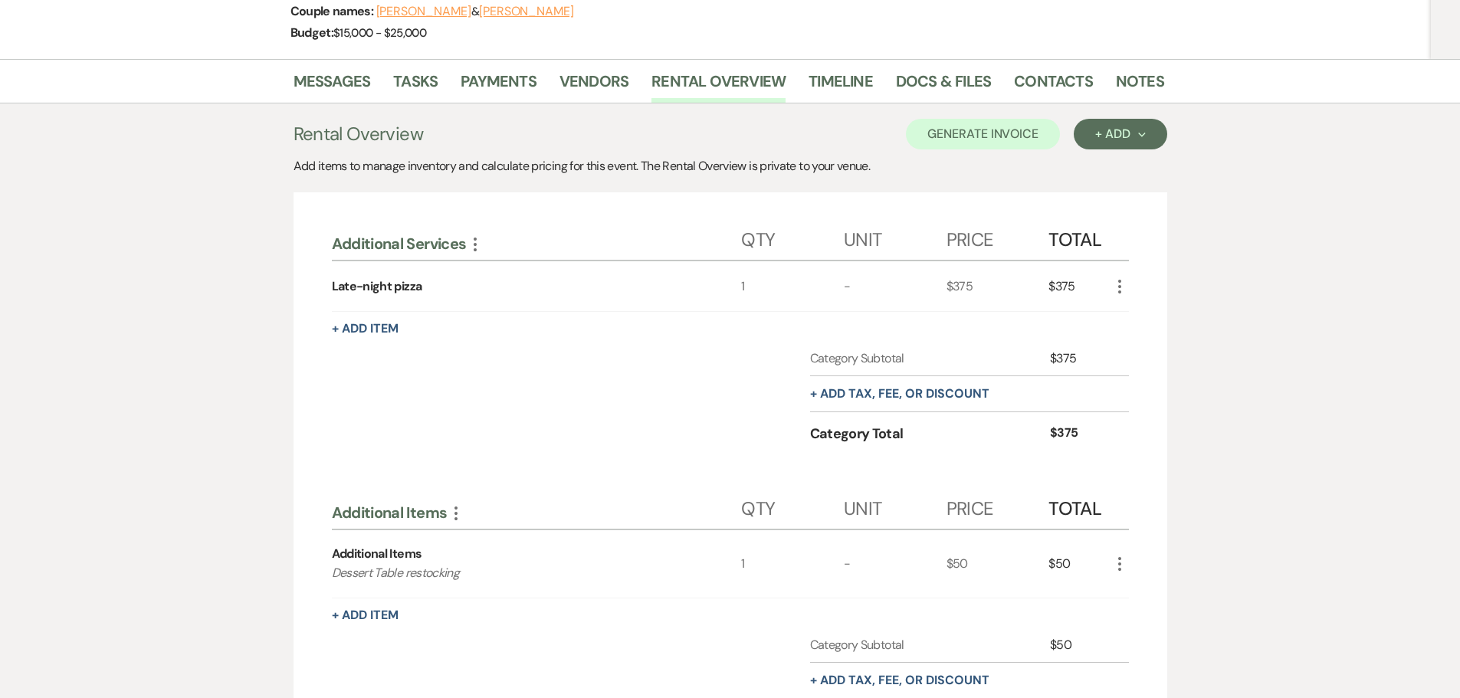
scroll to position [0, 0]
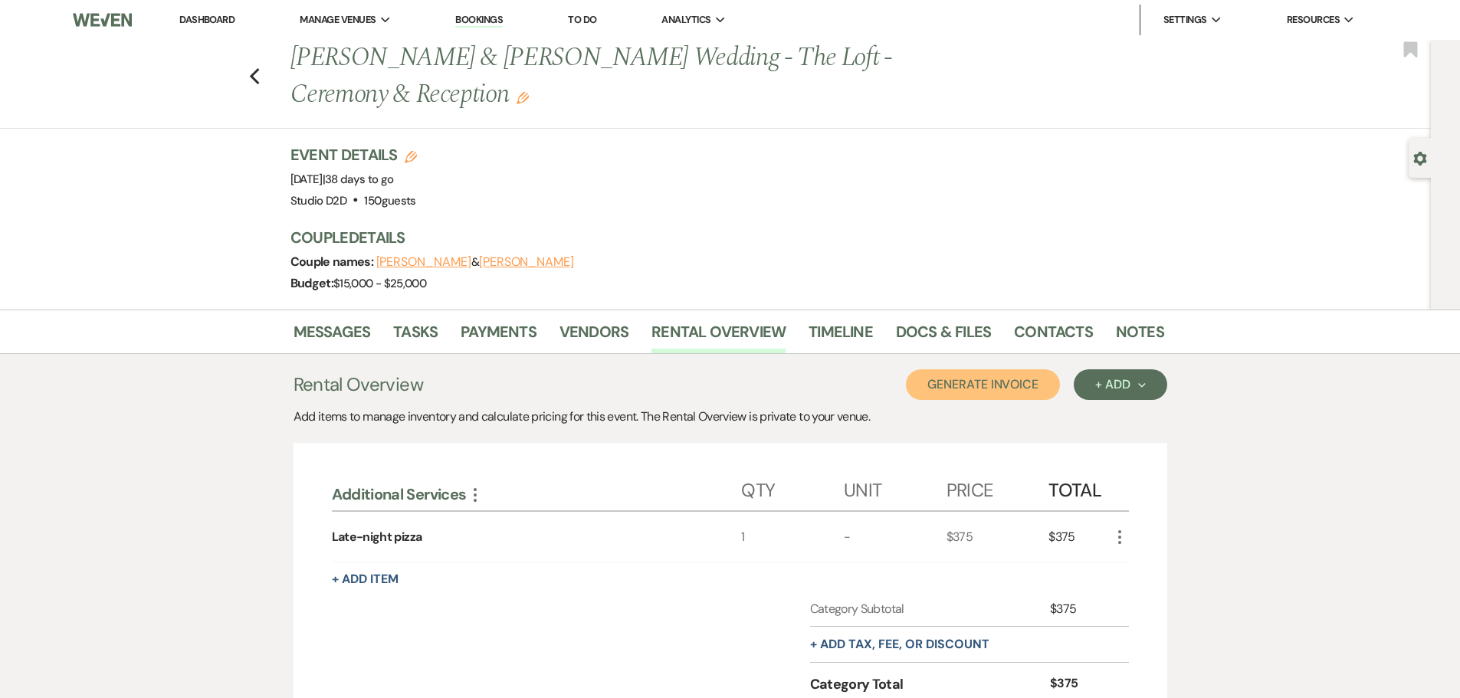
click at [945, 388] on button "Generate Invoice" at bounding box center [983, 384] width 154 height 31
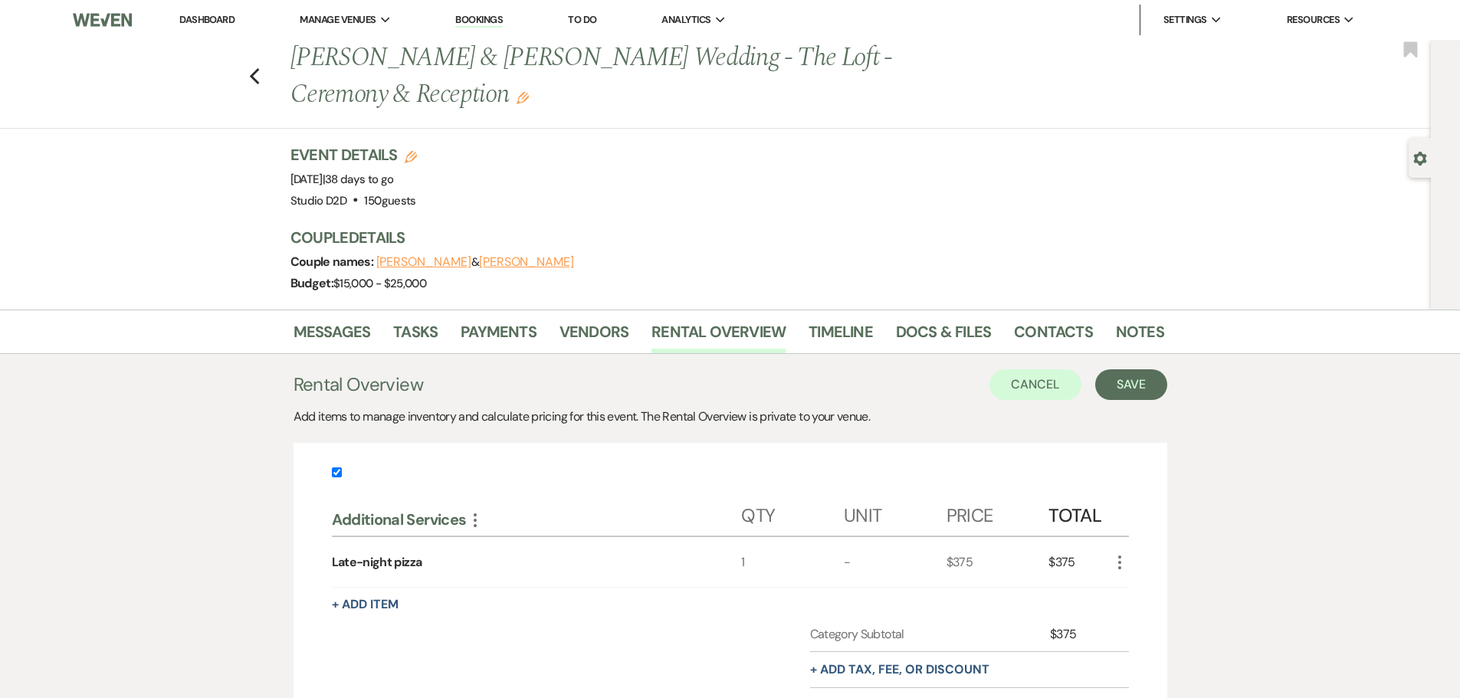
click at [333, 473] on input "checkbox" at bounding box center [337, 473] width 10 height 10
checkbox input "false"
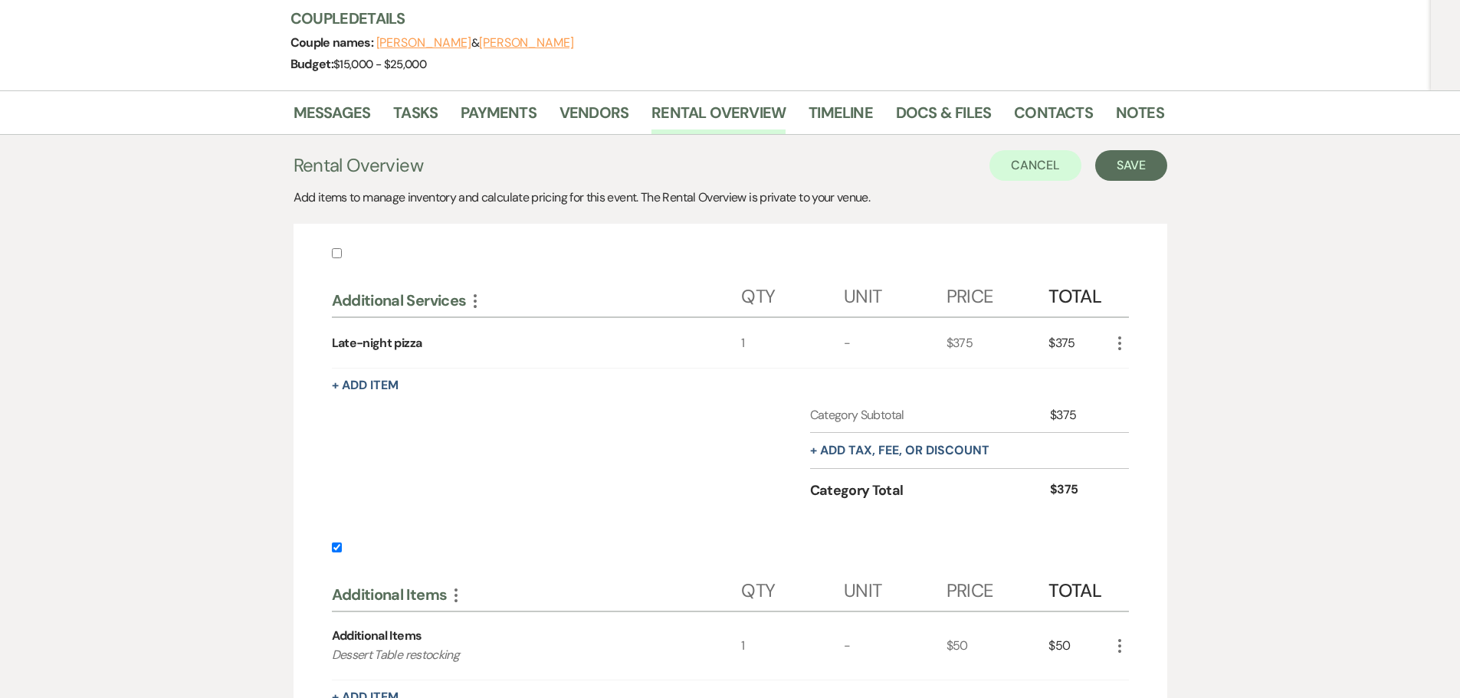
scroll to position [307, 0]
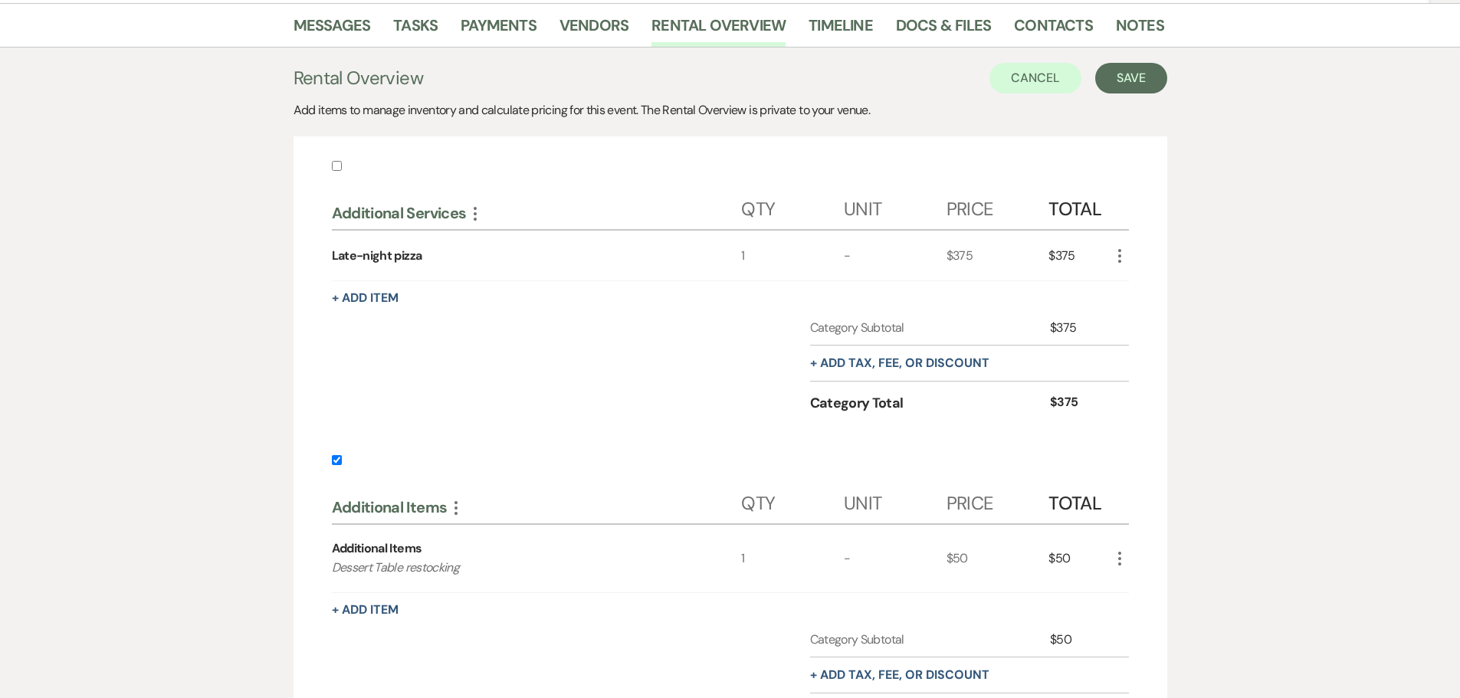
click at [333, 465] on input "checkbox" at bounding box center [337, 460] width 10 height 10
checkbox input "false"
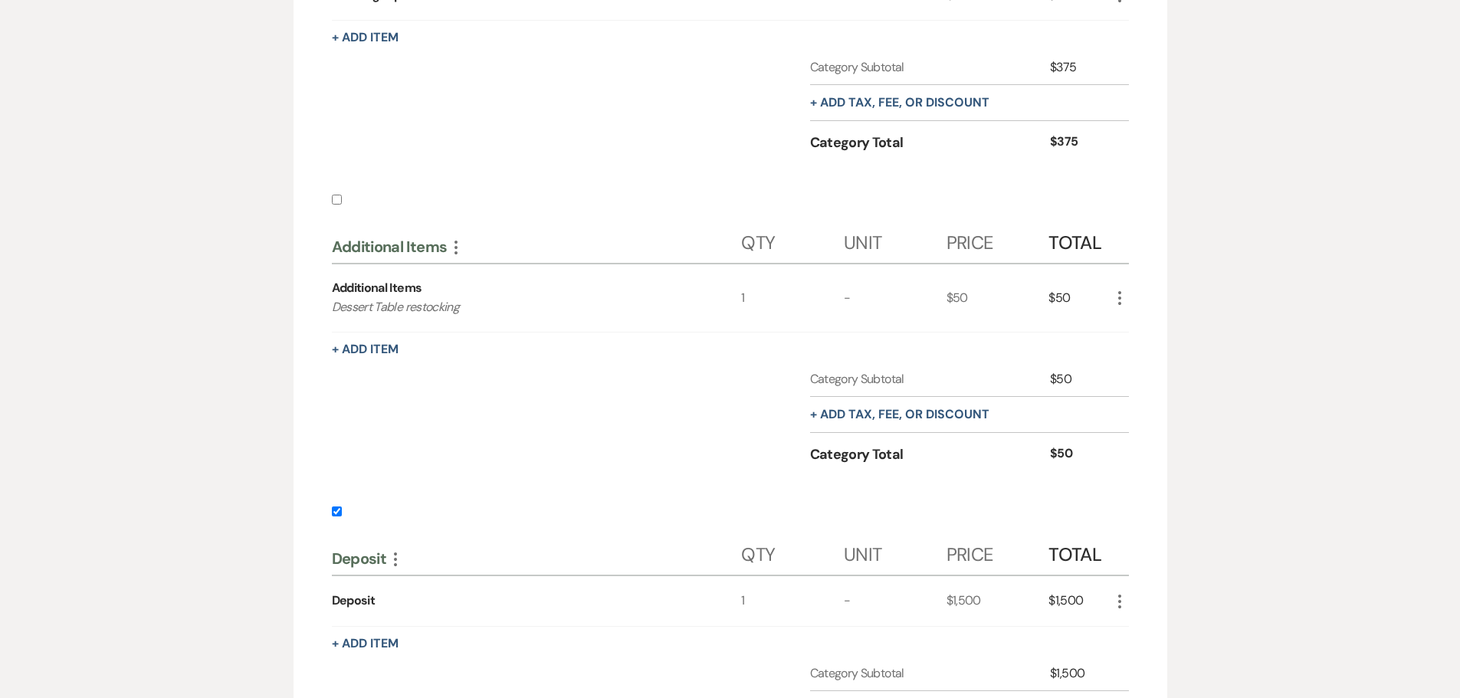
scroll to position [766, 0]
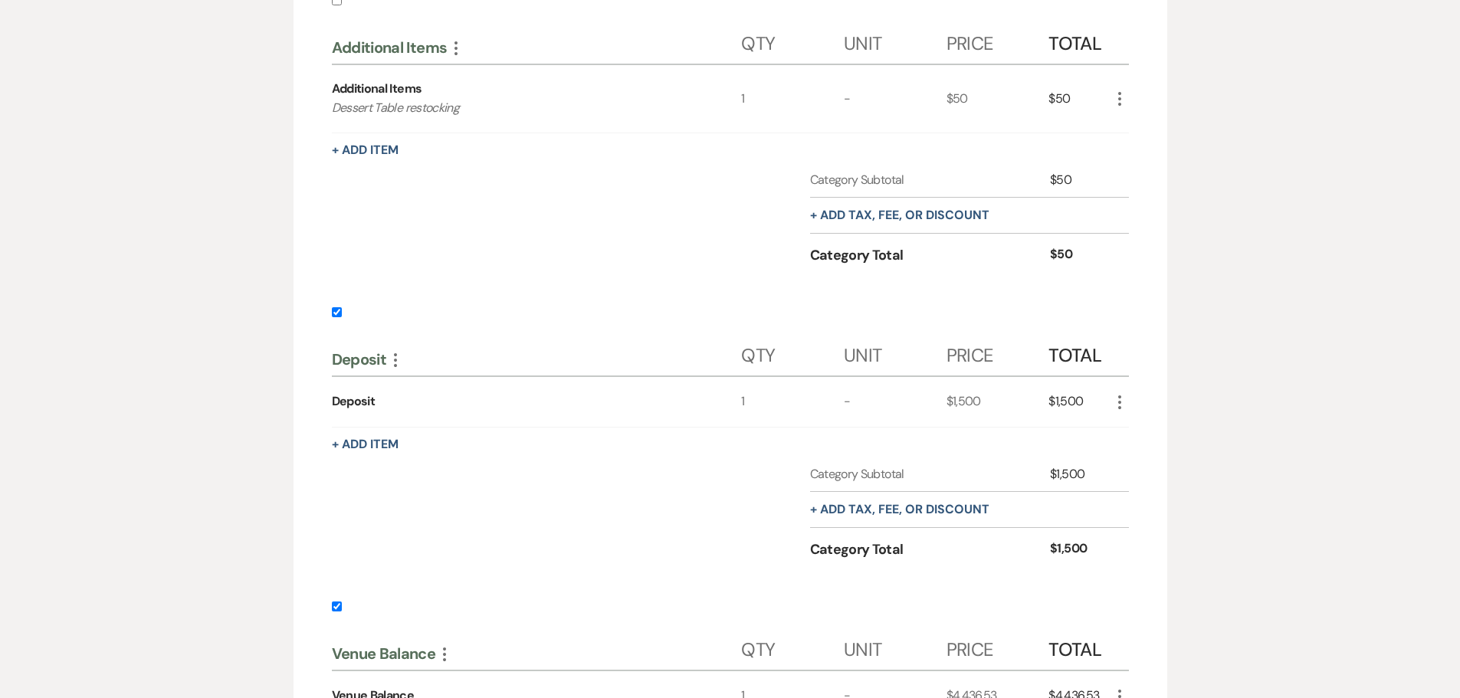
click at [339, 316] on input "checkbox" at bounding box center [337, 312] width 10 height 10
checkbox input "false"
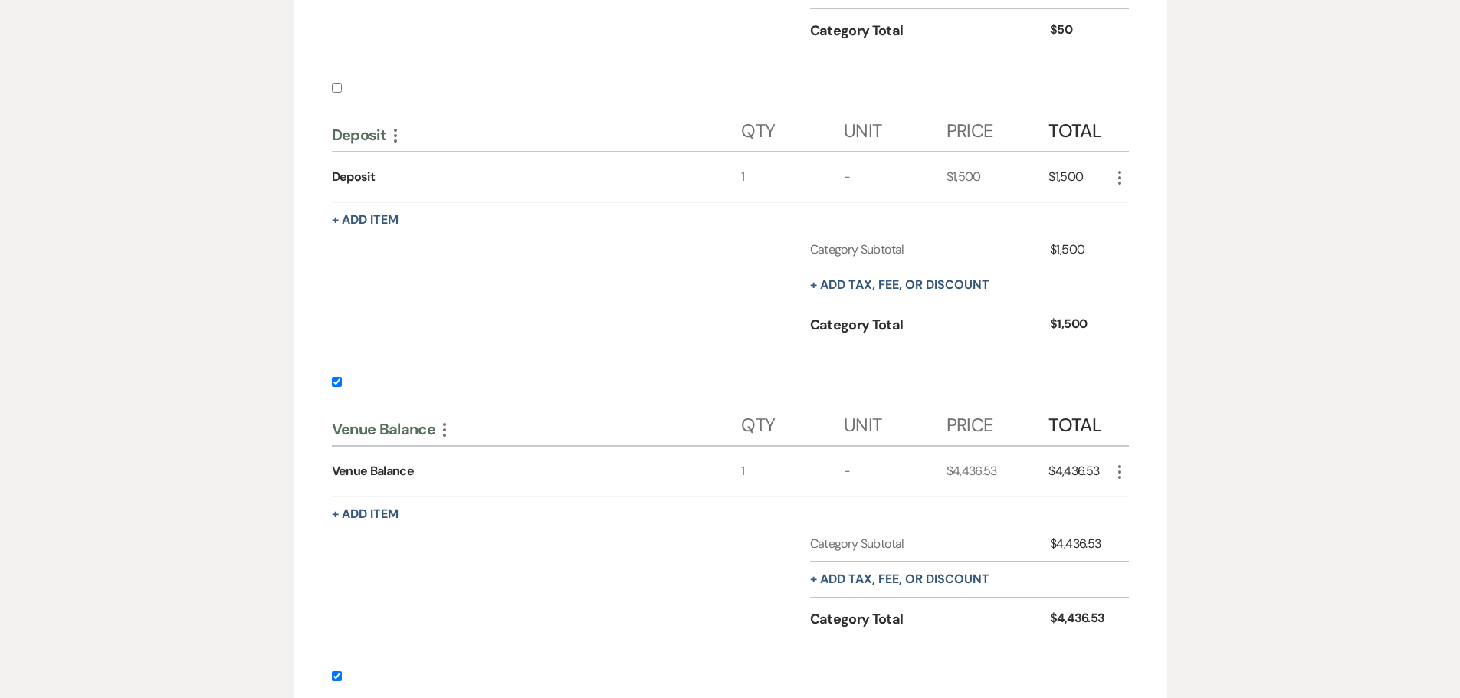
scroll to position [996, 0]
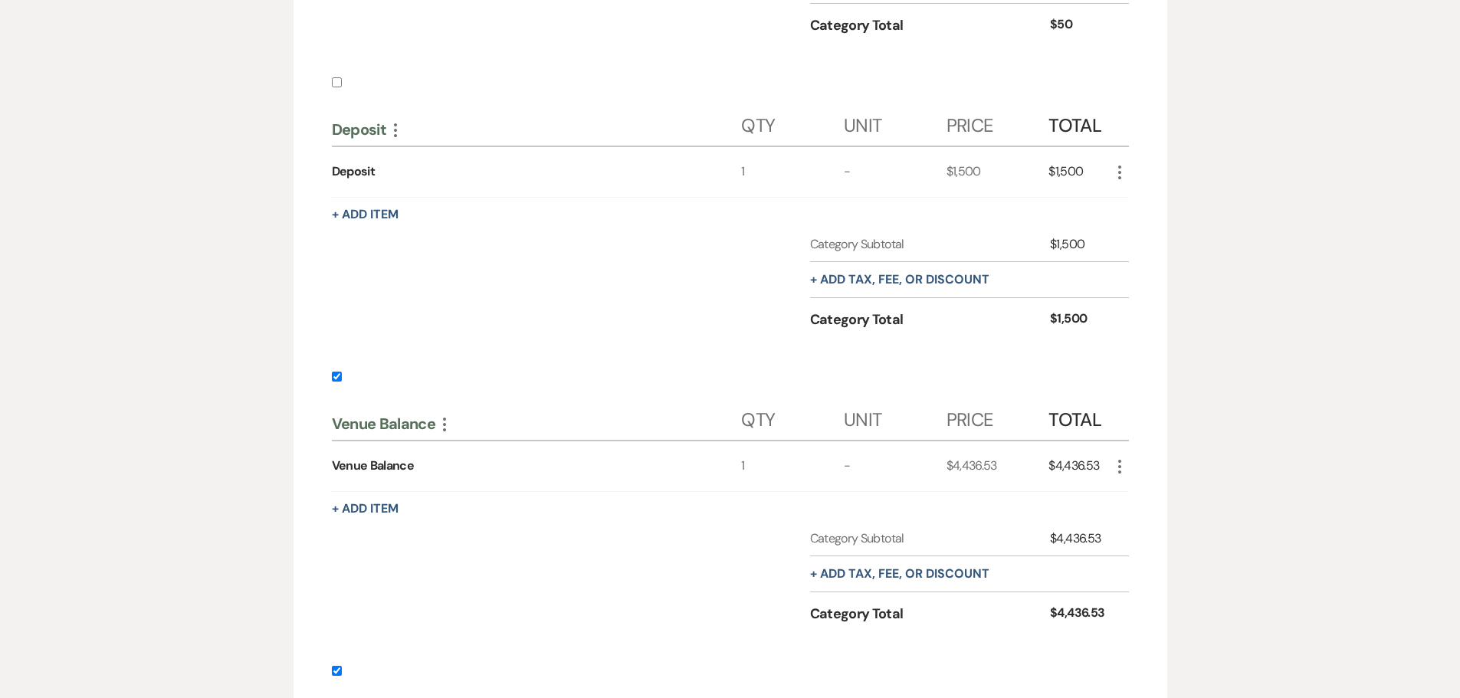
click at [337, 378] on input "checkbox" at bounding box center [337, 377] width 10 height 10
checkbox input "false"
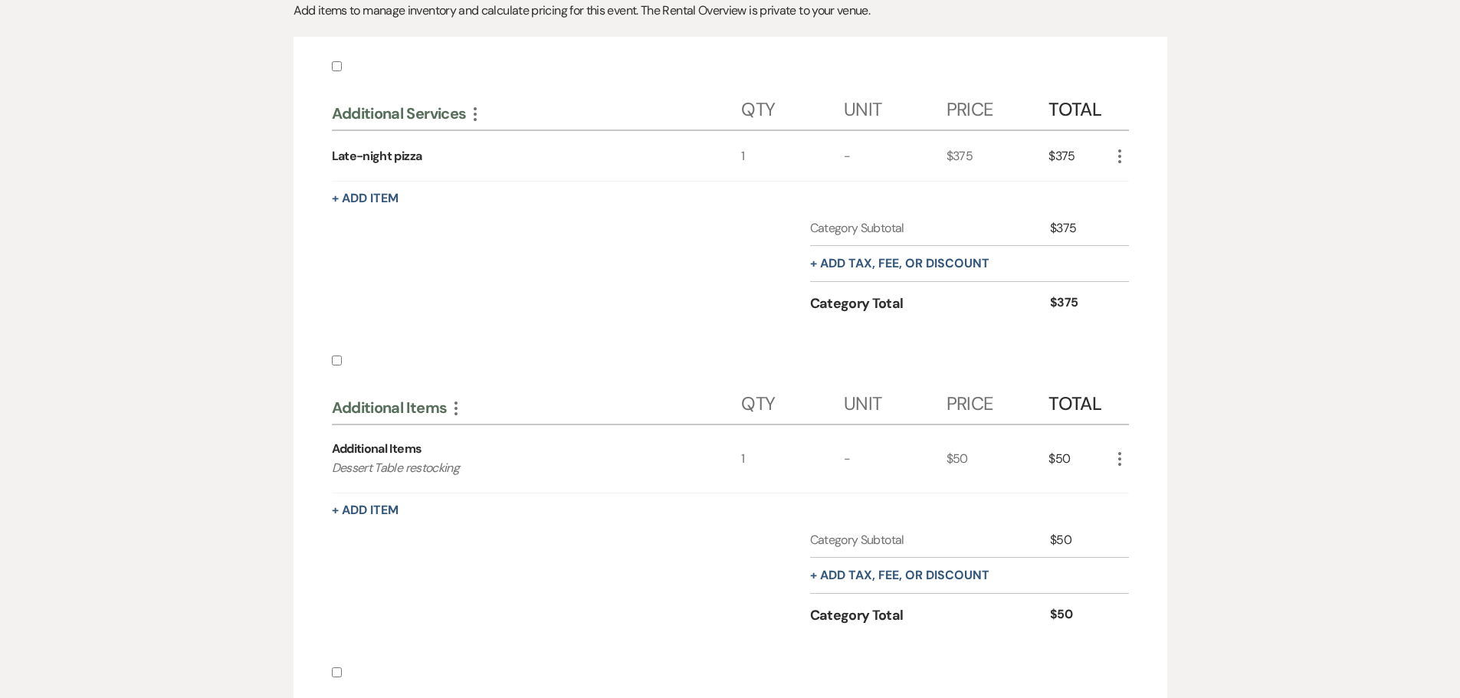
scroll to position [77, 0]
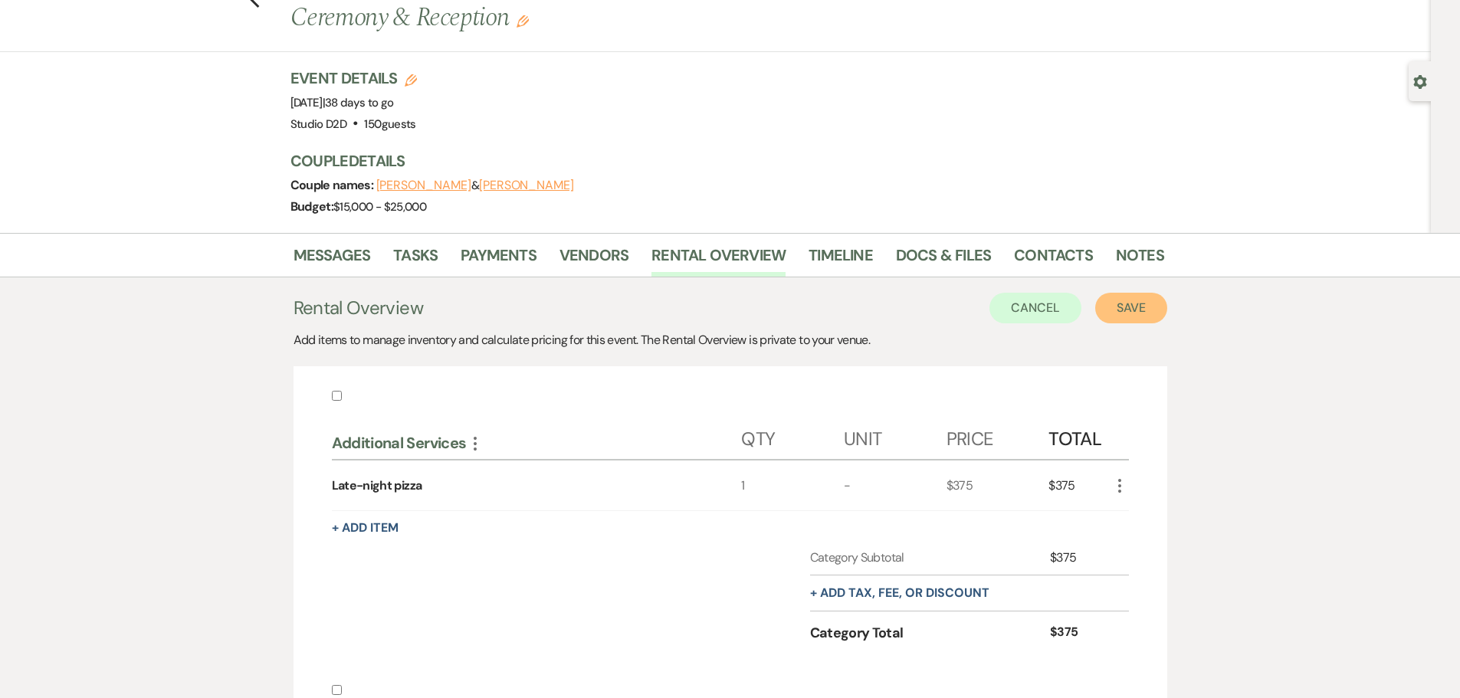
click at [1123, 312] on button "Save" at bounding box center [1131, 308] width 72 height 31
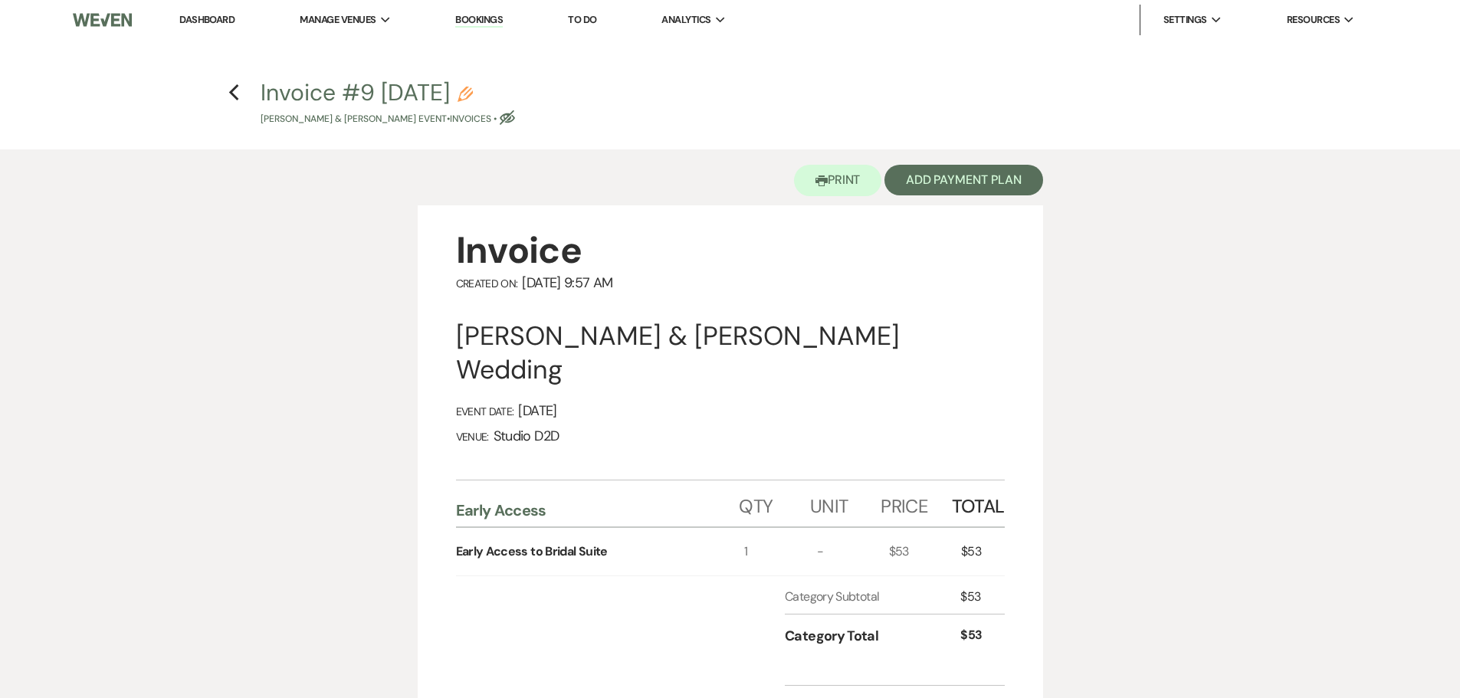
click at [473, 94] on icon "Pencil" at bounding box center [465, 94] width 15 height 15
select select "22"
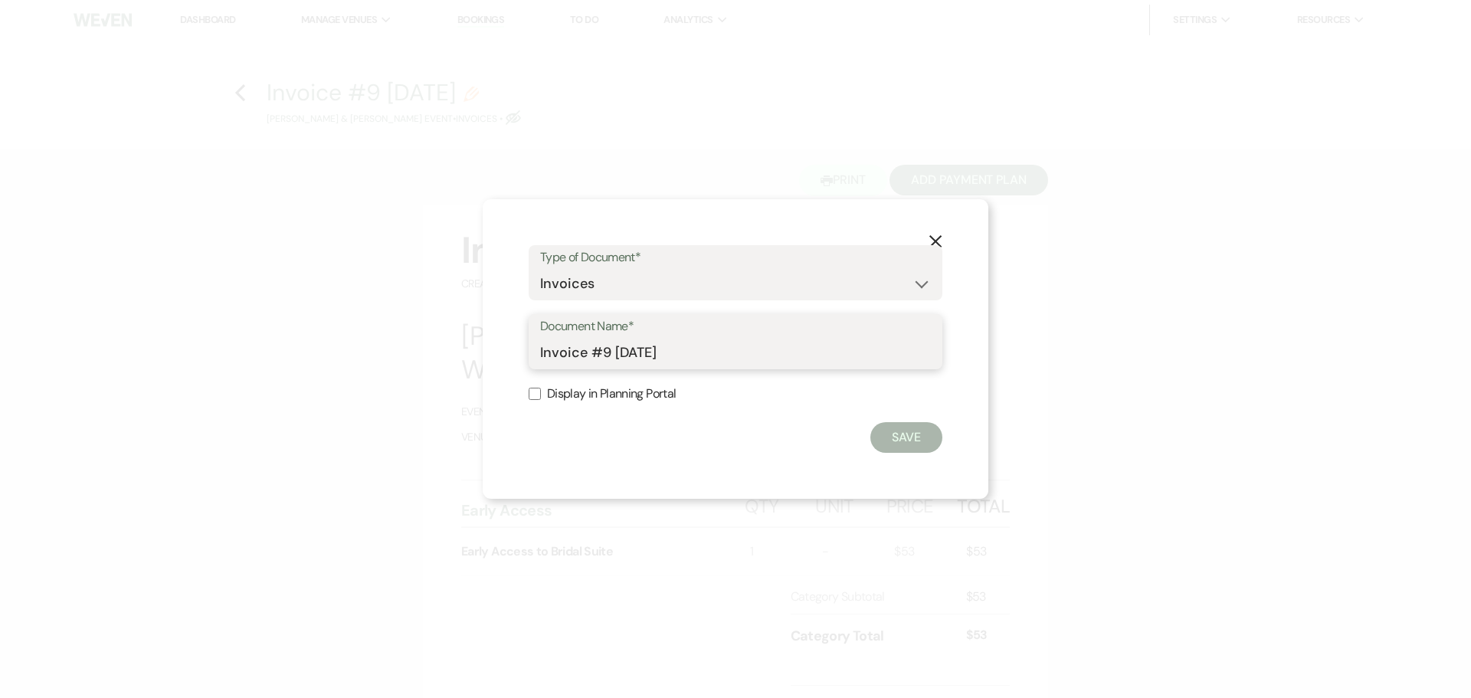
drag, startPoint x: 689, startPoint y: 349, endPoint x: 603, endPoint y: 353, distance: 85.9
click at [598, 352] on input "Invoice #9 9-16-2025" at bounding box center [735, 353] width 391 height 30
click at [605, 353] on input "Invoice #Early Access" at bounding box center [735, 353] width 391 height 30
type input "Invoice Early Access"
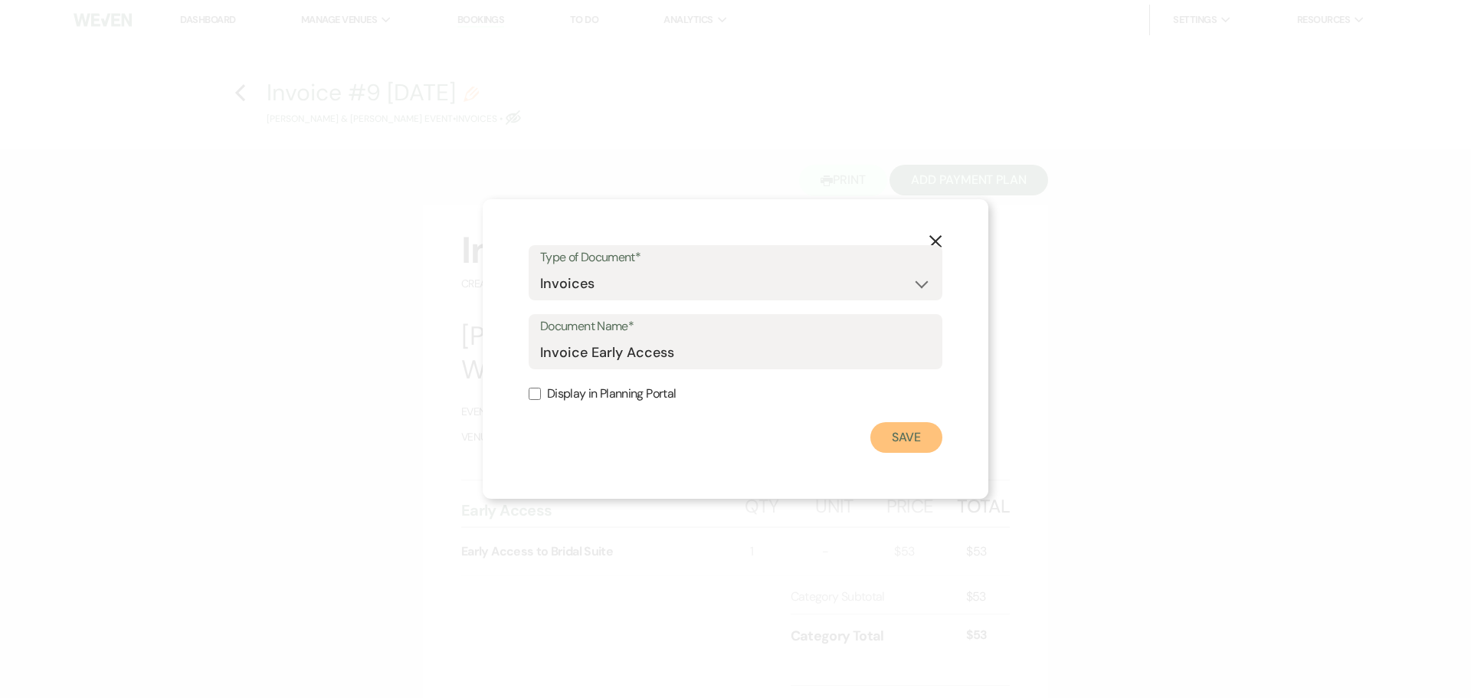
click at [903, 437] on button "Save" at bounding box center [907, 437] width 72 height 31
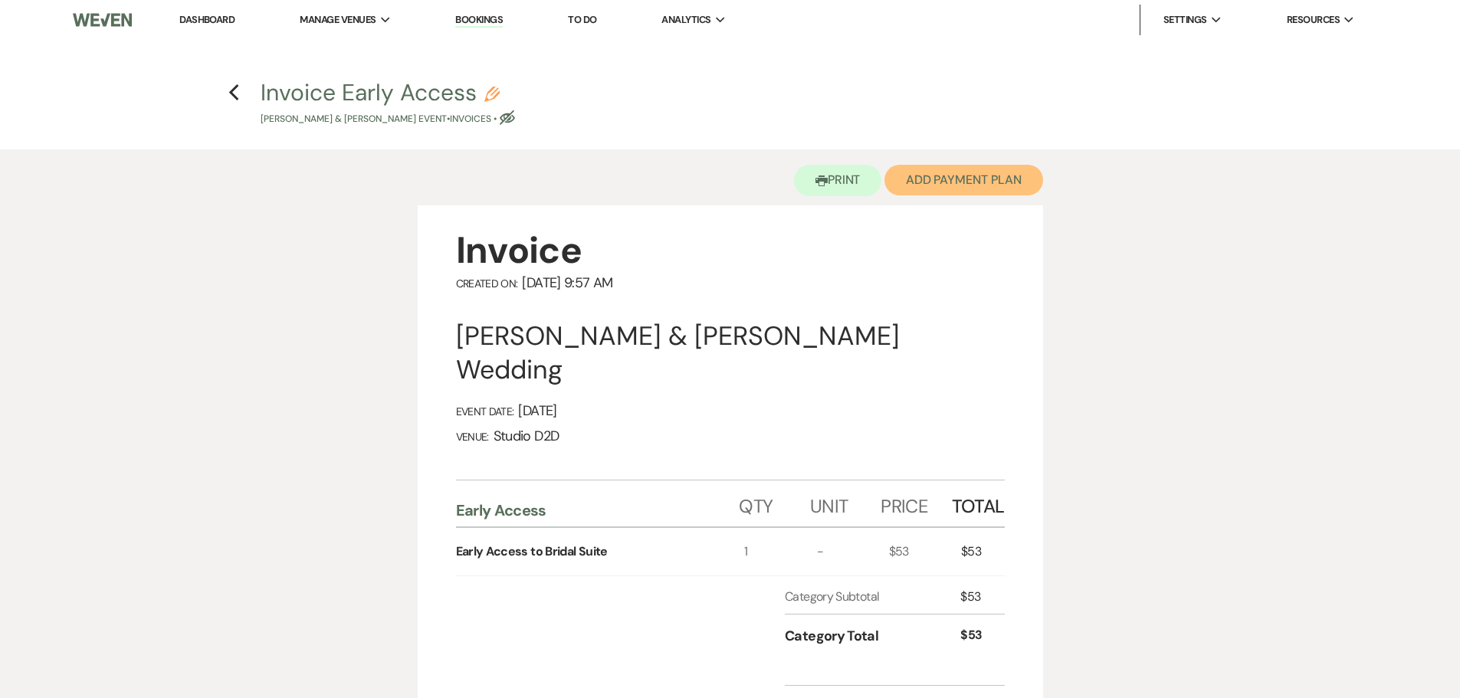
click at [943, 188] on button "Add Payment Plan" at bounding box center [963, 180] width 159 height 31
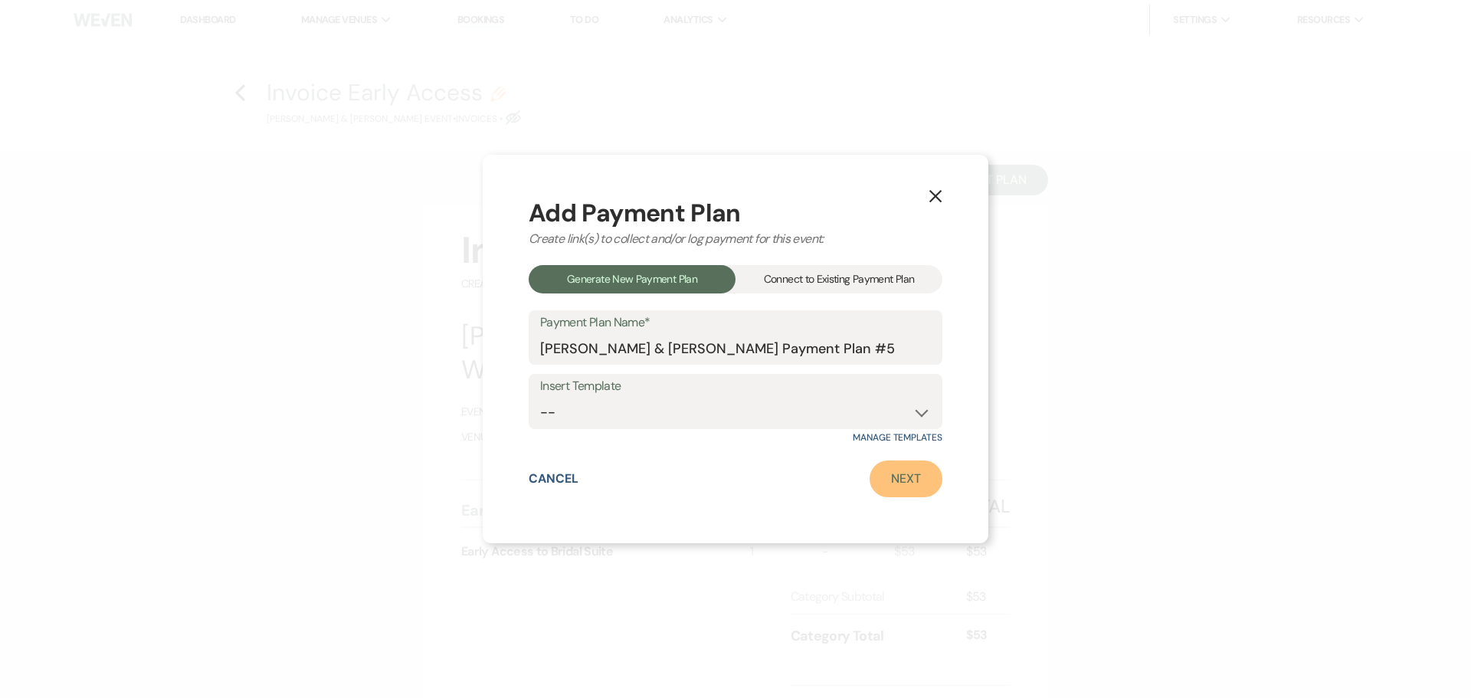
click at [917, 471] on link "Next" at bounding box center [906, 479] width 73 height 37
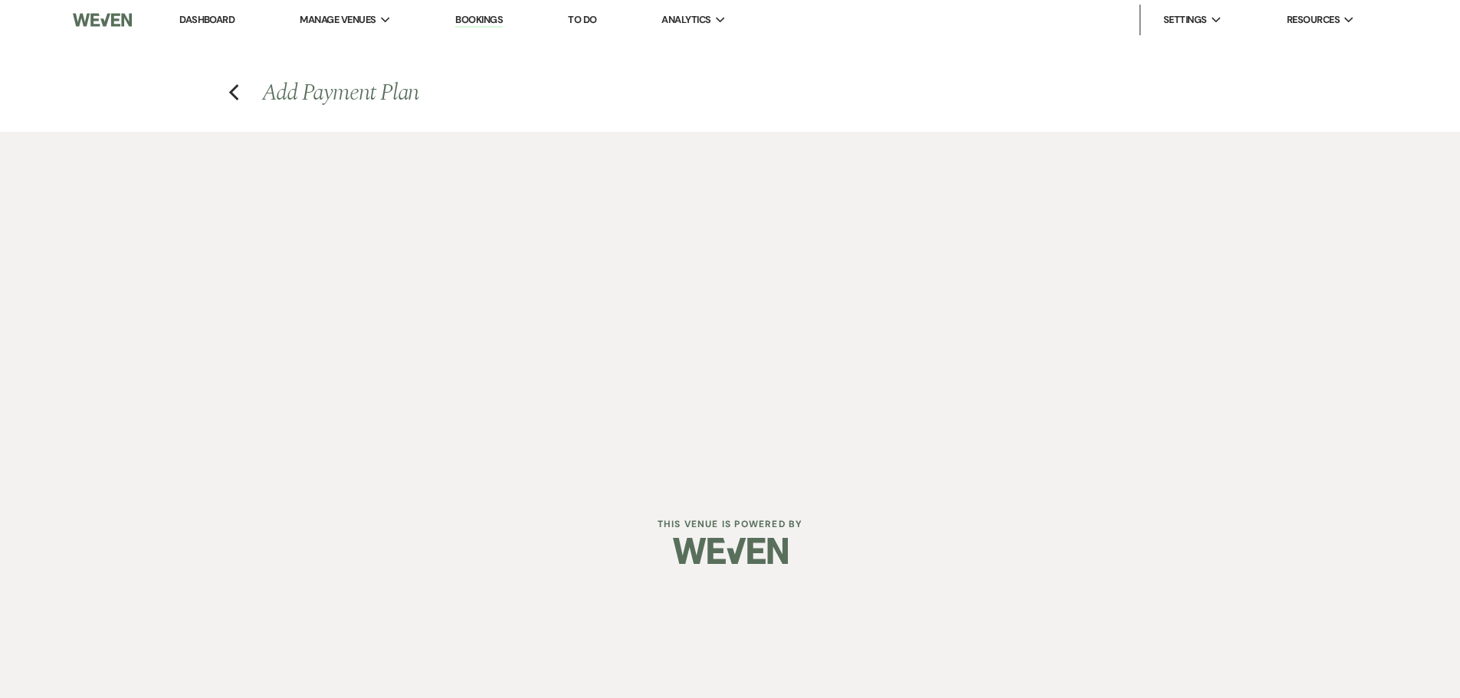
select select "28691"
select select "2"
select select "percentage"
select select "true"
select select "client"
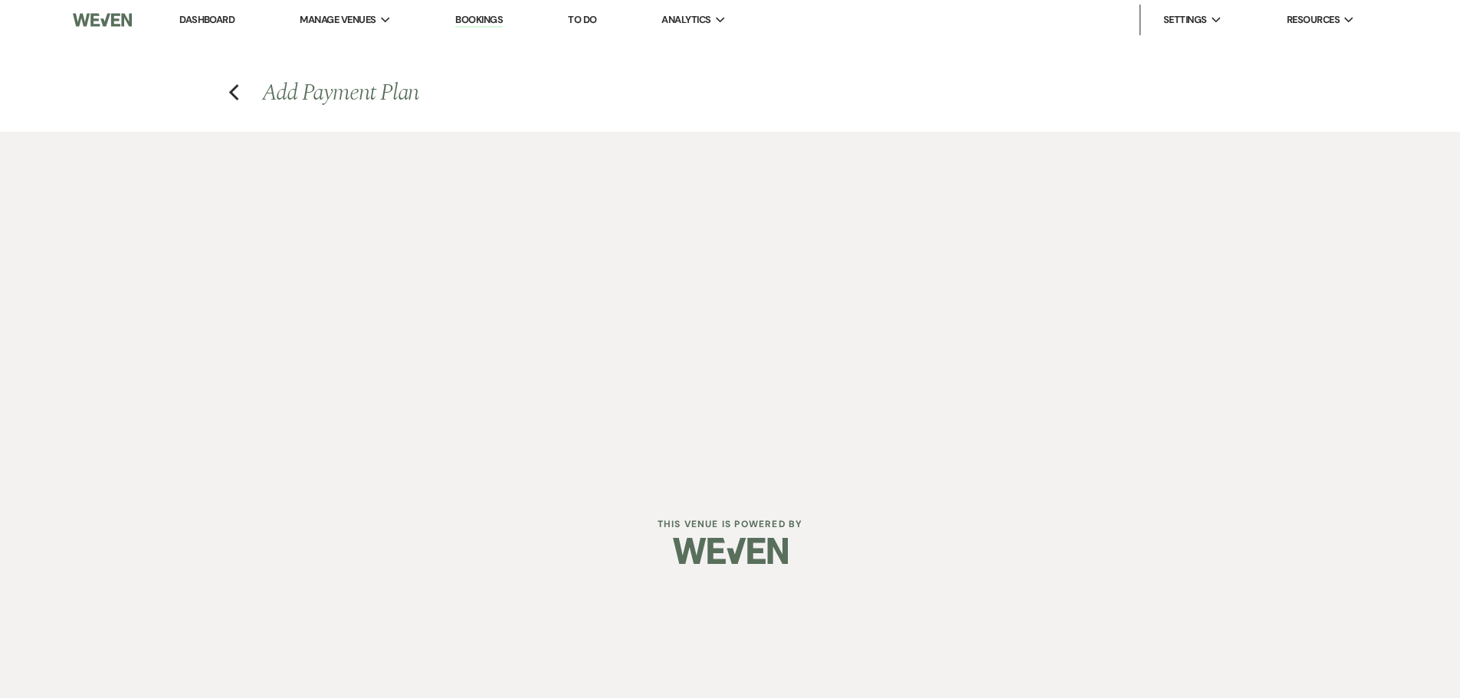
select select "weeks"
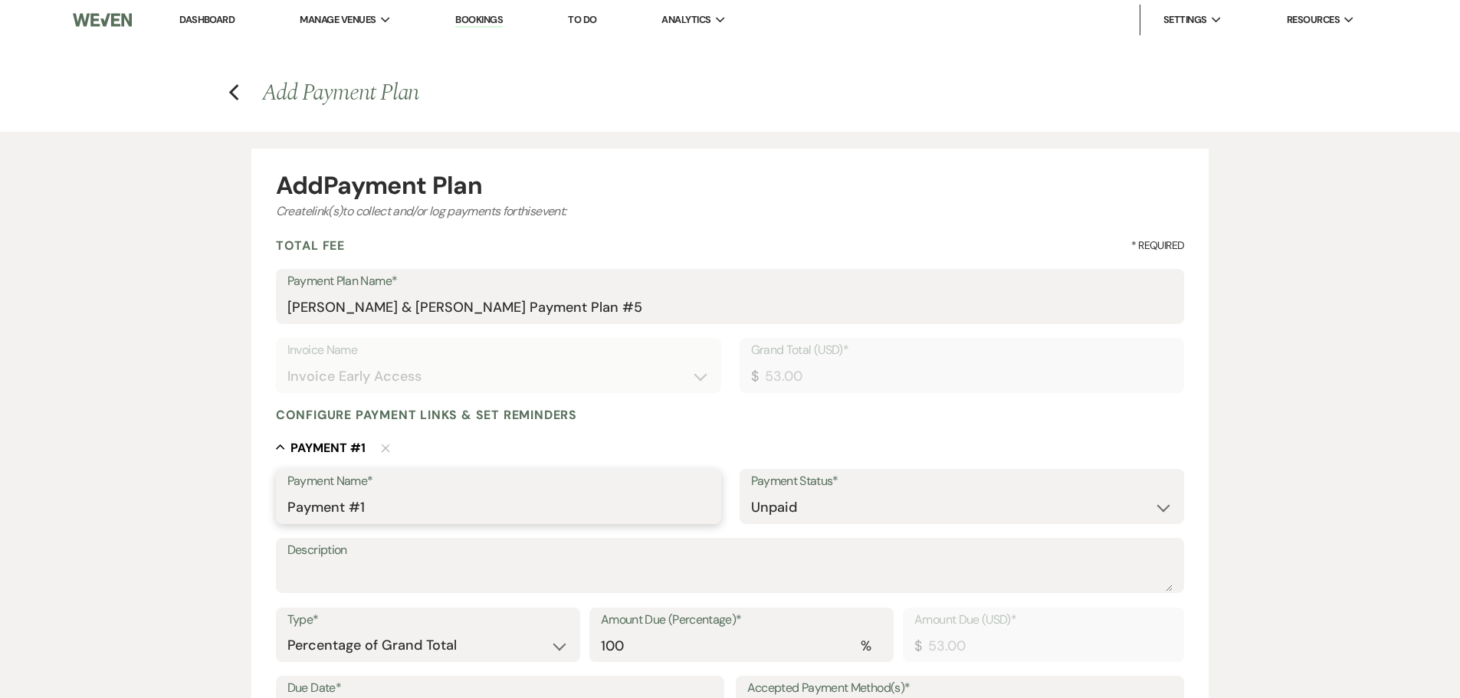
drag, startPoint x: 353, startPoint y: 510, endPoint x: 286, endPoint y: 513, distance: 67.6
click at [286, 513] on div "Payment Name* Payment #1" at bounding box center [498, 496] width 445 height 55
type input "Early Access to Bridal Suite"
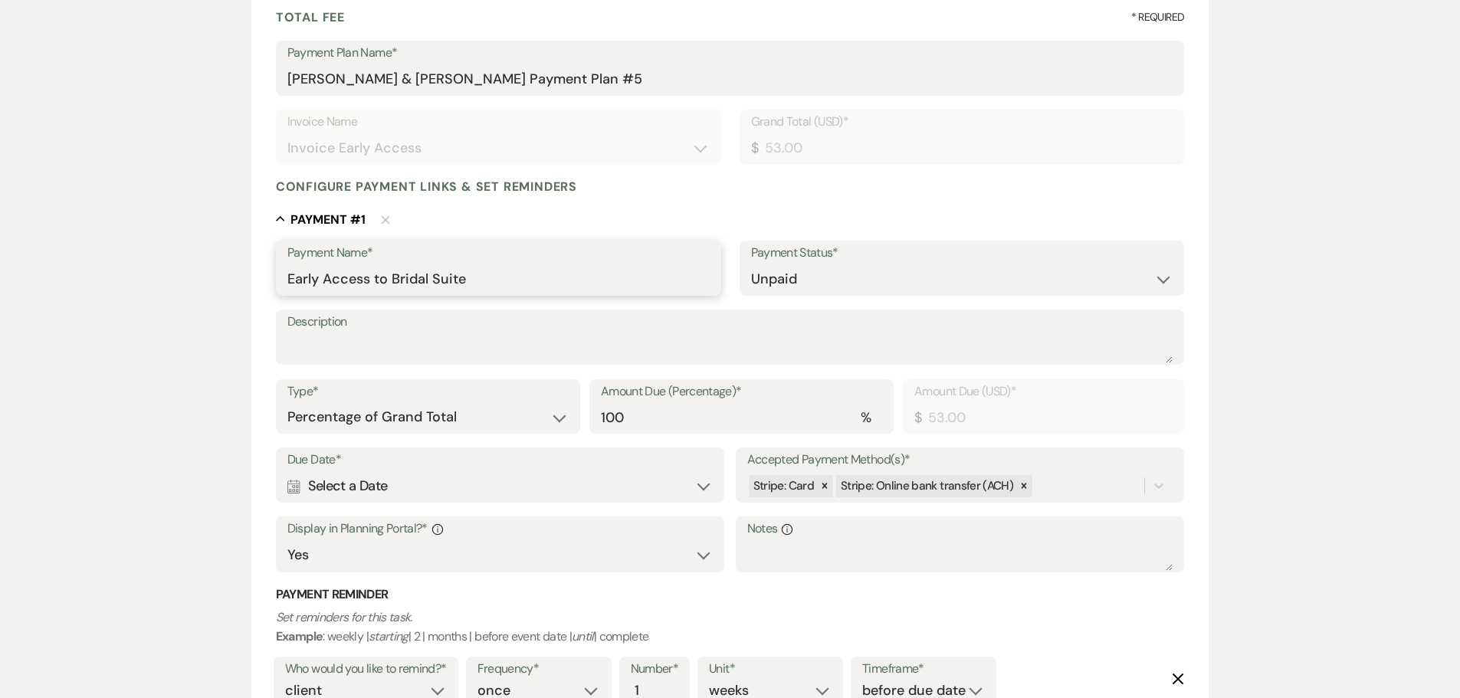
scroll to position [230, 0]
click at [822, 487] on icon at bounding box center [824, 484] width 5 height 5
click at [538, 488] on div "Calendar Select a Date Expand" at bounding box center [500, 485] width 426 height 30
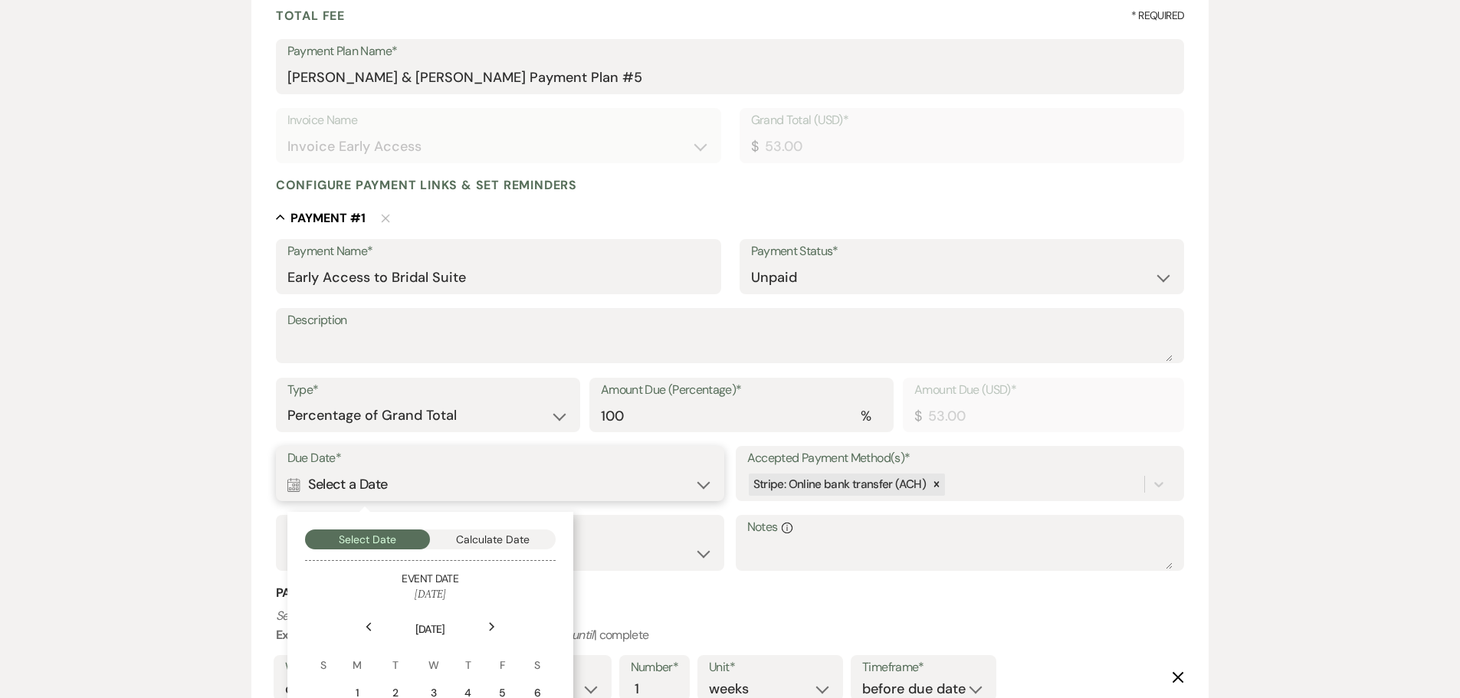
click at [520, 544] on button "Calculate Date" at bounding box center [493, 540] width 126 height 20
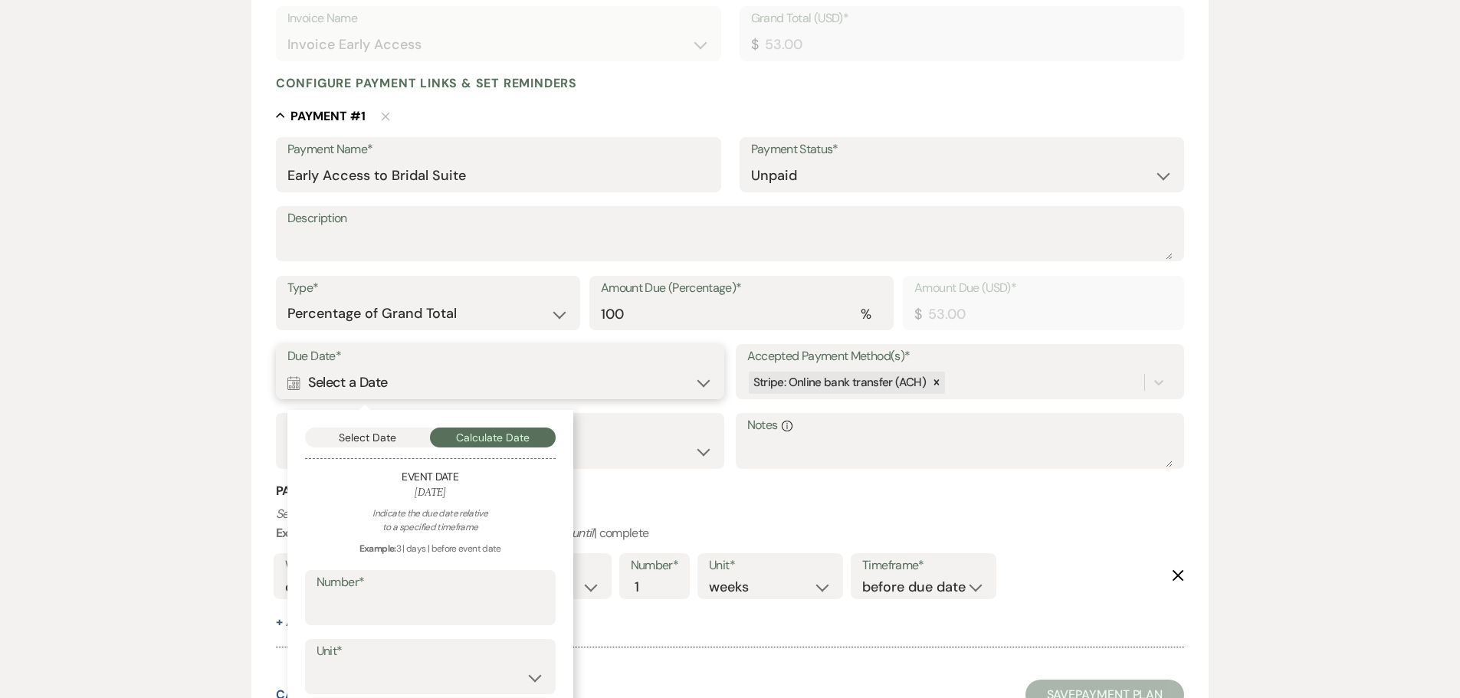
scroll to position [467, 0]
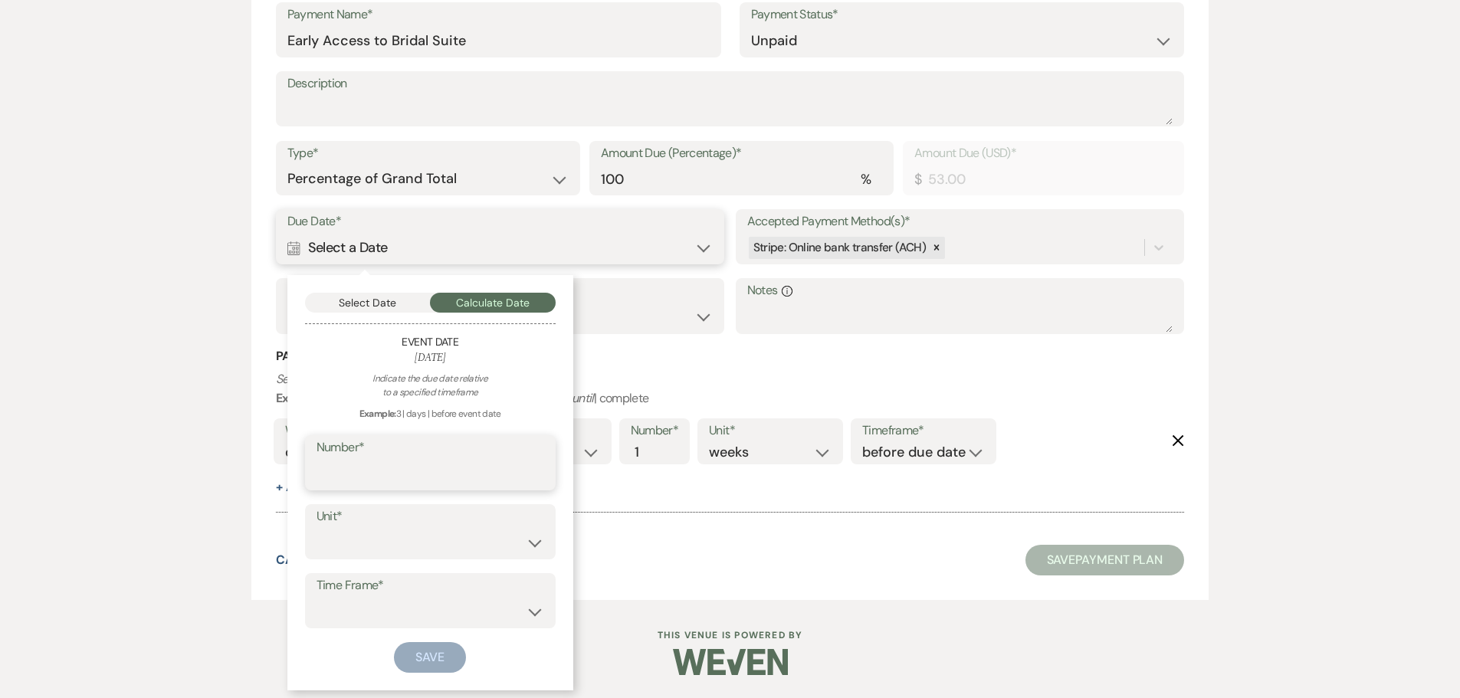
click at [464, 477] on input "Number*" at bounding box center [431, 474] width 228 height 30
type input "30"
click at [387, 550] on select "days weeks months" at bounding box center [431, 543] width 228 height 30
select select "day"
click at [317, 528] on select "days weeks months" at bounding box center [431, 543] width 228 height 30
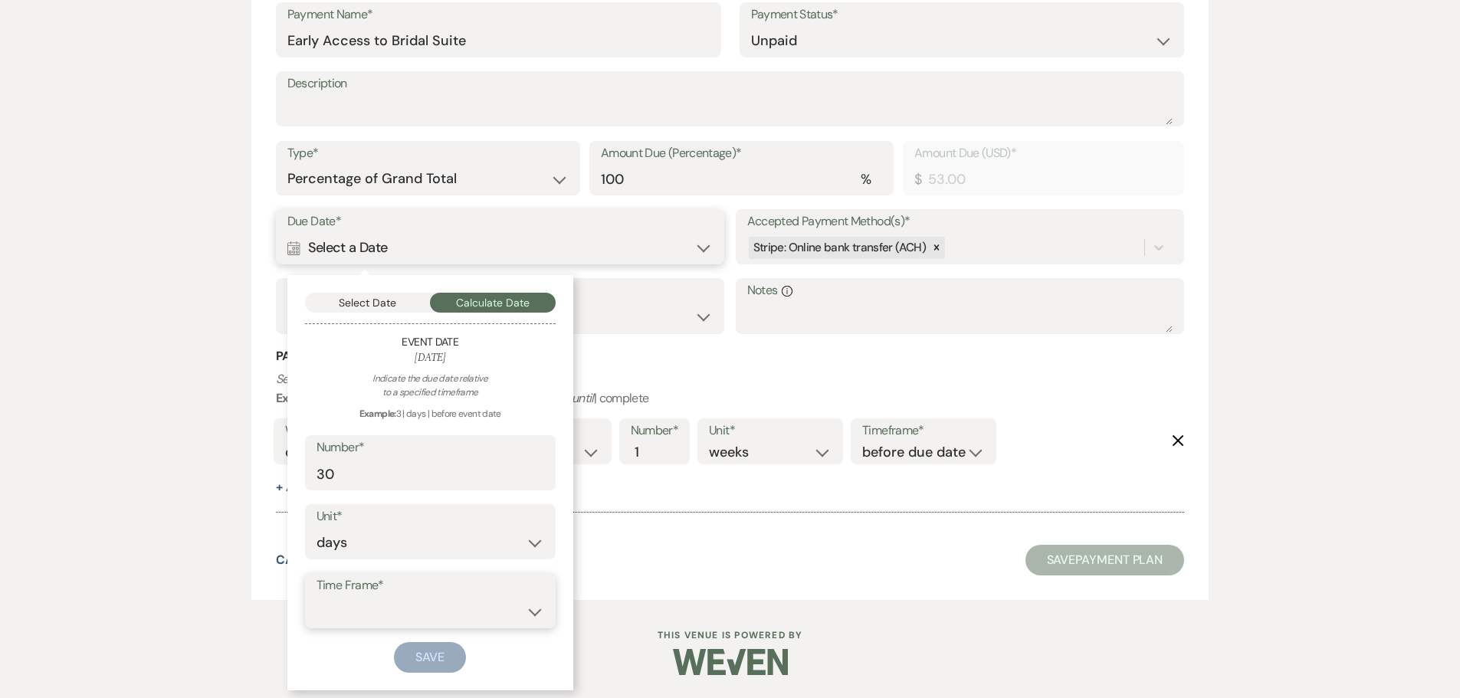
click at [394, 611] on select "before event date after event date after event is booked after today's date" at bounding box center [431, 612] width 228 height 30
select select "beforeEventDate"
click at [317, 597] on select "before event date after event date after event is booked after today's date" at bounding box center [431, 612] width 228 height 30
click at [438, 658] on button "Save" at bounding box center [430, 657] width 72 height 31
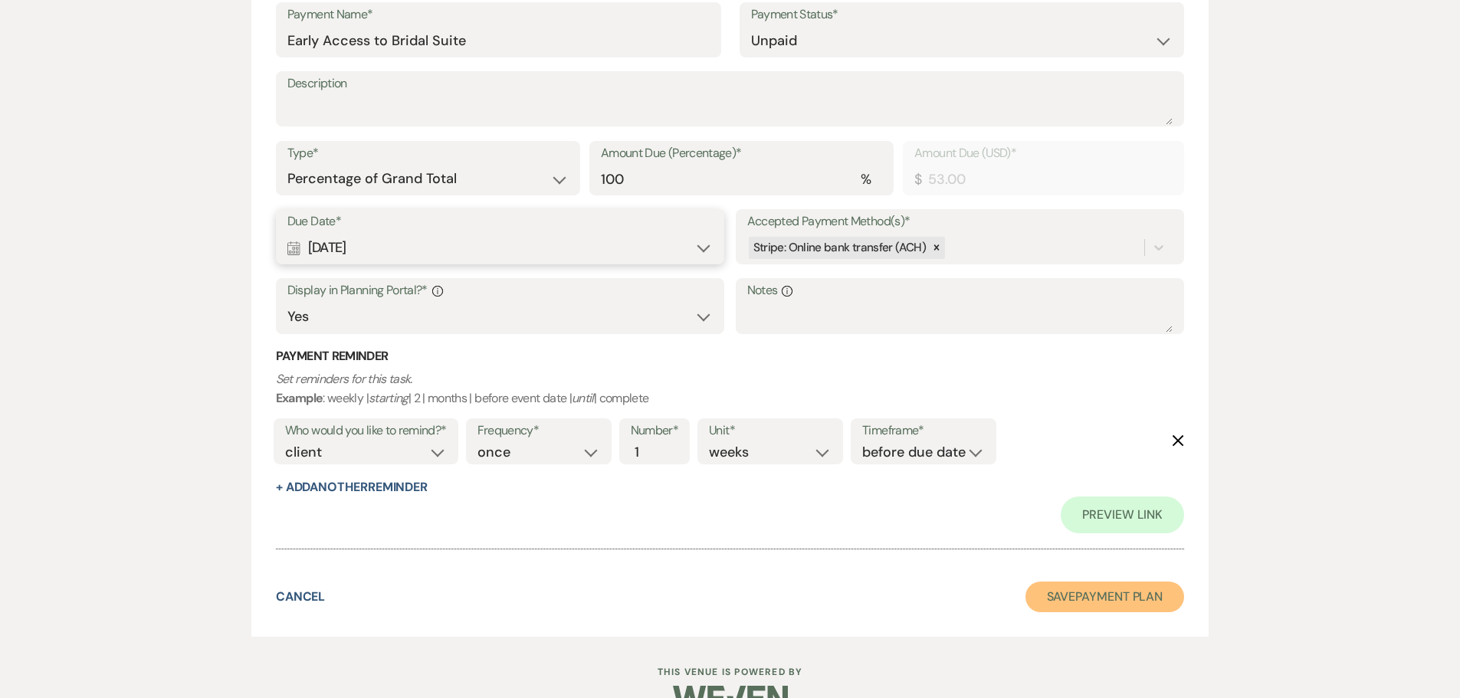
click at [1120, 592] on button "Save Payment Plan" at bounding box center [1104, 597] width 159 height 31
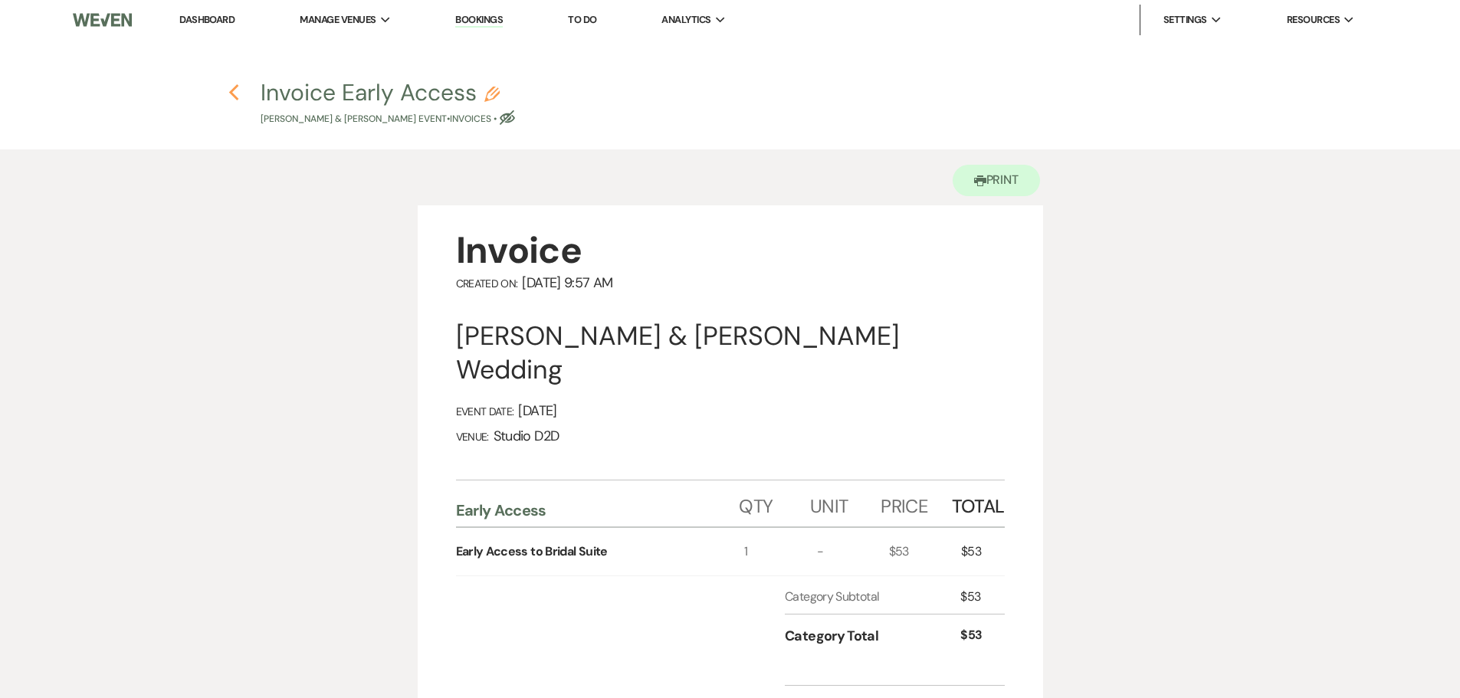
click at [233, 93] on icon "Previous" at bounding box center [233, 93] width 11 height 18
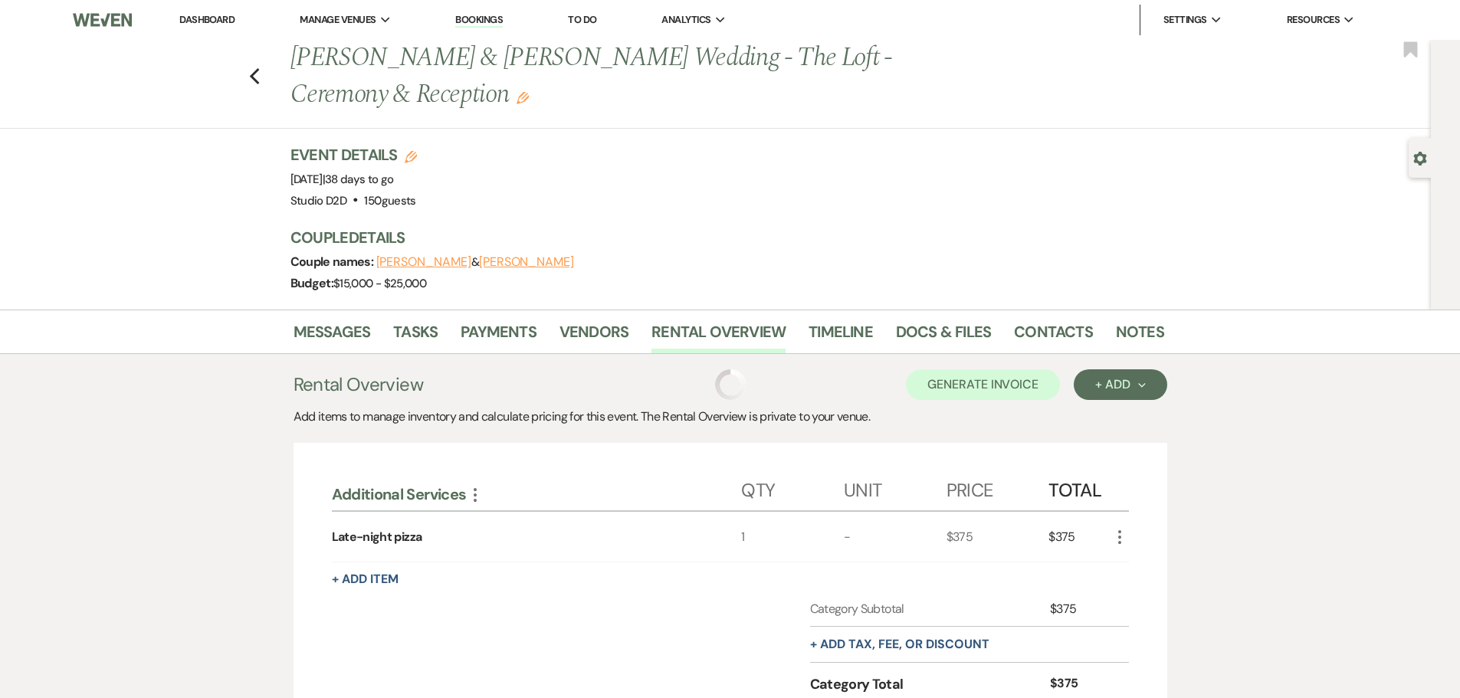
scroll to position [77, 0]
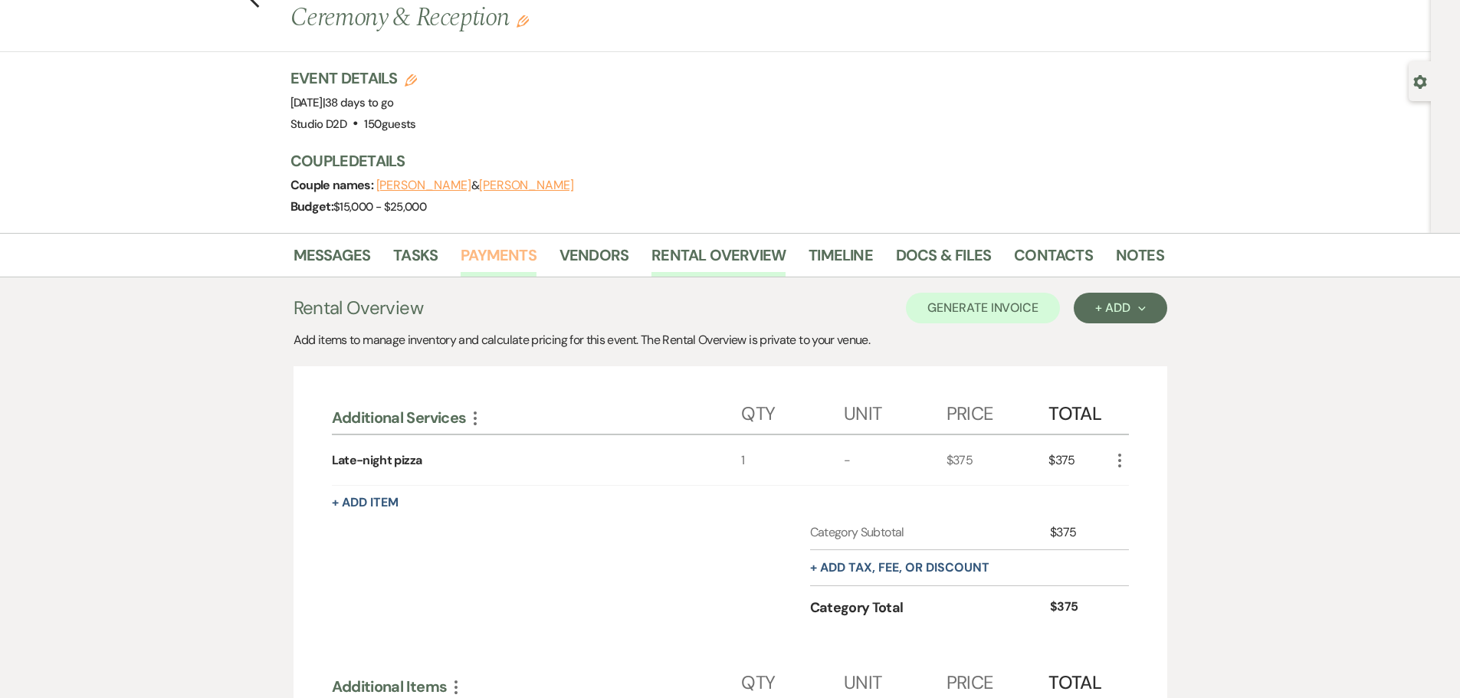
click at [489, 251] on link "Payments" at bounding box center [499, 260] width 76 height 34
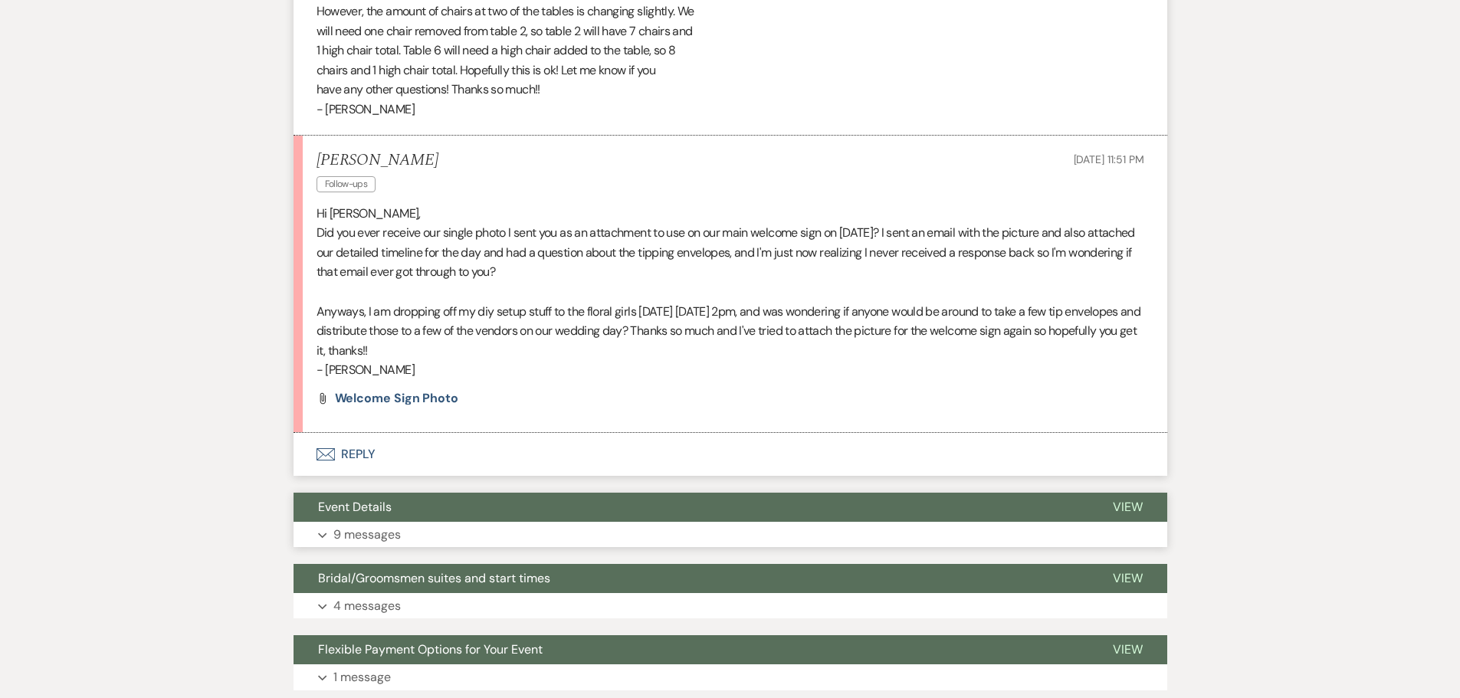
scroll to position [1608, 0]
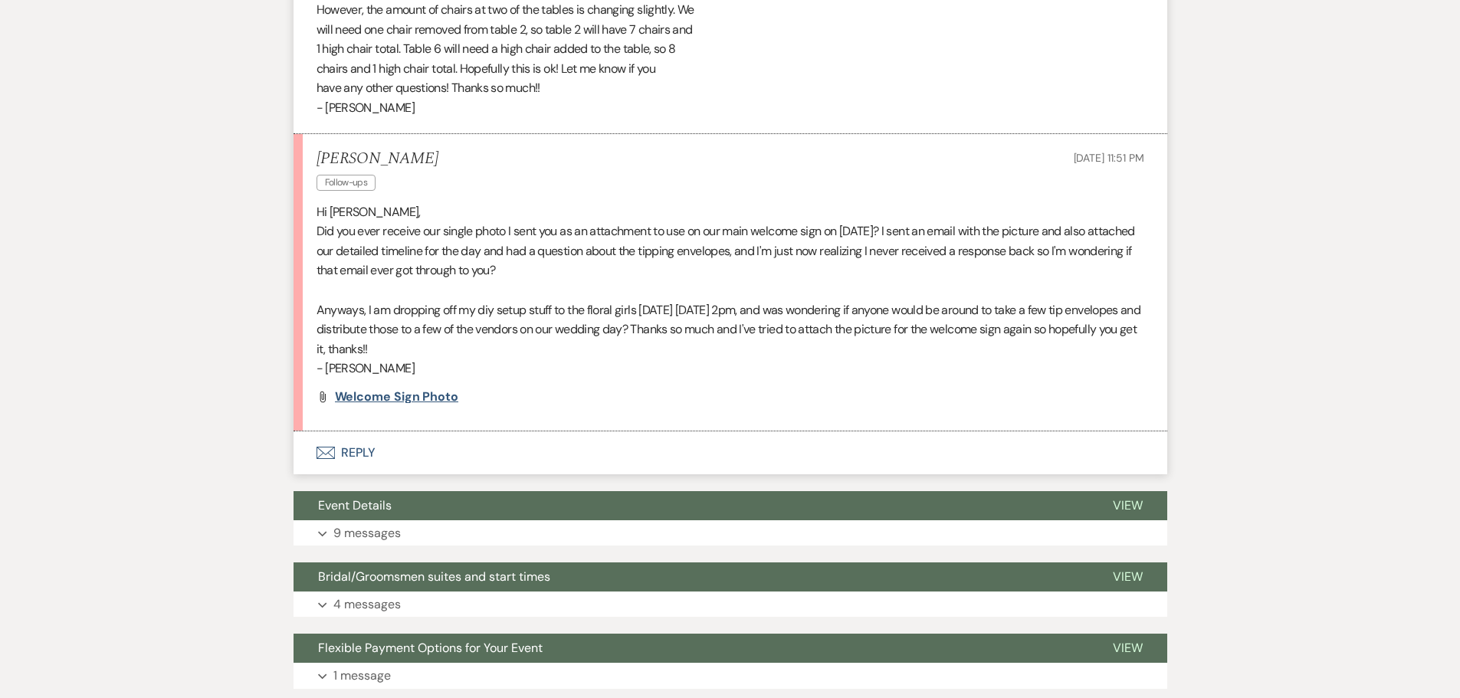
click at [406, 389] on span "Welcome sign photo" at bounding box center [397, 397] width 124 height 16
click at [363, 431] on button "Envelope Reply" at bounding box center [731, 452] width 874 height 43
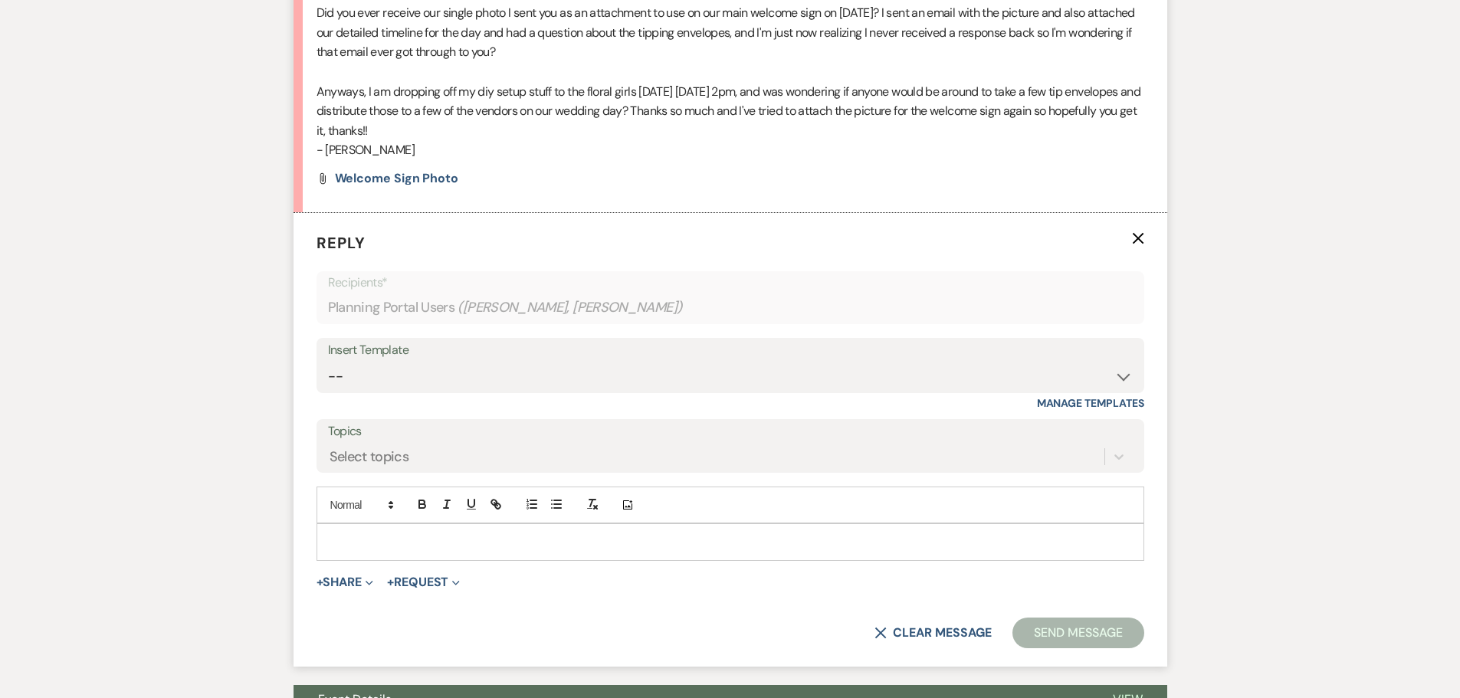
scroll to position [1838, 0]
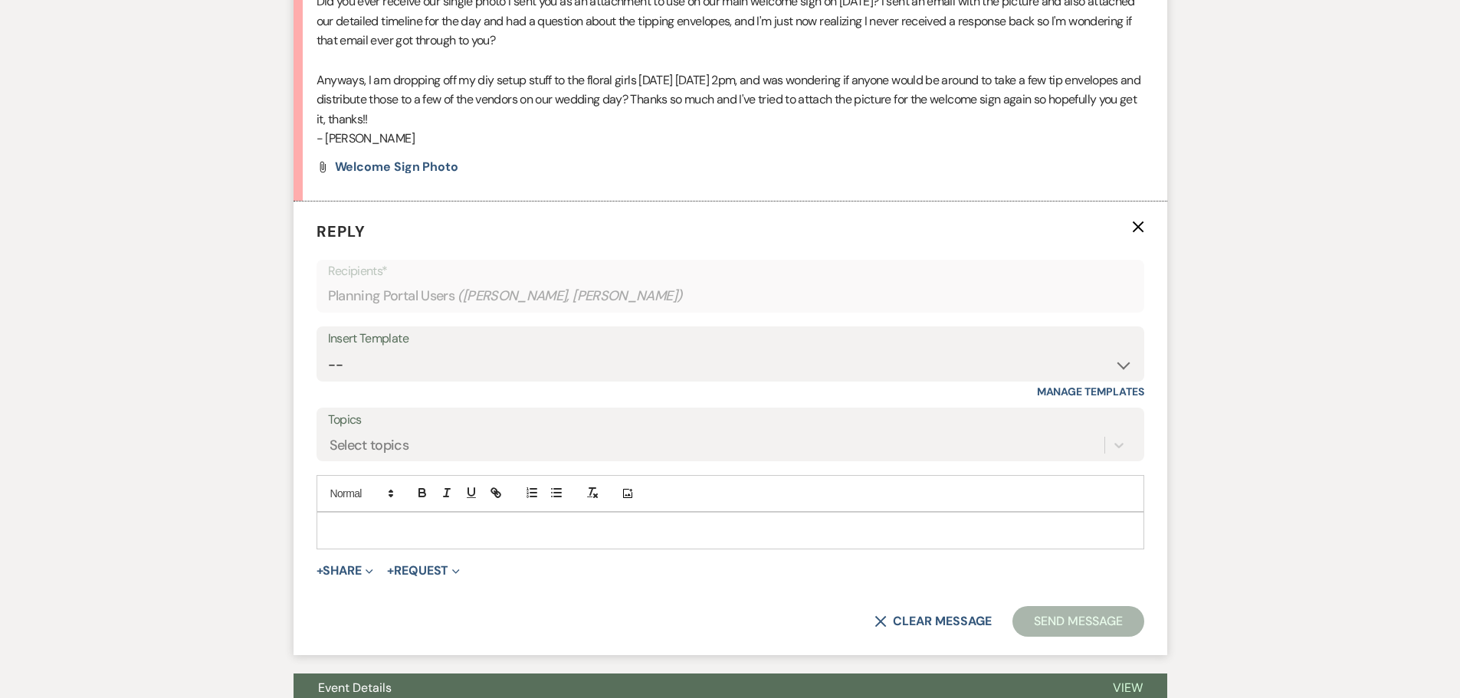
click at [411, 522] on p at bounding box center [730, 530] width 803 height 17
click at [422, 493] on icon "button" at bounding box center [422, 495] width 6 height 4
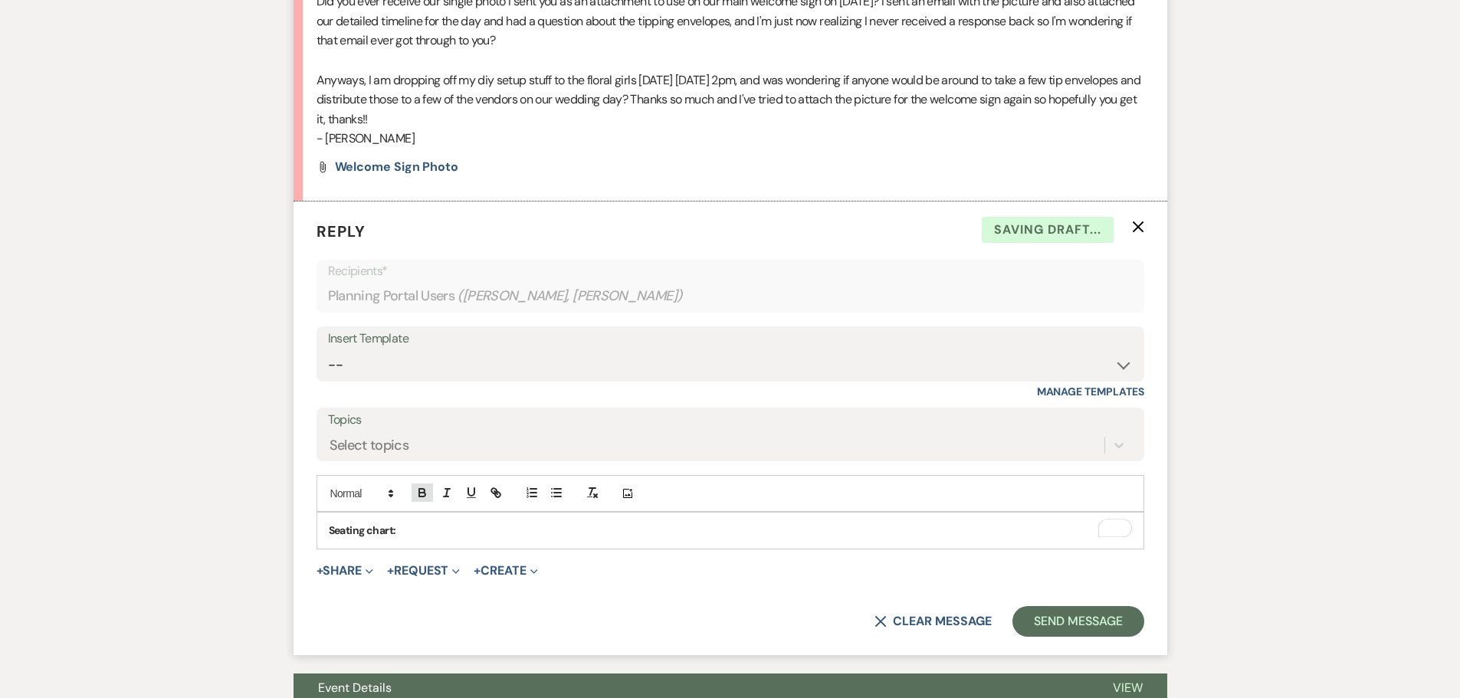
click at [424, 493] on icon "button" at bounding box center [422, 495] width 6 height 4
click at [534, 522] on p "Seating chart: I updated the seating chart with the 2 highchairs" at bounding box center [730, 530] width 803 height 17
click at [655, 522] on p "Seating chart: I updated the seating chart and added the 2 highchairs" at bounding box center [730, 530] width 803 height 17
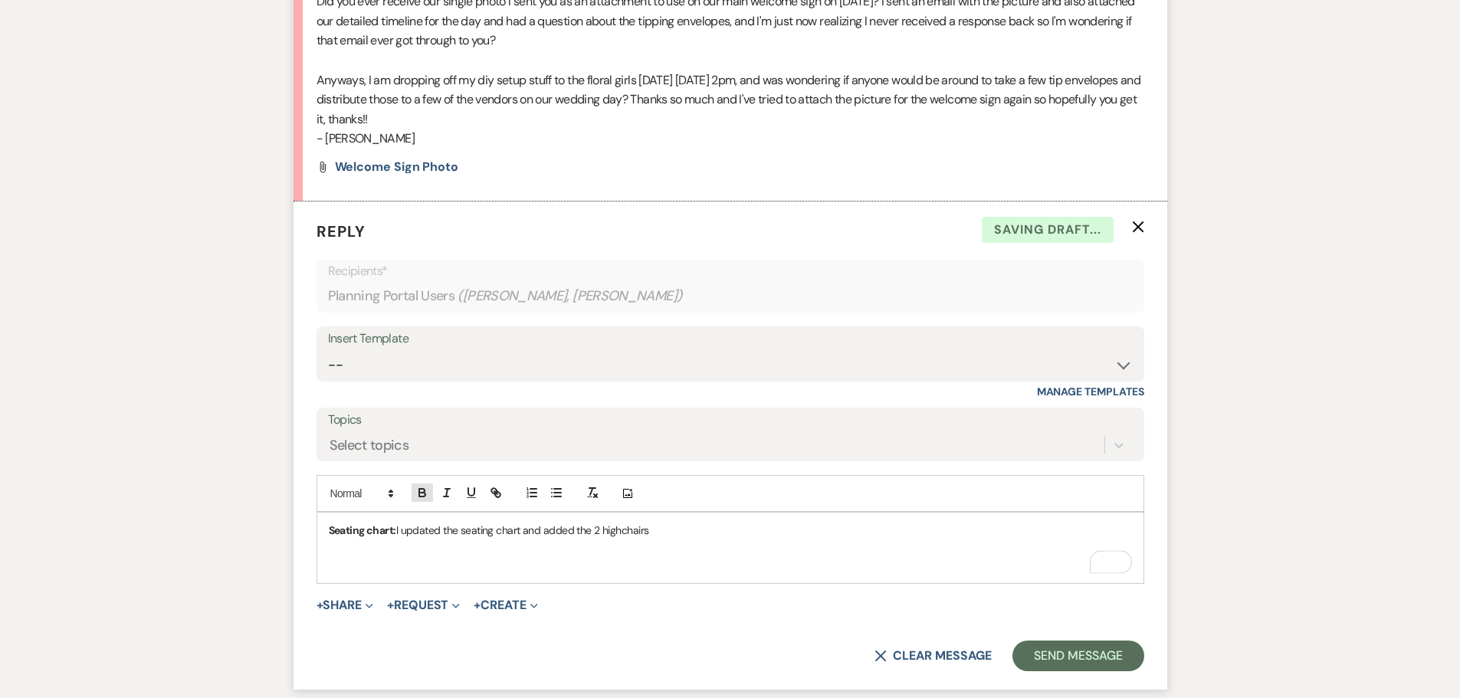
click at [424, 486] on icon "button" at bounding box center [422, 493] width 14 height 14
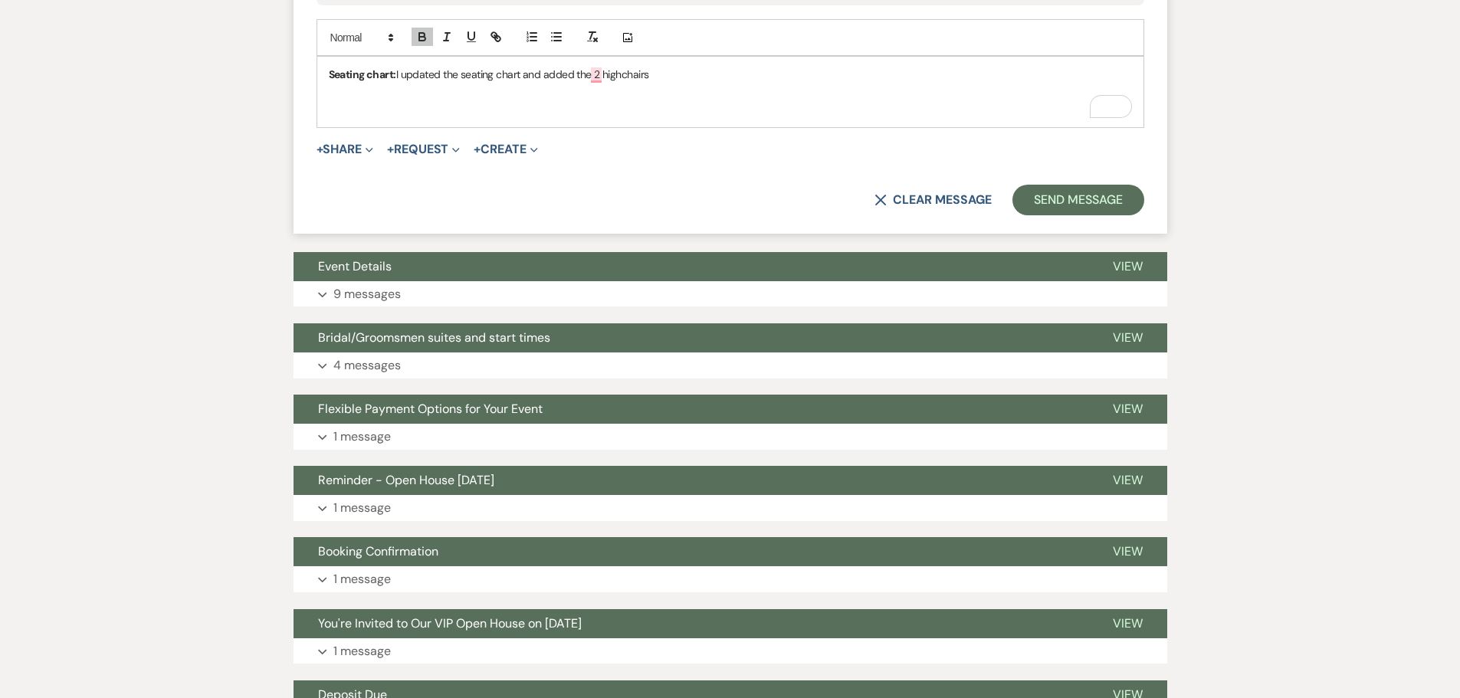
scroll to position [2298, 0]
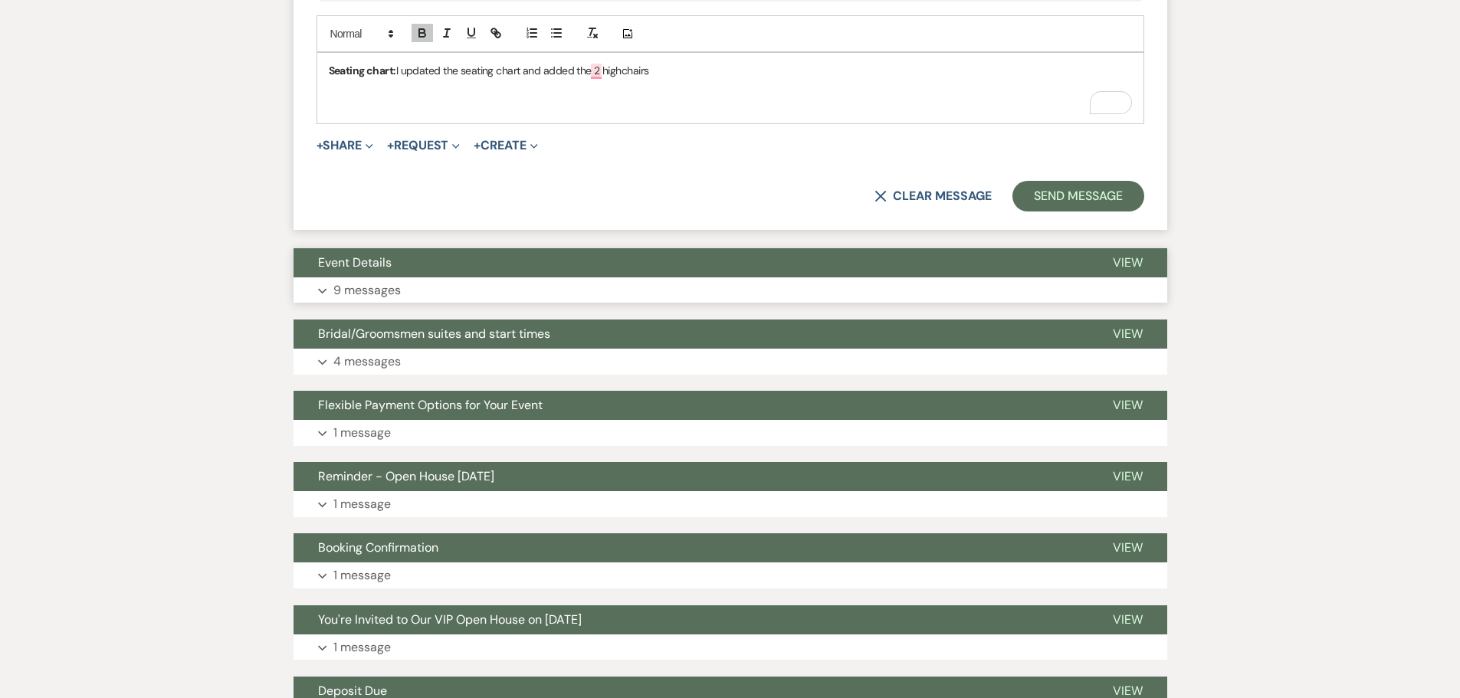
click at [392, 281] on p "9 messages" at bounding box center [366, 291] width 67 height 20
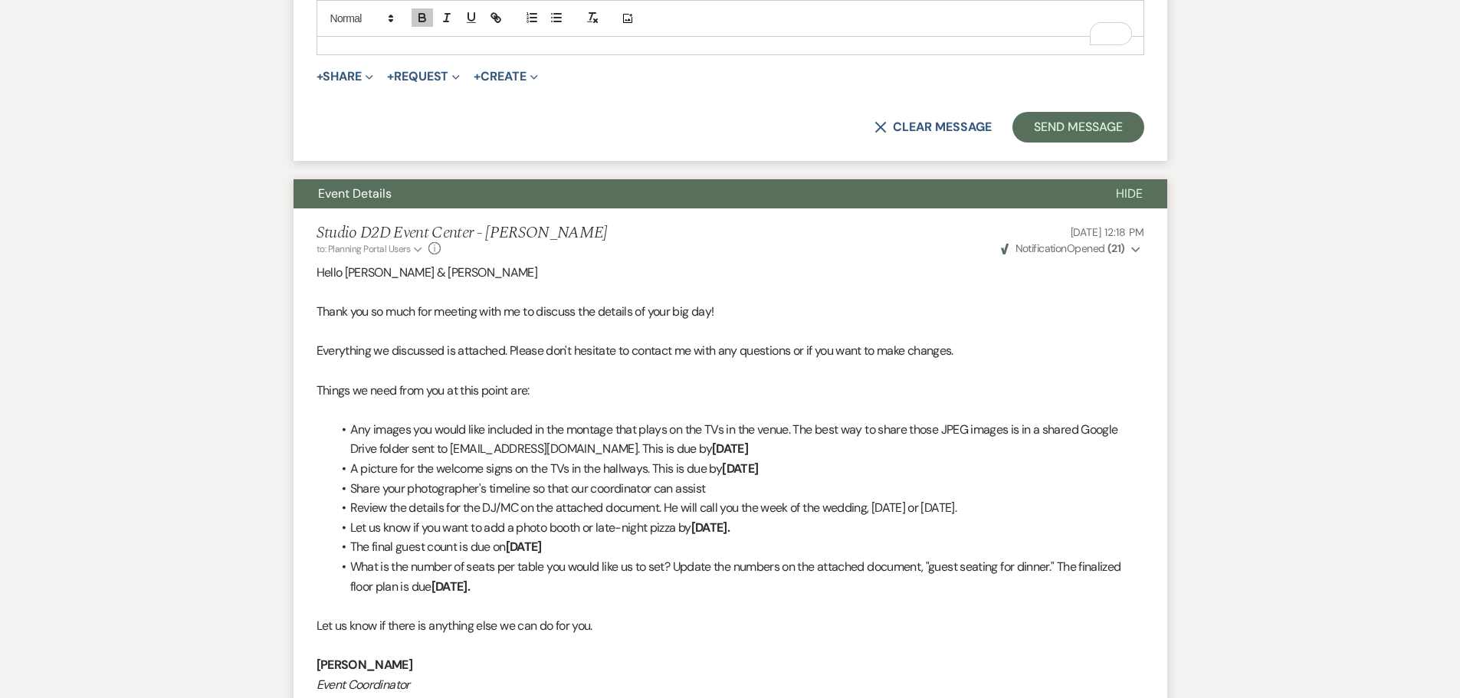
scroll to position [2069, 0]
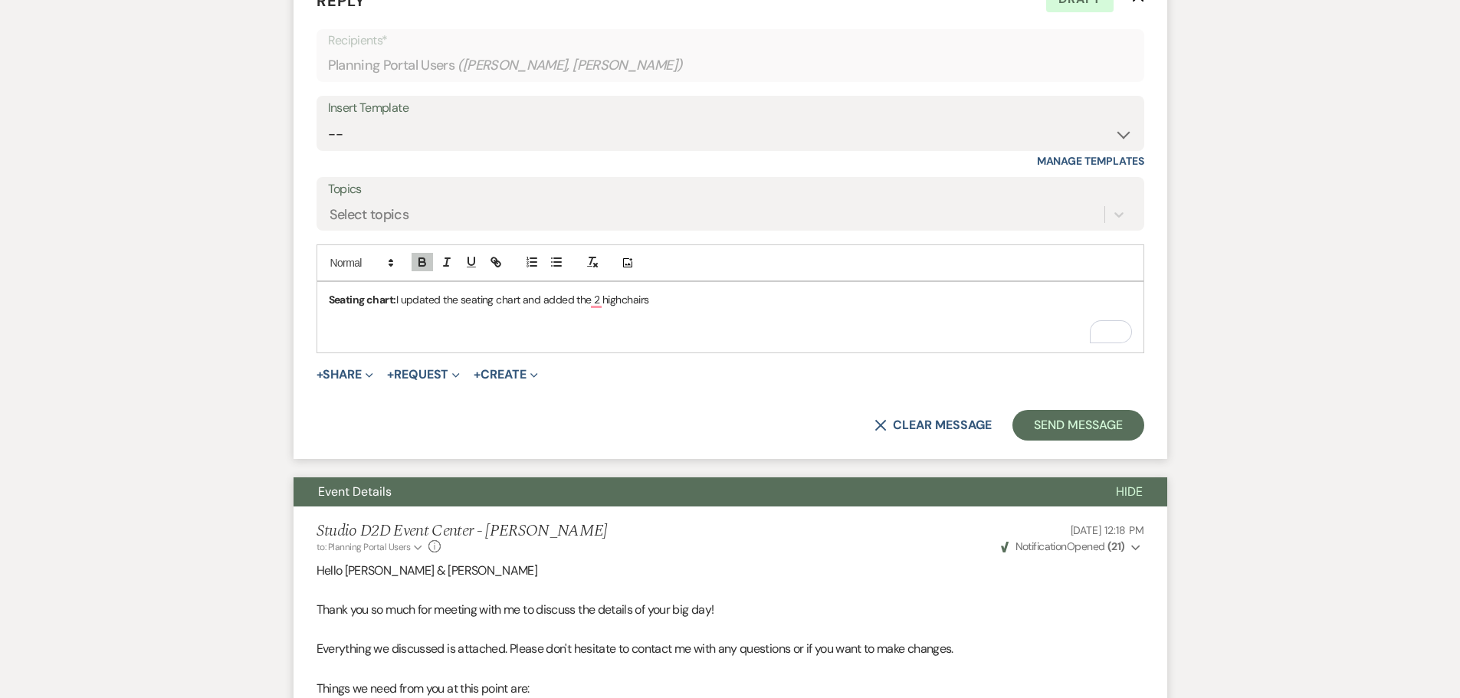
click at [366, 326] on p "﻿" at bounding box center [730, 334] width 803 height 17
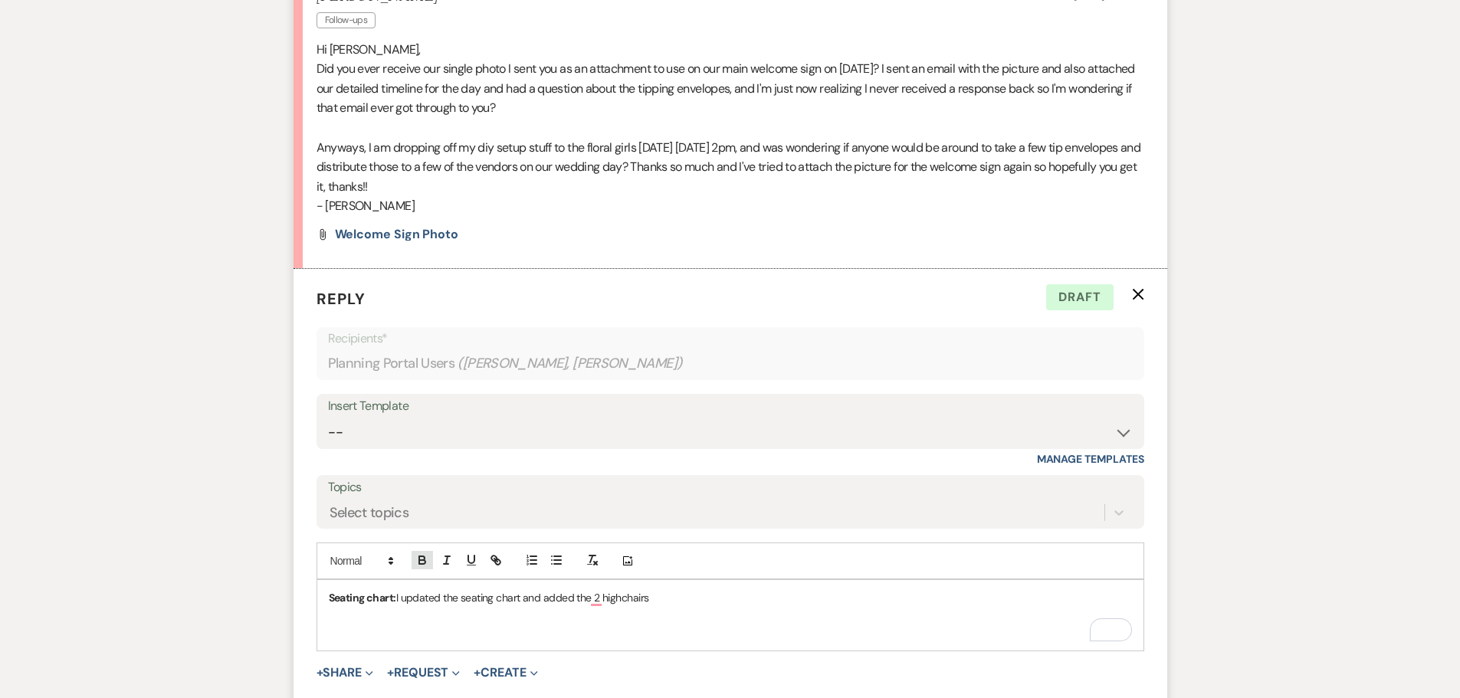
scroll to position [1839, 0]
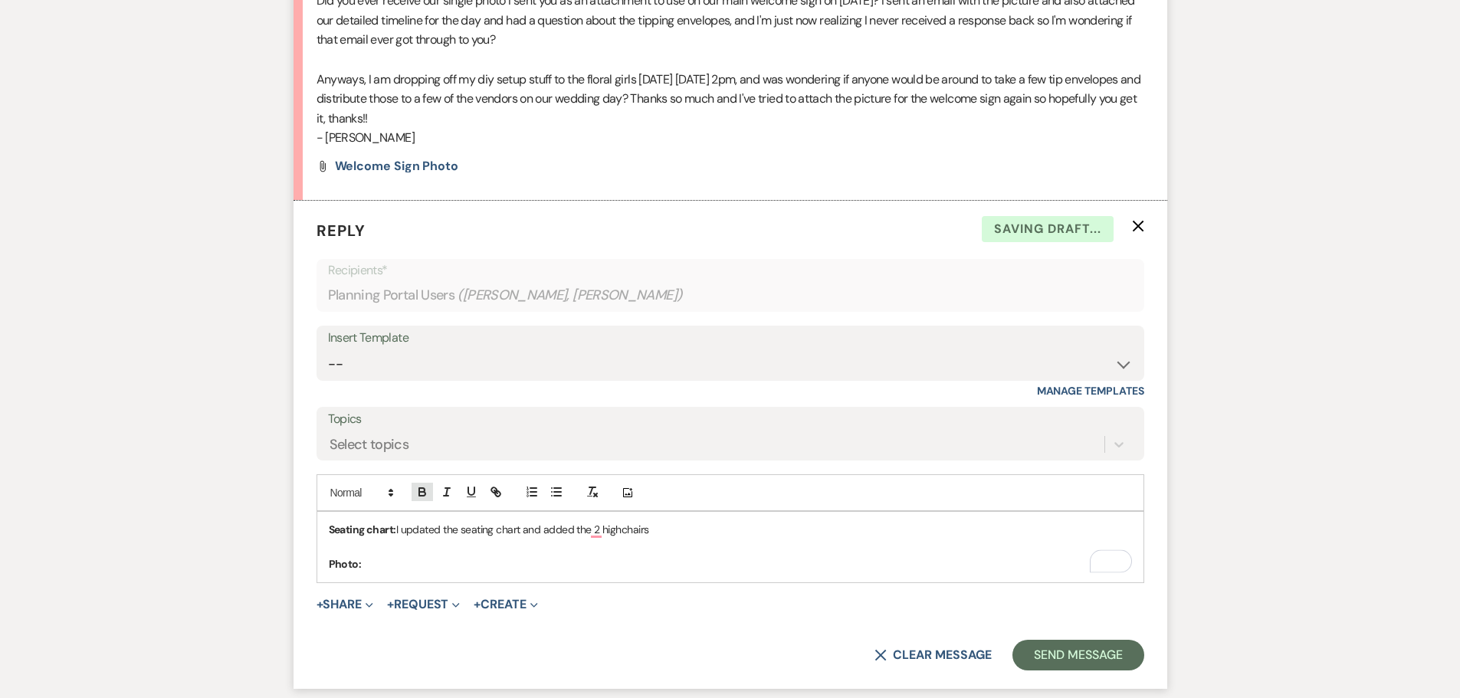
click at [421, 492] on icon "button" at bounding box center [422, 494] width 6 height 4
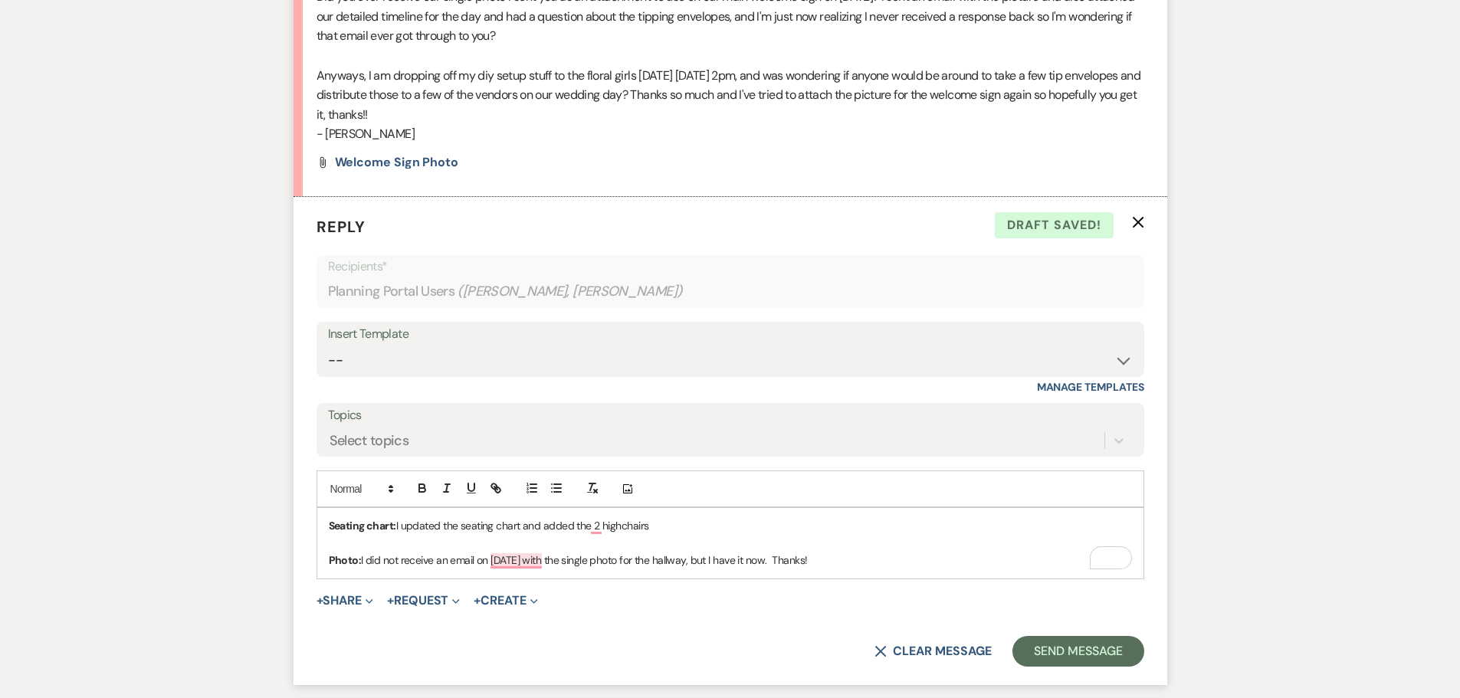
scroll to position [1915, 0]
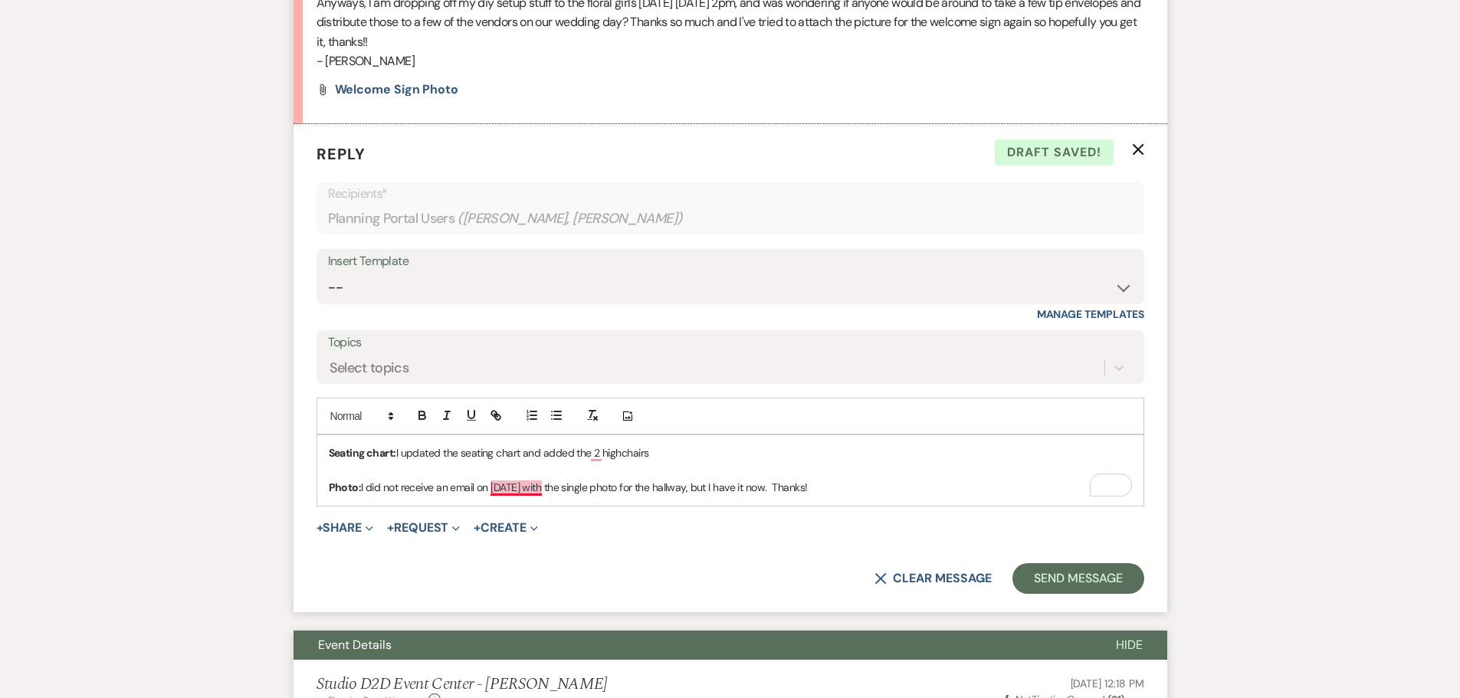
click at [528, 479] on p "Photo: I did not receive an email on September 7 with the single photo for the …" at bounding box center [730, 487] width 803 height 17
click at [901, 479] on p "Photo: I did not receive an email on September 7 with the single photo for the …" at bounding box center [730, 487] width 803 height 17
click at [715, 479] on p "Photo: I did not receive an email on September 7 with the single photo for the …" at bounding box center [730, 487] width 803 height 17
click at [869, 479] on p "Photo: I did not receive an email on September 7 with the single photo for the …" at bounding box center [730, 487] width 803 height 17
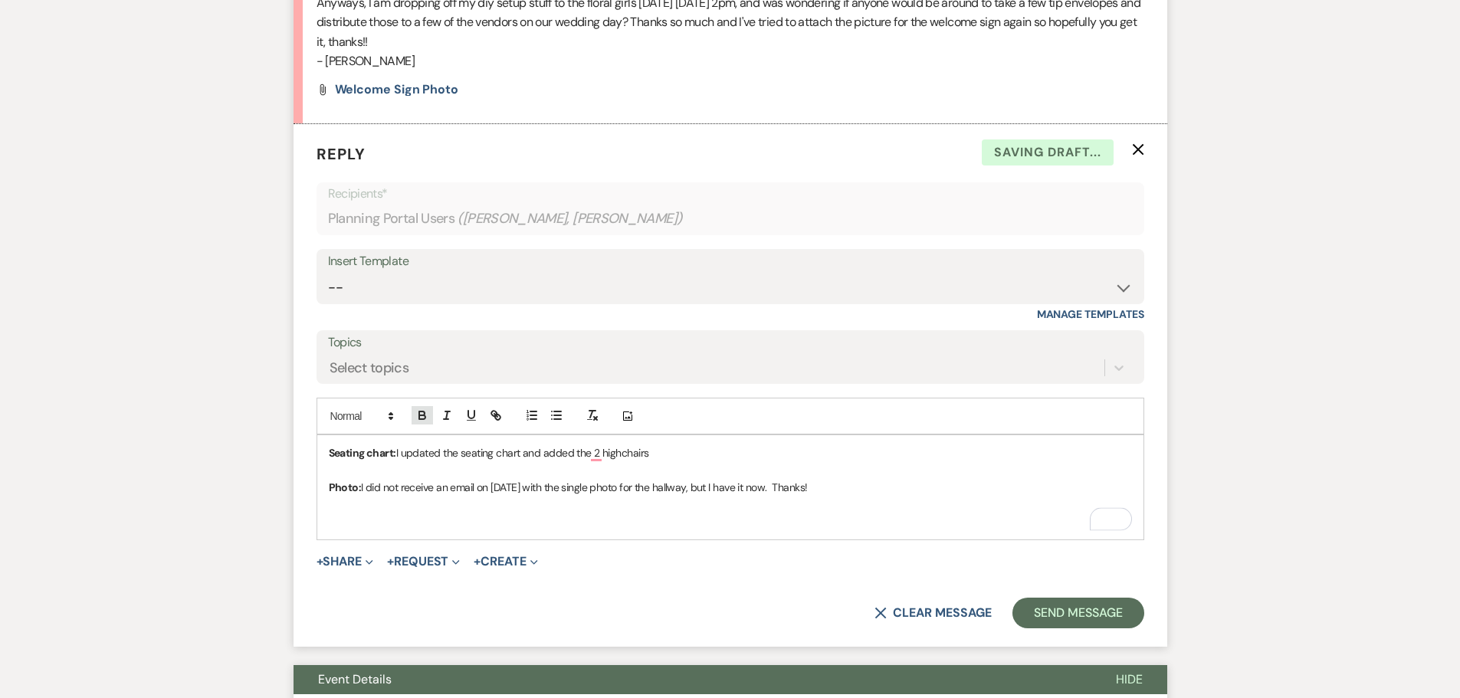
click at [421, 415] on icon "button" at bounding box center [422, 417] width 6 height 4
click at [431, 406] on button "button" at bounding box center [422, 415] width 21 height 18
click at [424, 415] on icon "button" at bounding box center [422, 417] width 6 height 4
click at [422, 408] on icon "button" at bounding box center [422, 415] width 14 height 14
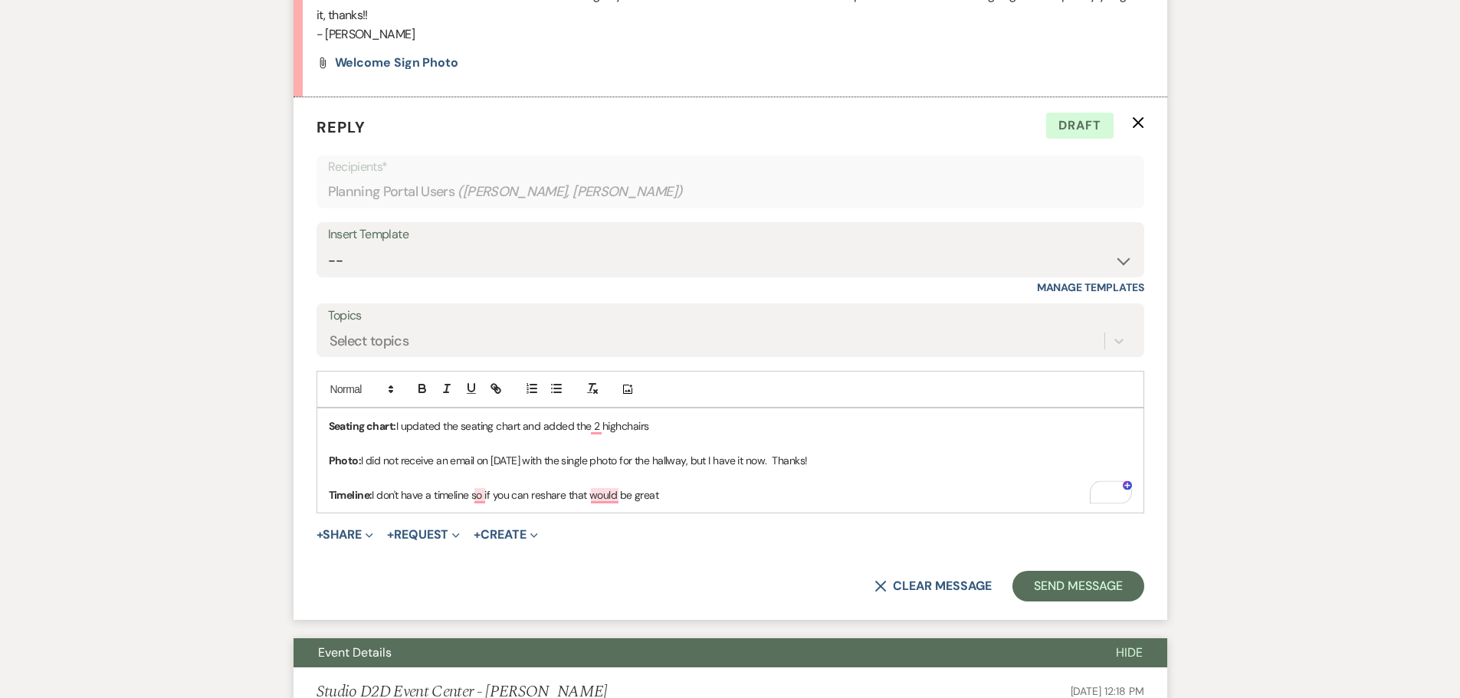
scroll to position [1992, 0]
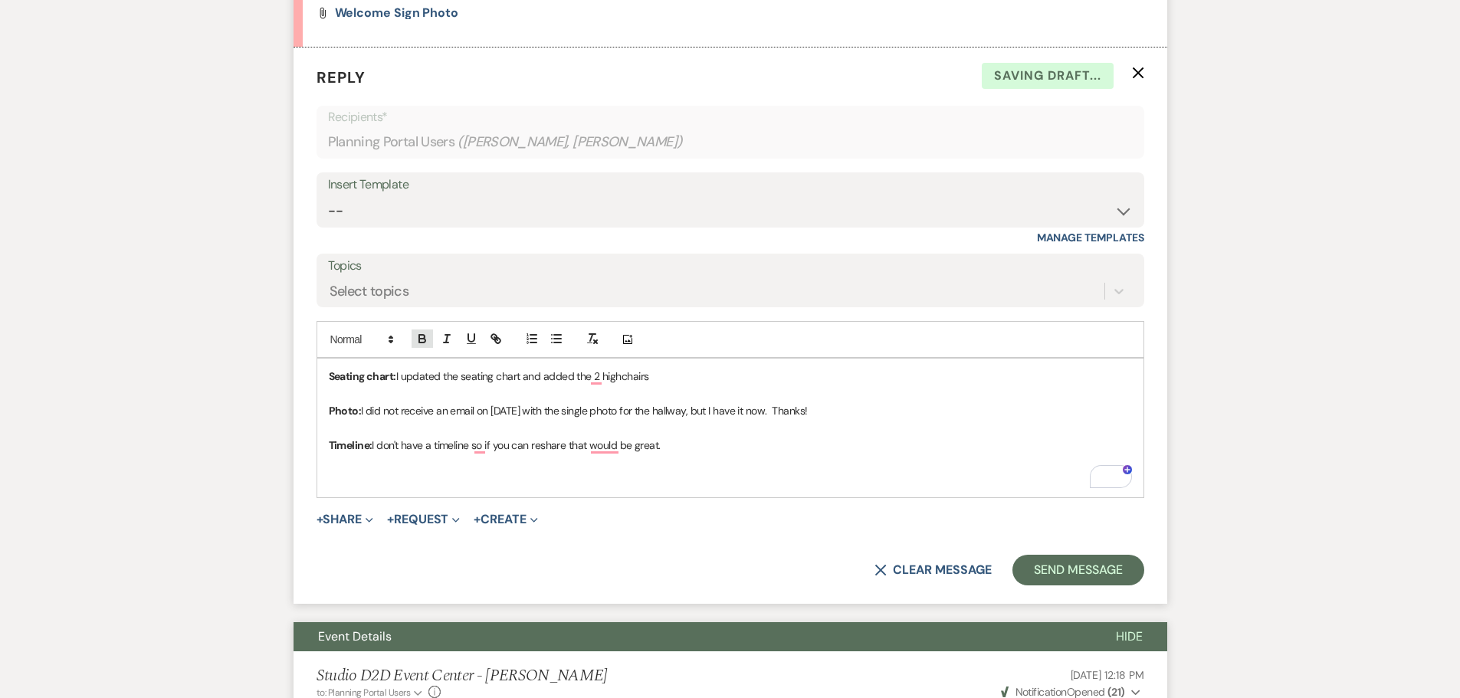
click at [416, 332] on icon "button" at bounding box center [422, 339] width 14 height 14
click at [427, 332] on icon "button" at bounding box center [422, 339] width 14 height 14
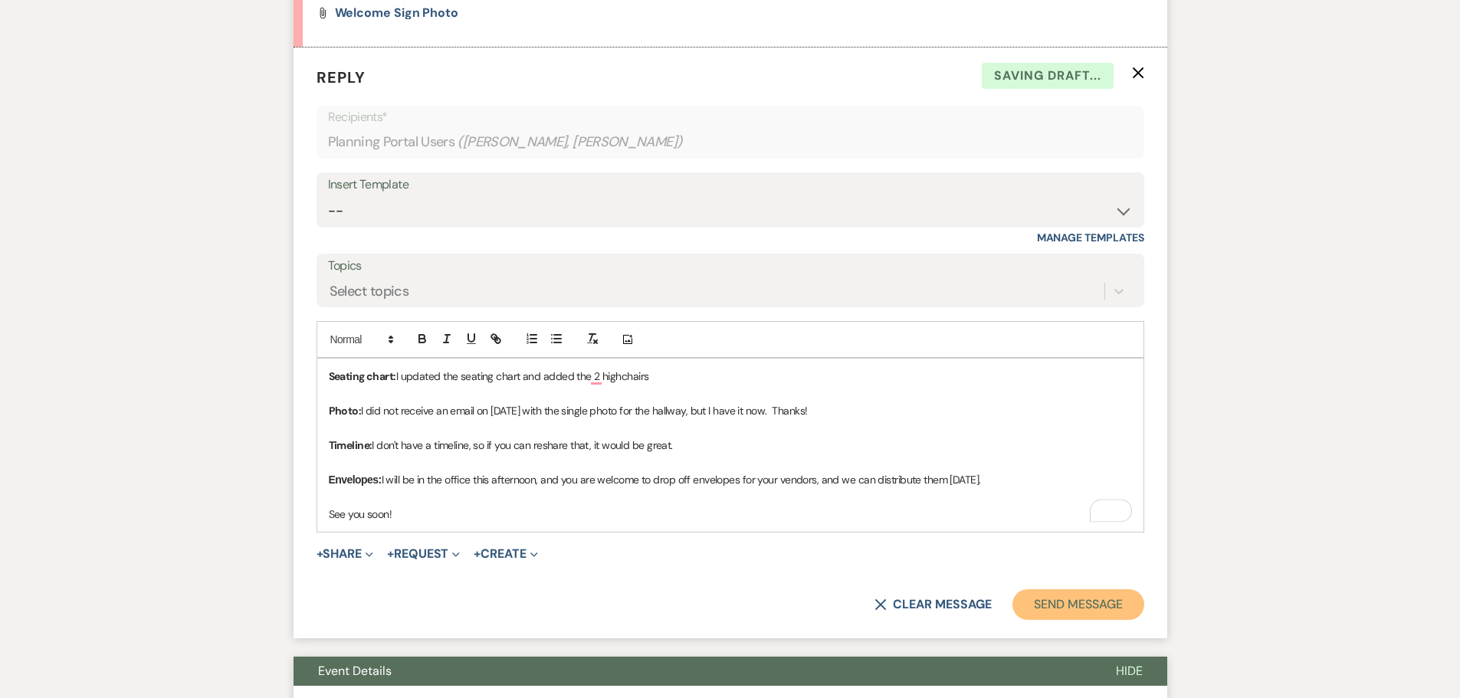
click at [1091, 589] on button "Send Message" at bounding box center [1077, 604] width 131 height 31
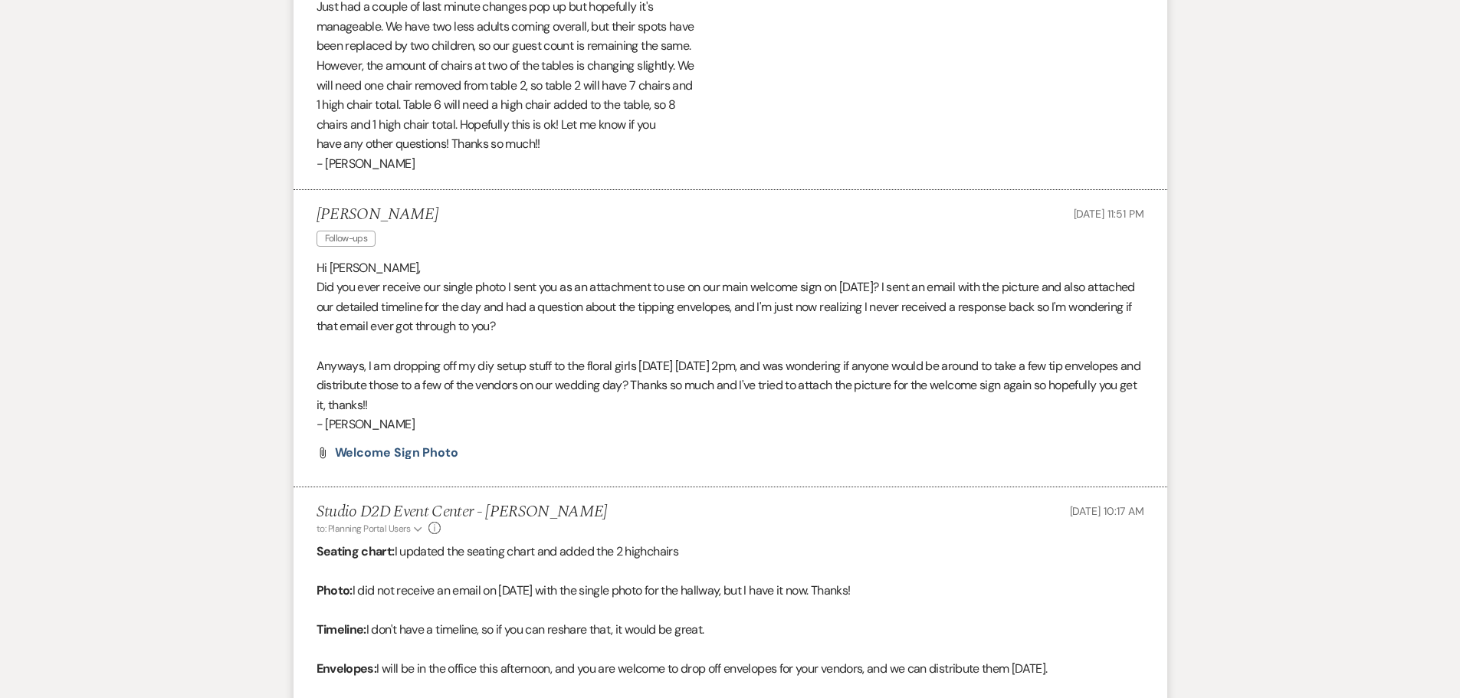
scroll to position [1839, 0]
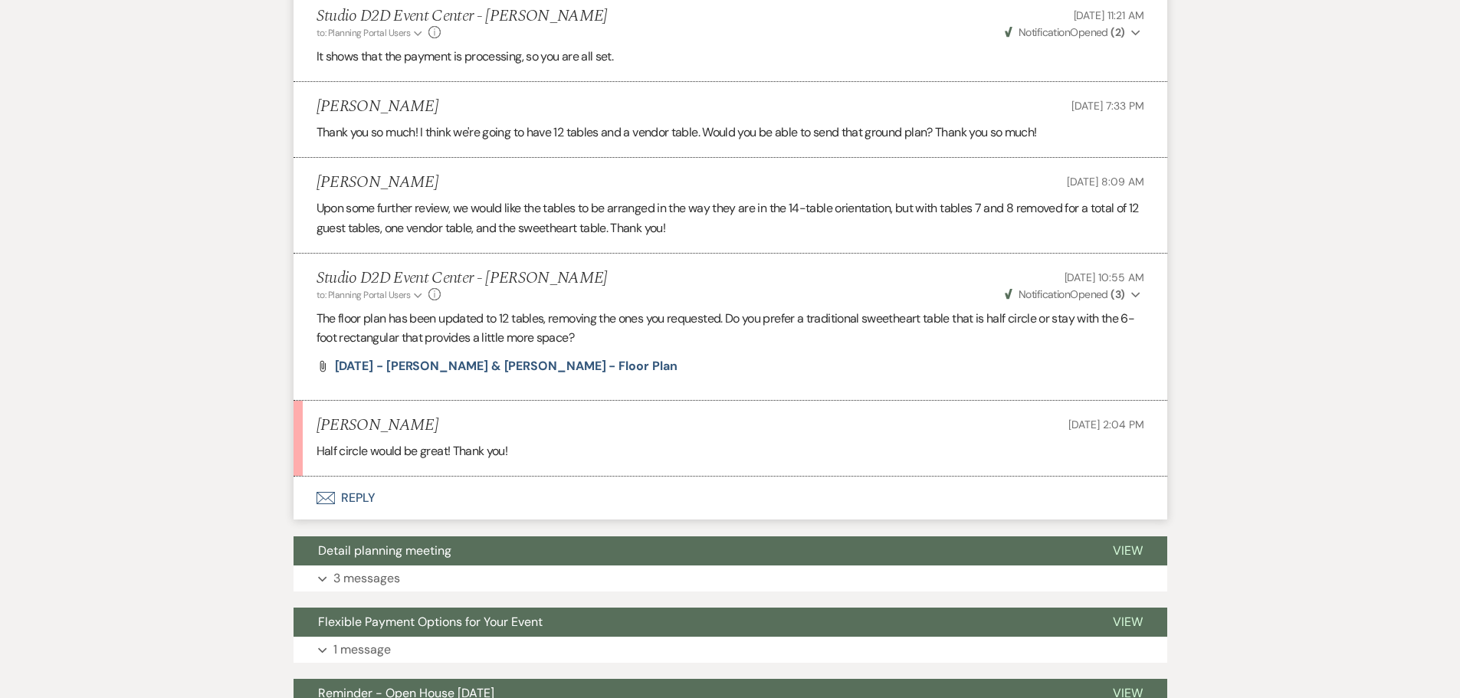
click at [364, 477] on button "Envelope Reply" at bounding box center [731, 498] width 874 height 43
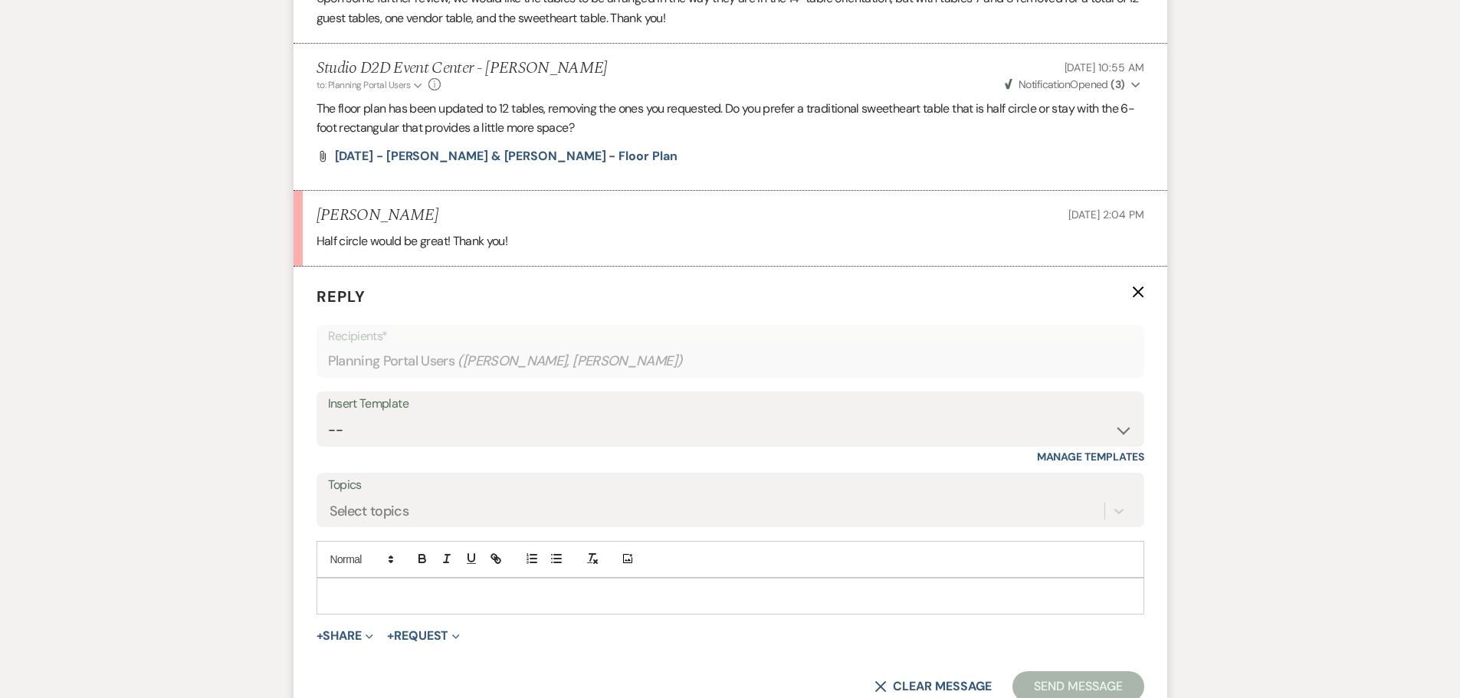
scroll to position [2603, 0]
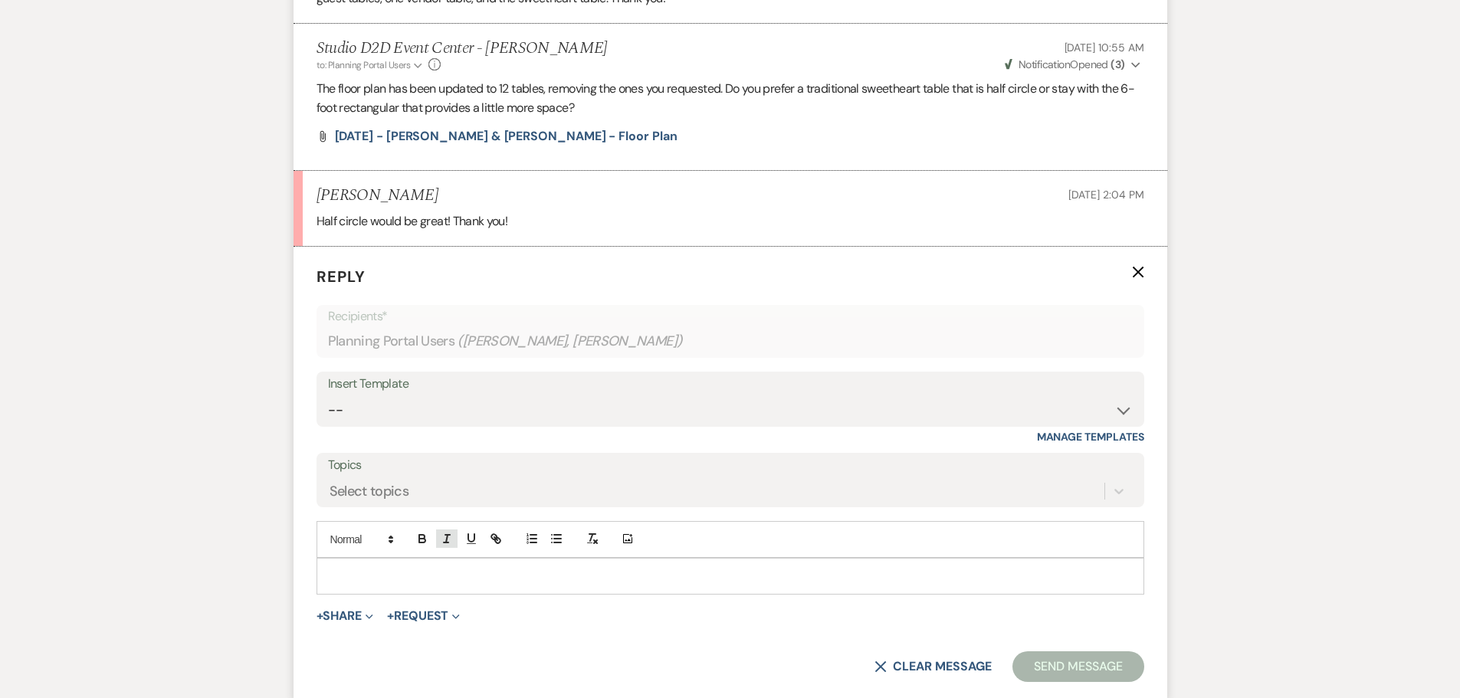
drag, startPoint x: 431, startPoint y: 519, endPoint x: 438, endPoint y: 483, distance: 36.5
click at [433, 568] on p at bounding box center [730, 576] width 803 height 17
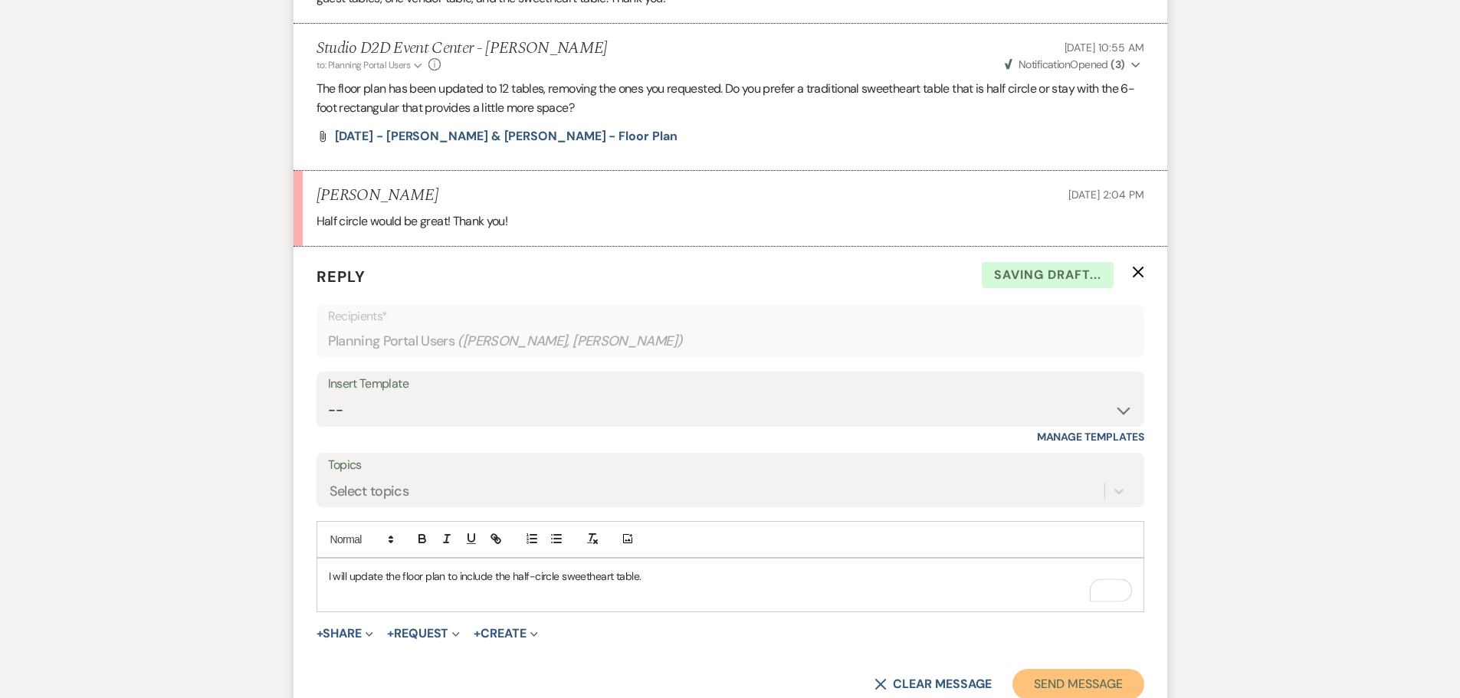
click at [1058, 669] on button "Send Message" at bounding box center [1077, 684] width 131 height 31
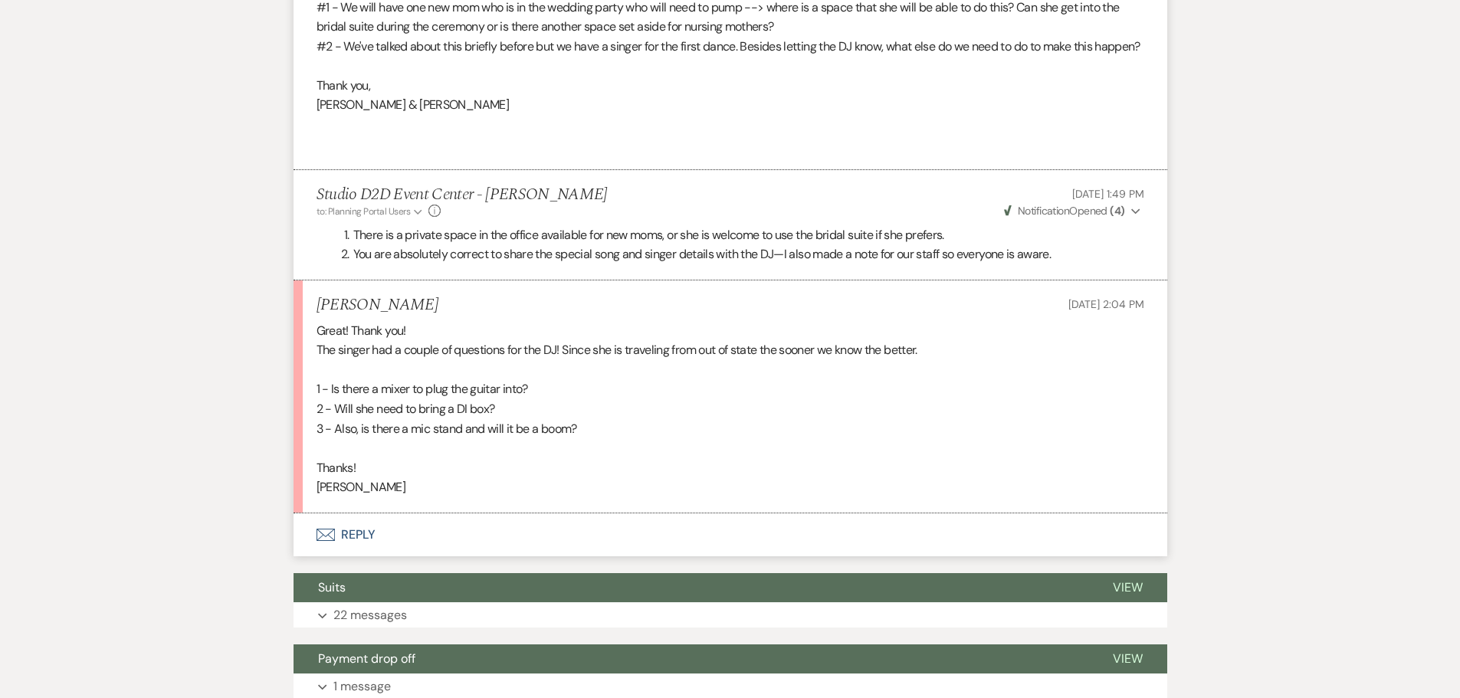
click at [366, 515] on button "Envelope Reply" at bounding box center [731, 534] width 874 height 43
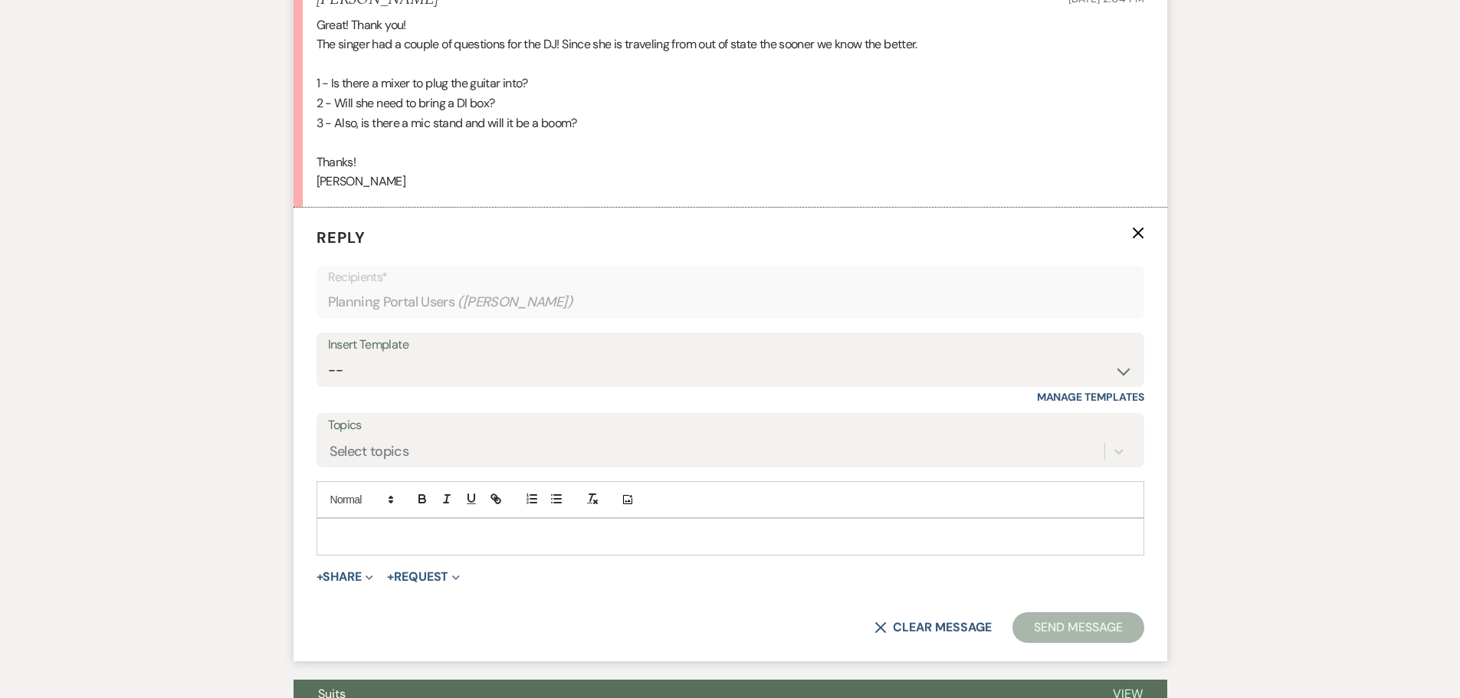
scroll to position [1757, 0]
click at [442, 527] on p at bounding box center [730, 535] width 803 height 17
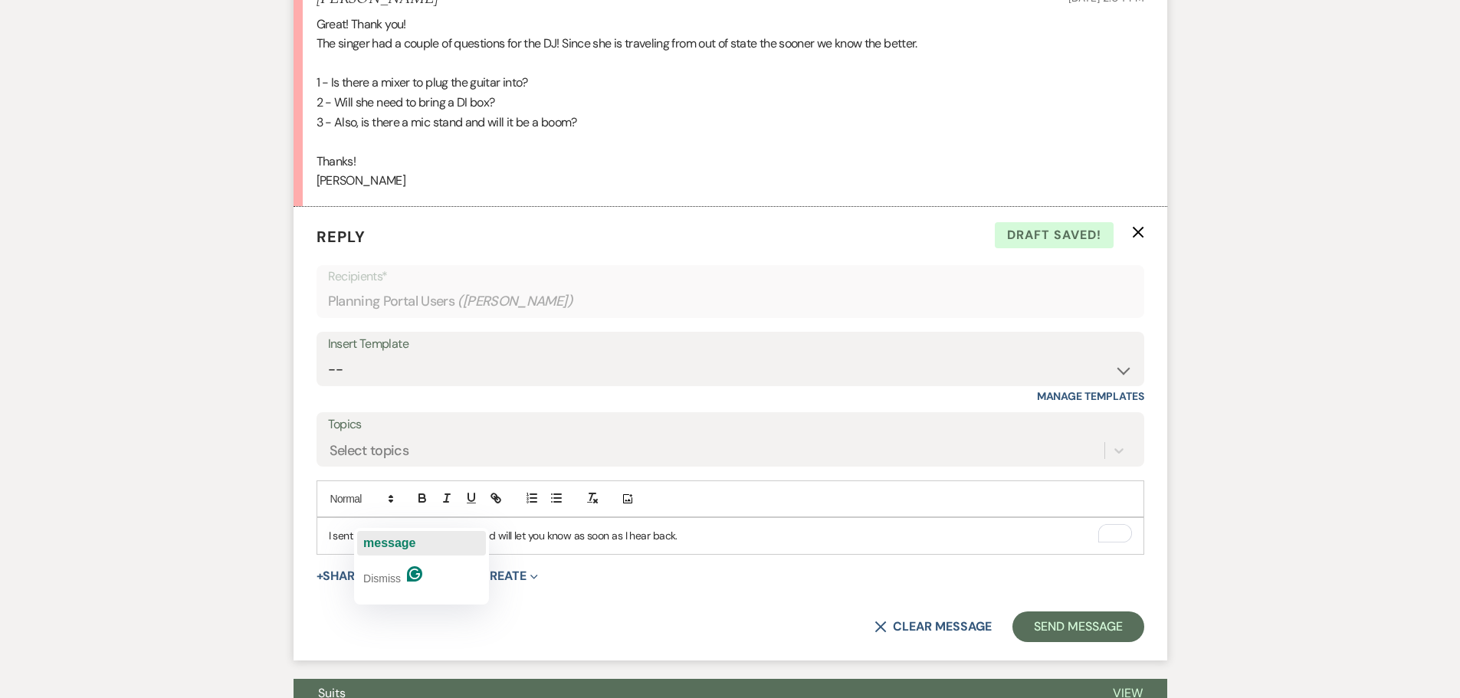
click at [391, 541] on span "message" at bounding box center [389, 542] width 53 height 13
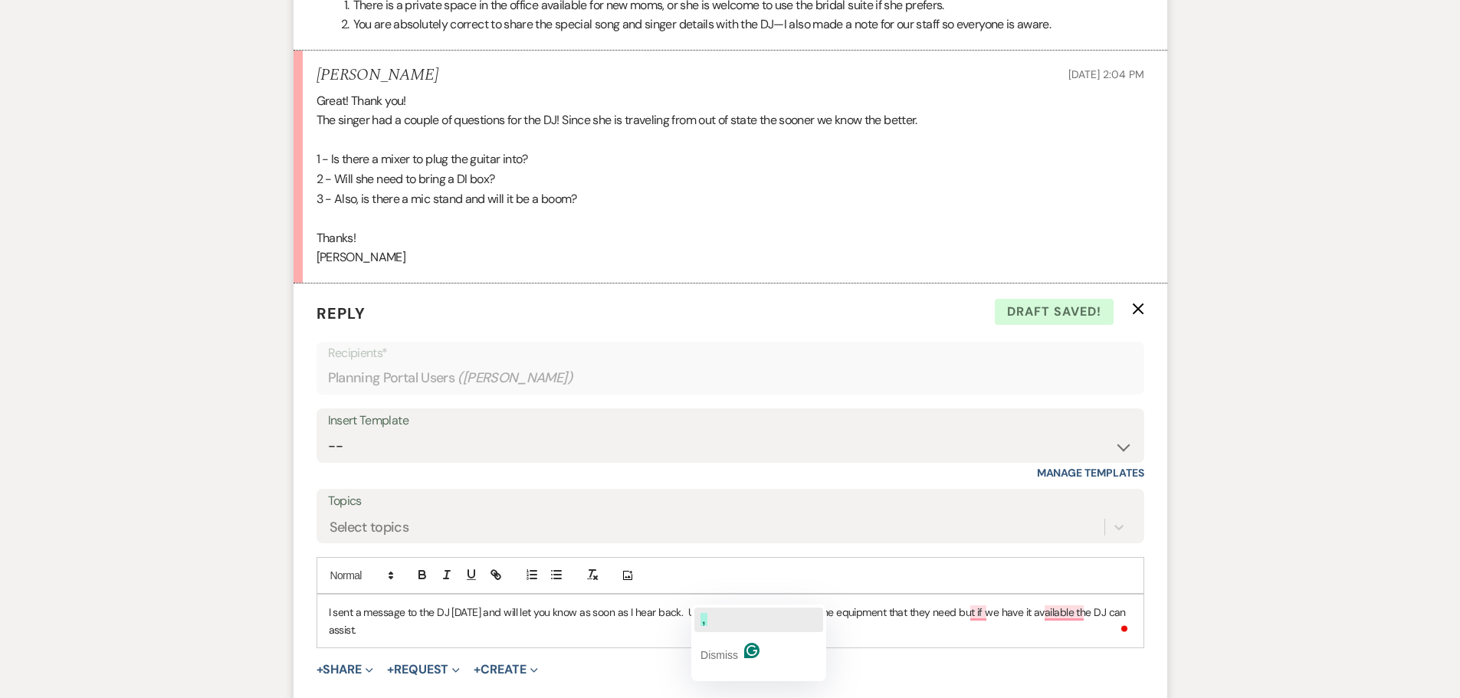
click at [724, 615] on button "," at bounding box center [758, 620] width 129 height 25
click at [773, 613] on span "musicians" at bounding box center [763, 619] width 60 height 13
click at [979, 614] on span "," at bounding box center [976, 619] width 6 height 13
click at [1068, 619] on span "available" at bounding box center [1071, 619] width 48 height 13
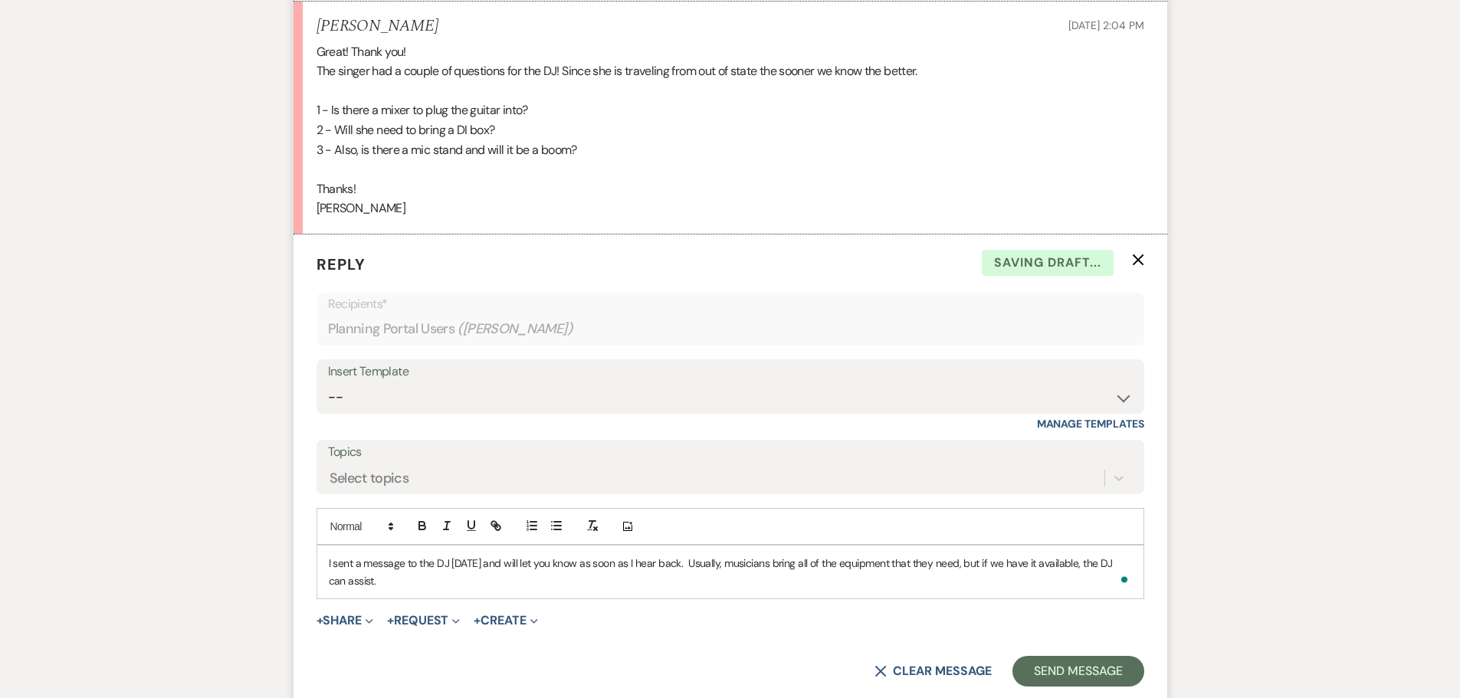
scroll to position [1757, 0]
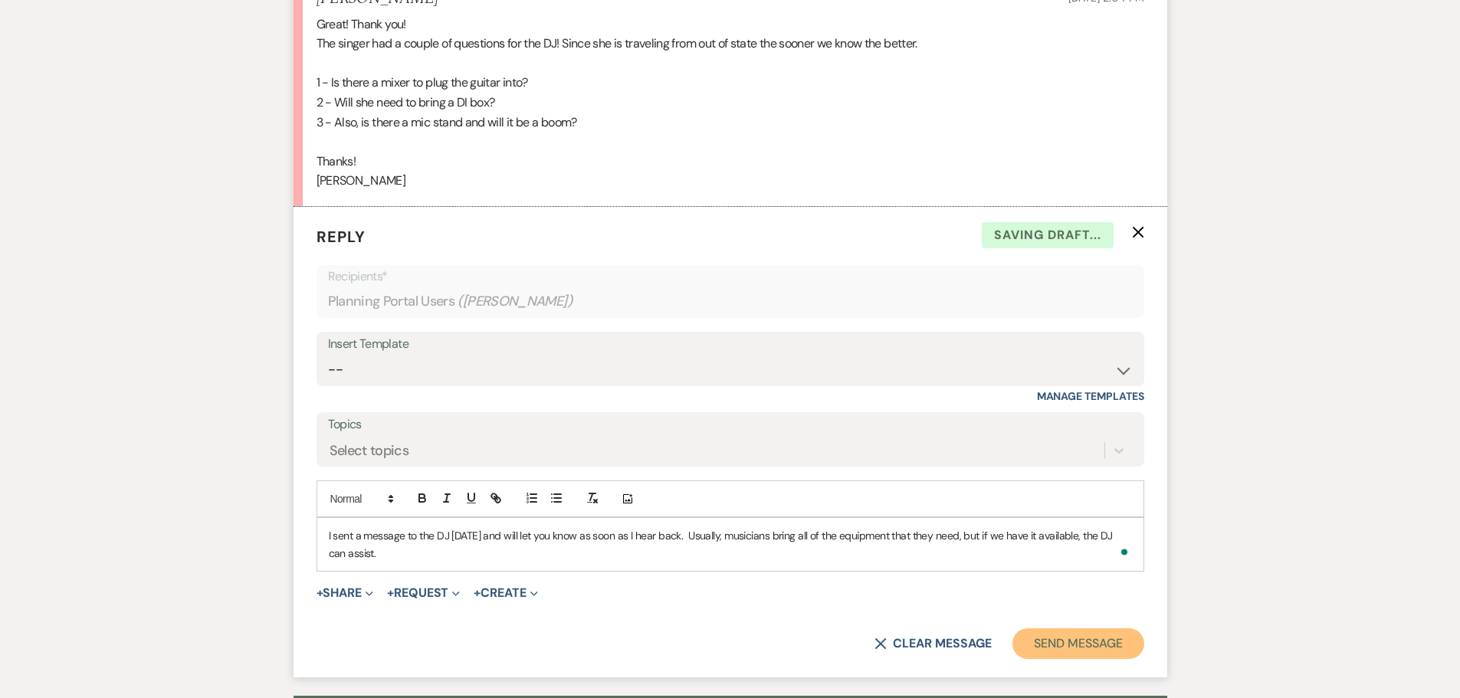
click at [1046, 628] on button "Send Message" at bounding box center [1077, 643] width 131 height 31
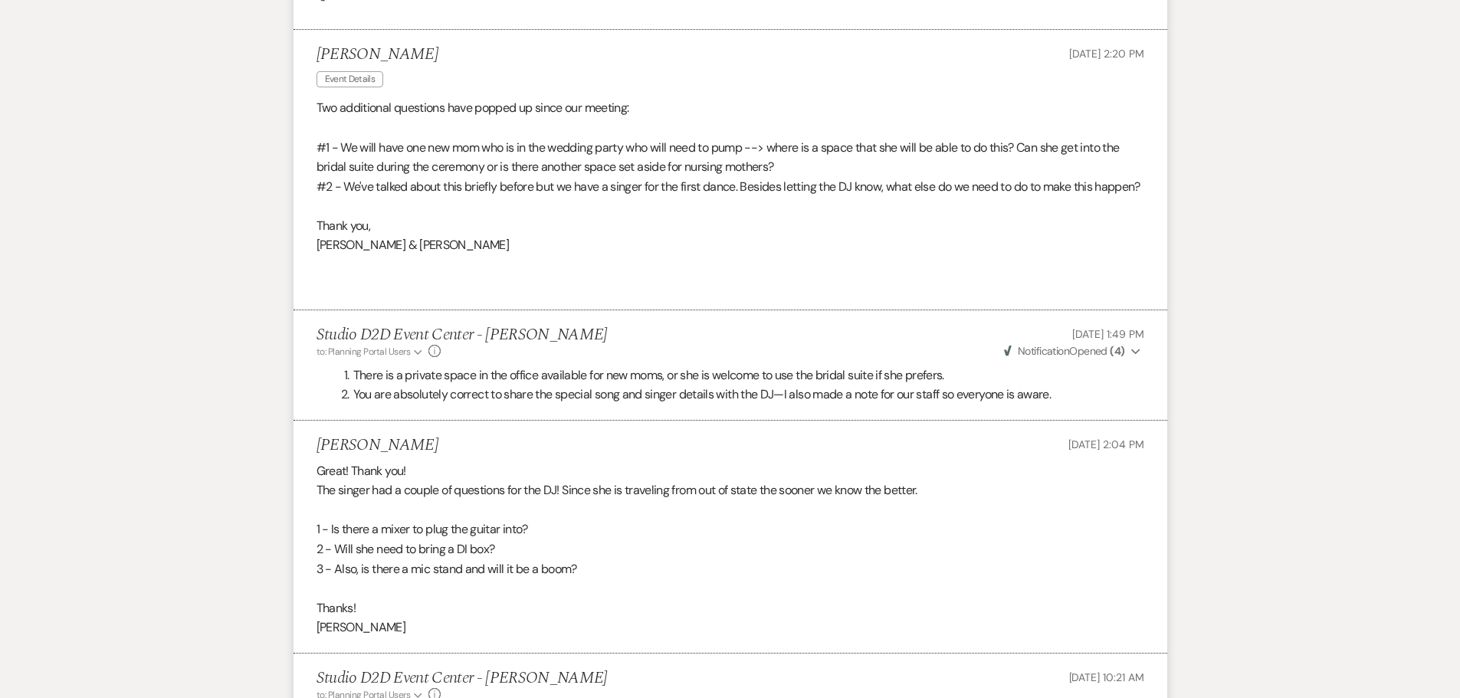
scroll to position [1221, 0]
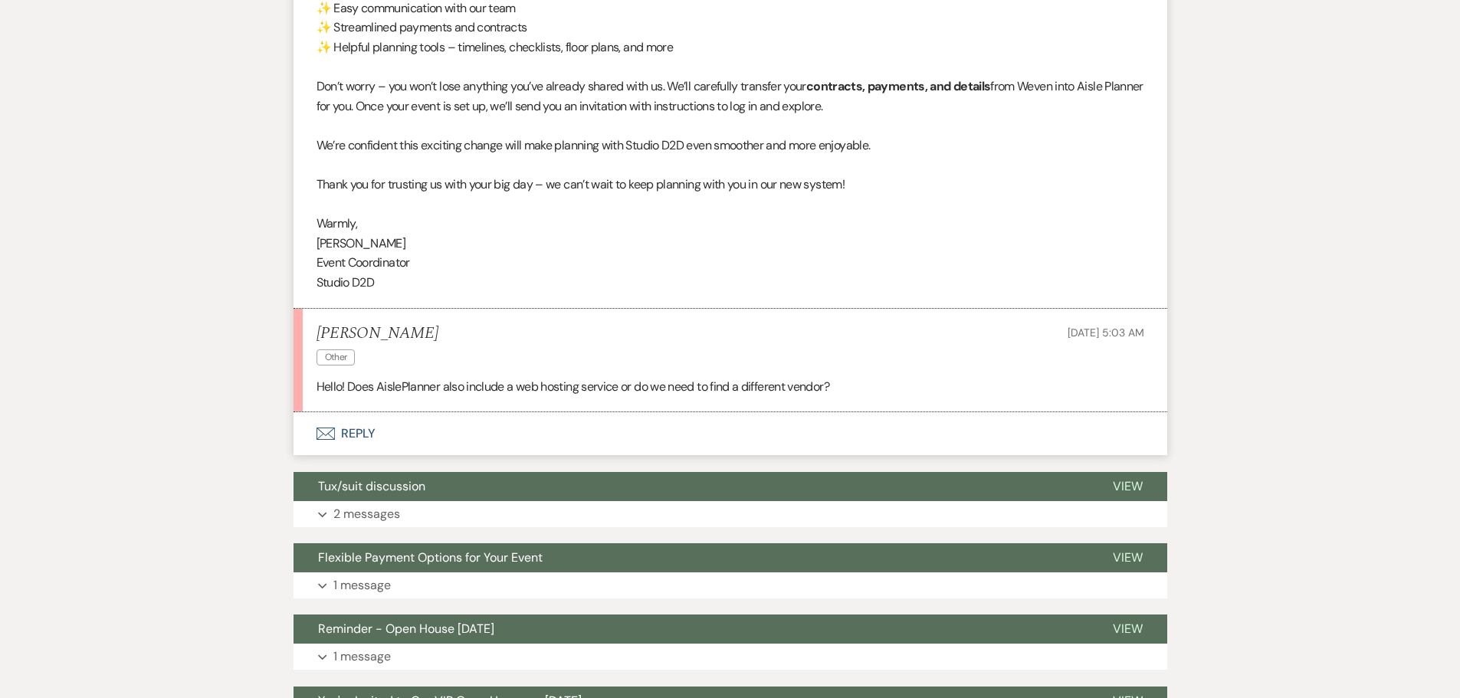
scroll to position [723, 0]
click at [365, 434] on button "Envelope Reply" at bounding box center [731, 433] width 874 height 43
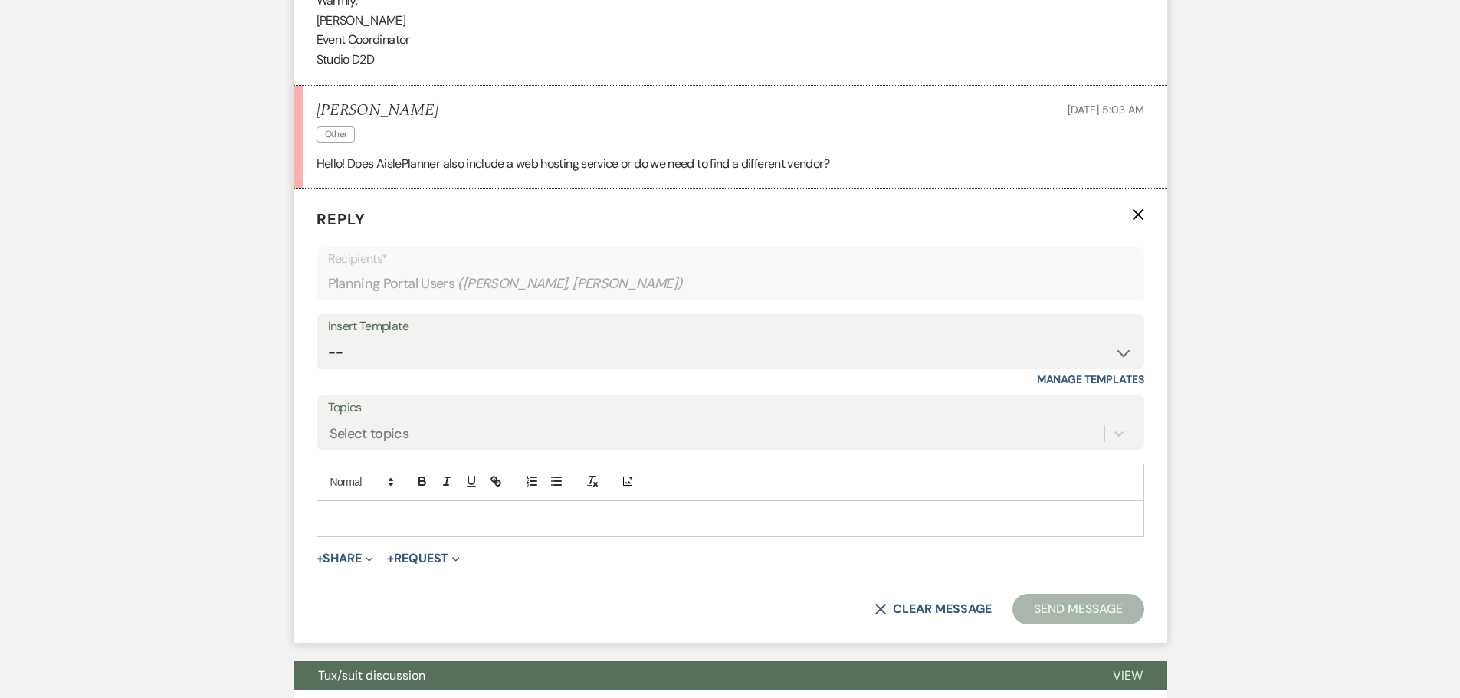
scroll to position [953, 0]
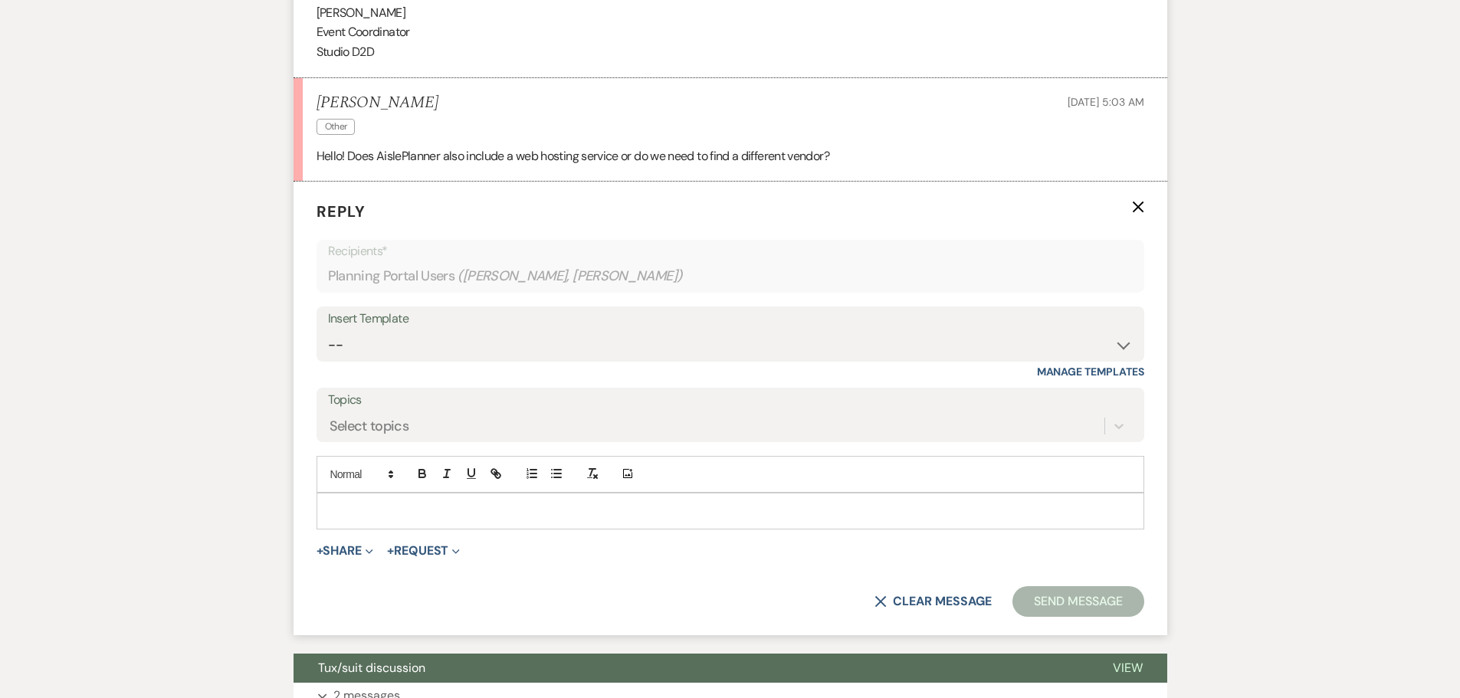
click at [425, 517] on p at bounding box center [730, 511] width 803 height 17
click at [1077, 603] on button "Send Message" at bounding box center [1077, 601] width 131 height 31
